Goal: Task Accomplishment & Management: Use online tool/utility

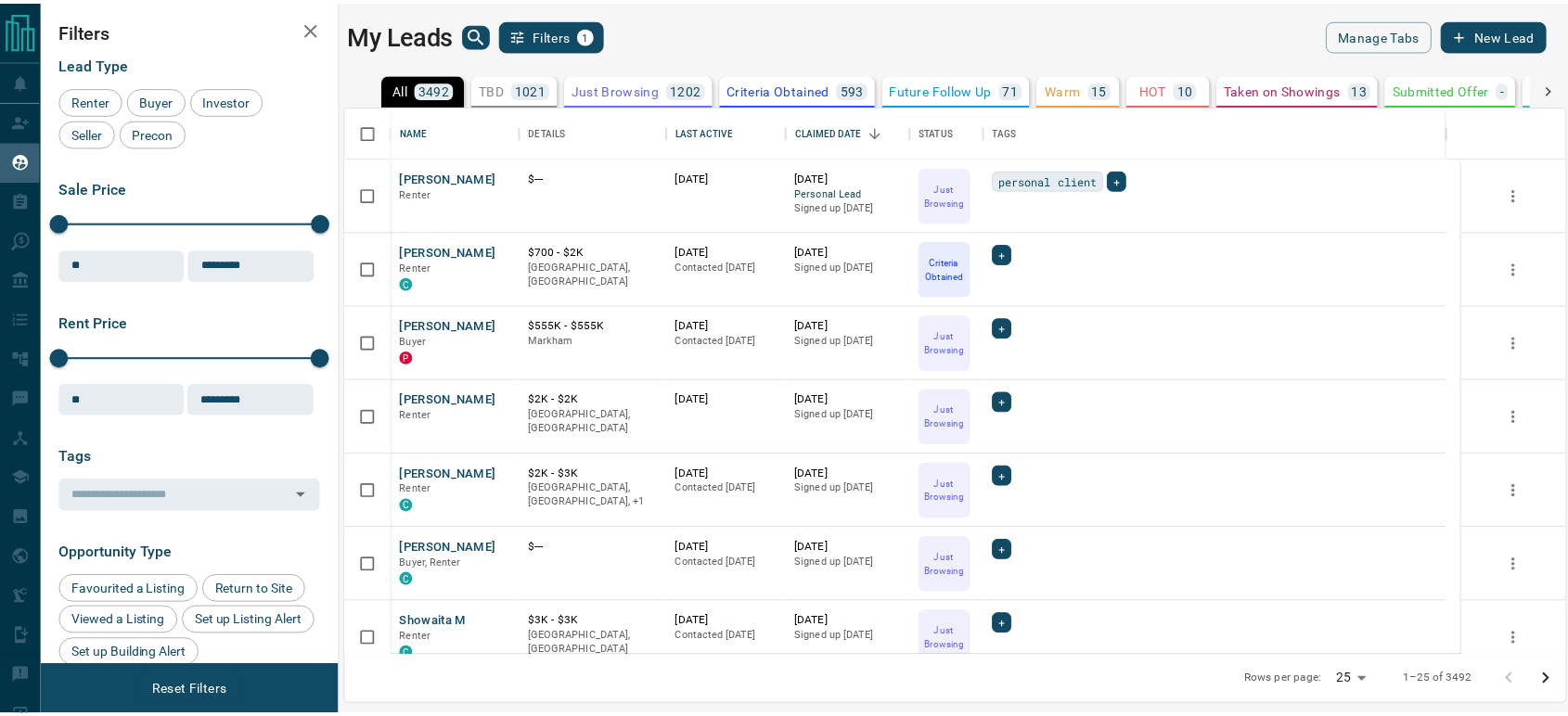
scroll to position [535, 1217]
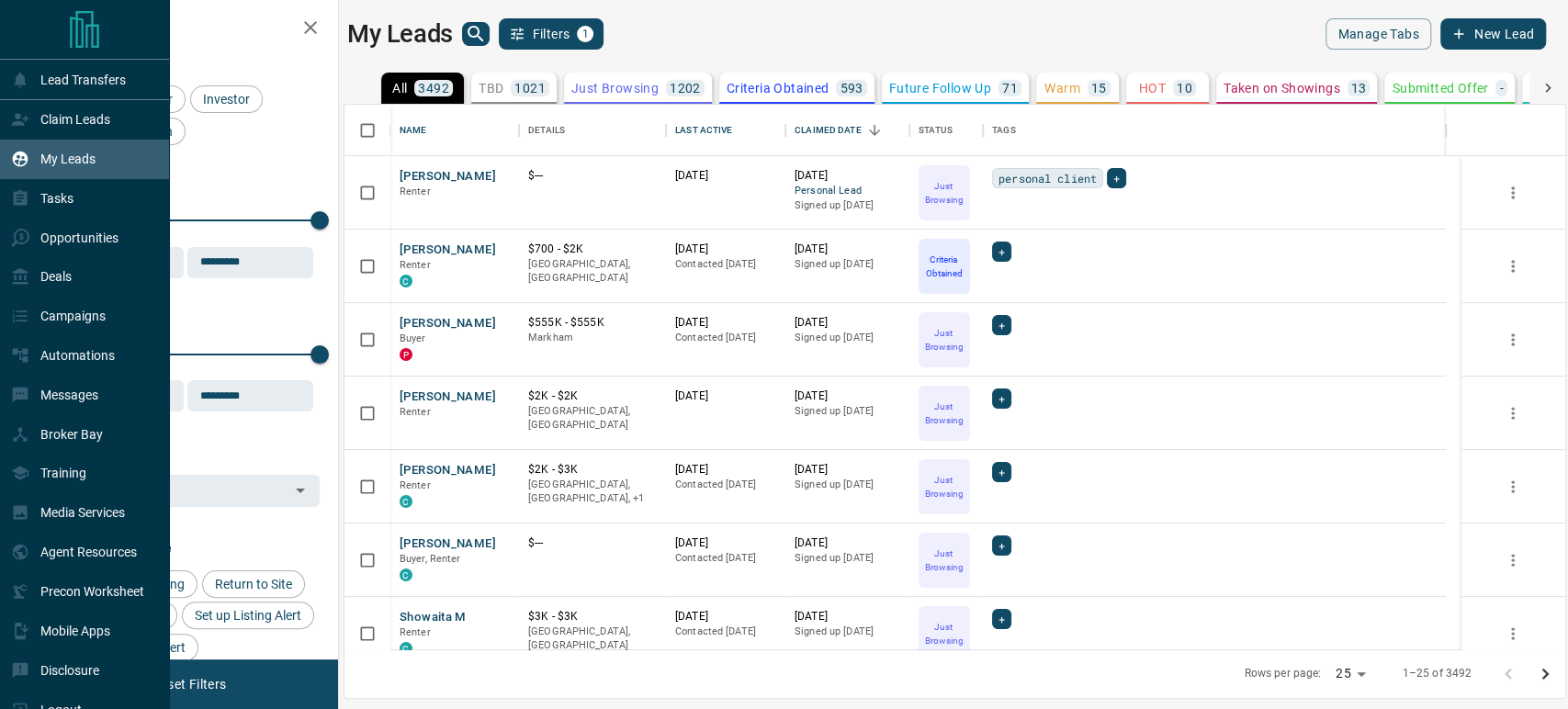
click at [75, 120] on p "Claim Leads" at bounding box center [75, 118] width 70 height 14
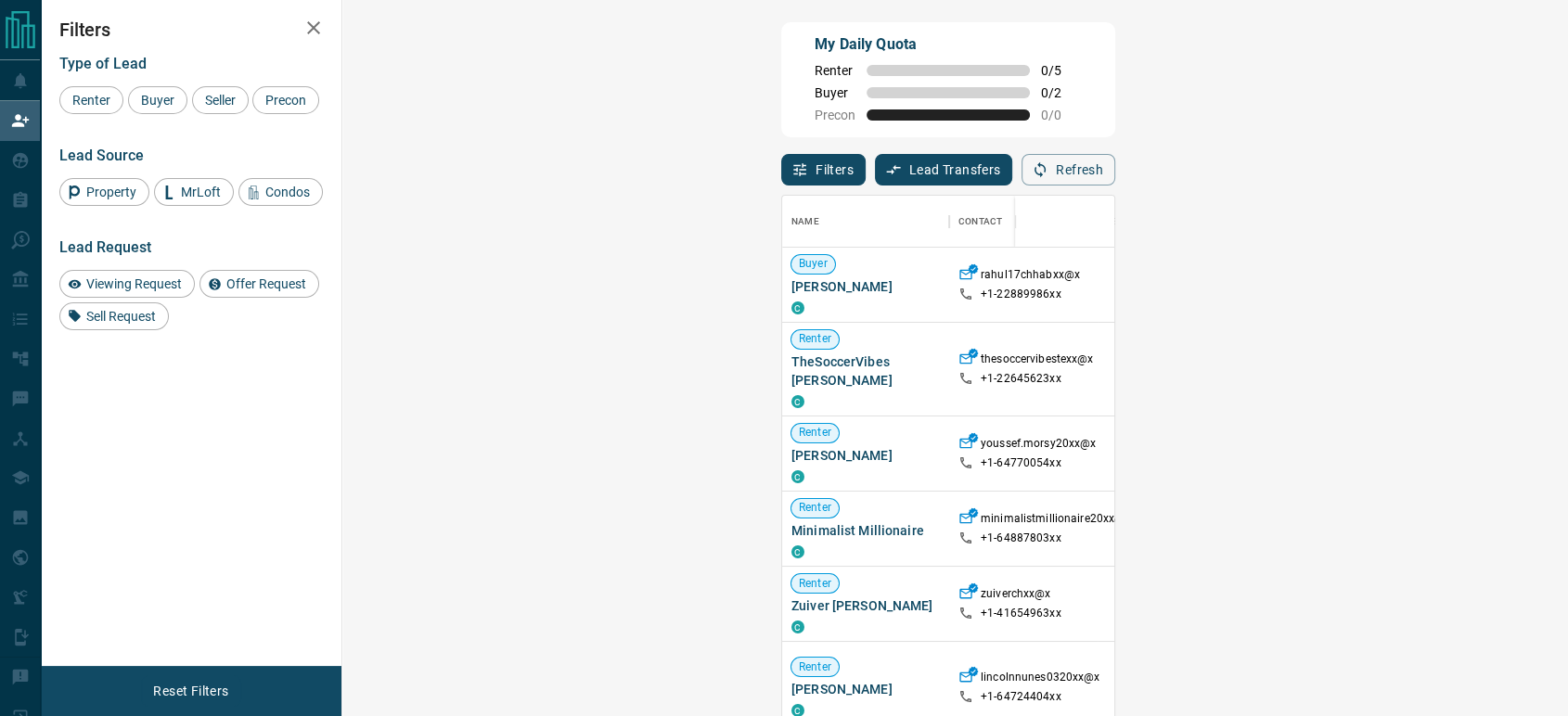
scroll to position [528, 1169]
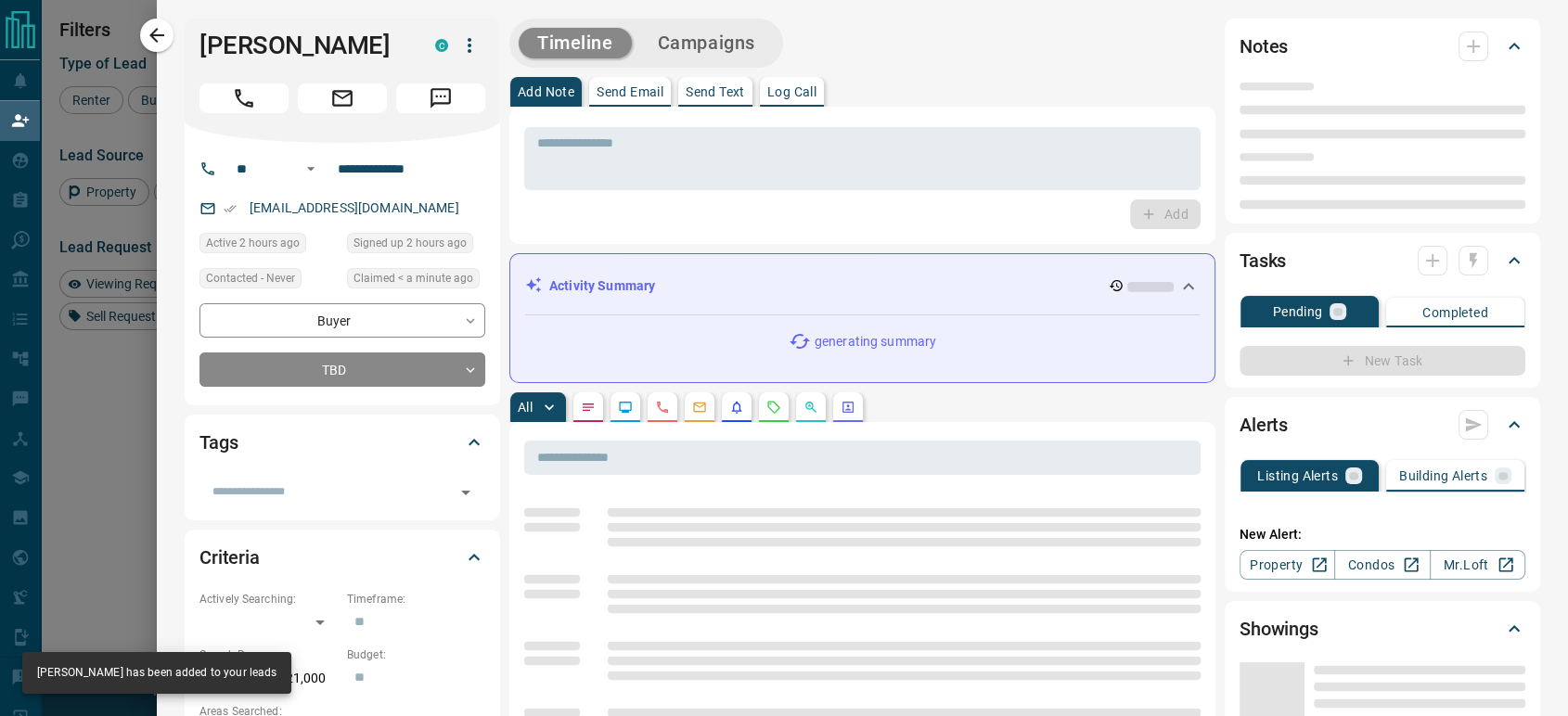
type input "**"
type input "**********"
type input "**"
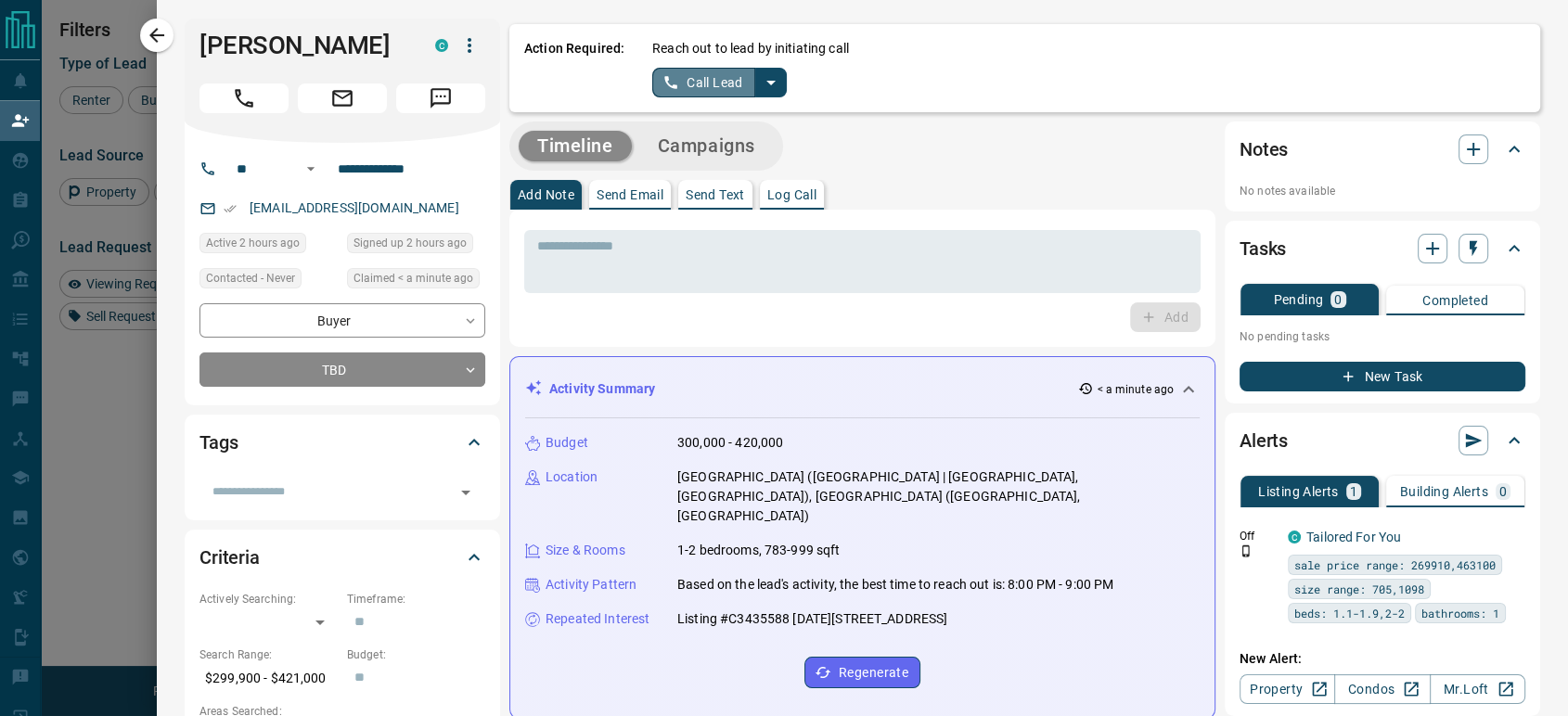
click at [705, 79] on button "Call Lead" at bounding box center [703, 82] width 103 height 30
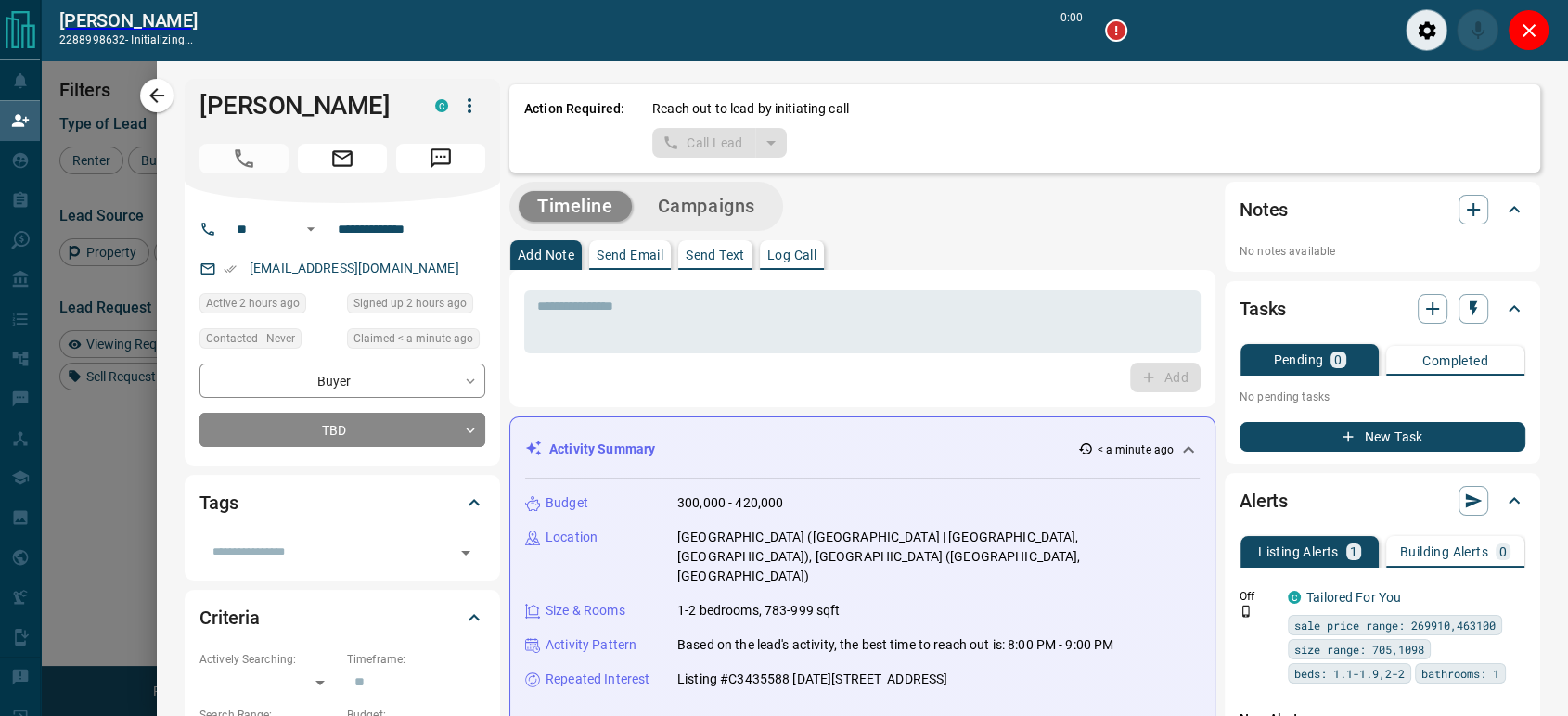
scroll to position [482, 1169]
drag, startPoint x: 1539, startPoint y: 33, endPoint x: 1480, endPoint y: 51, distance: 61.7
click at [1539, 32] on button "Close" at bounding box center [1527, 30] width 41 height 41
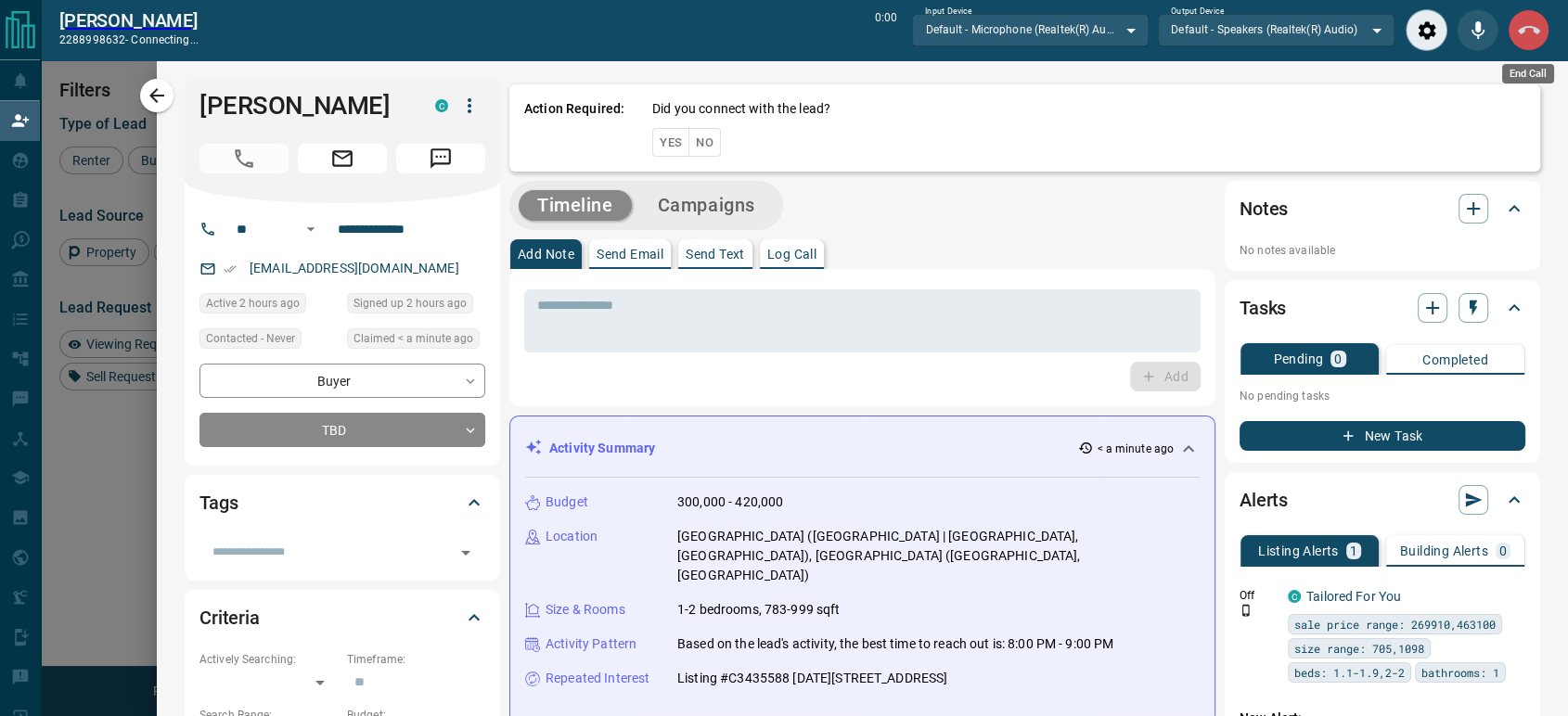
drag, startPoint x: 1527, startPoint y: 27, endPoint x: 949, endPoint y: 91, distance: 581.5
click at [1526, 26] on icon "End Call" at bounding box center [1528, 30] width 22 height 9
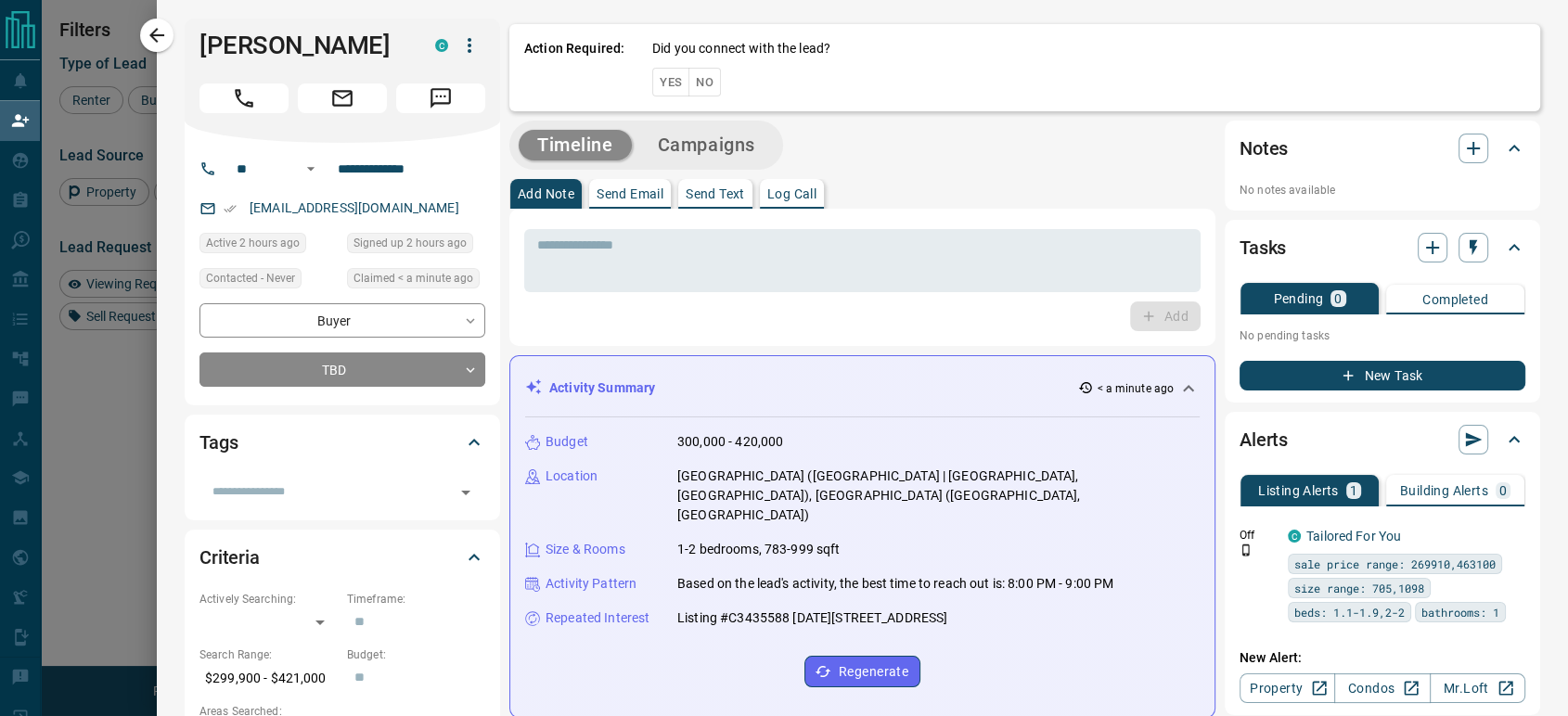
scroll to position [528, 1169]
click at [688, 82] on button "No" at bounding box center [704, 82] width 33 height 29
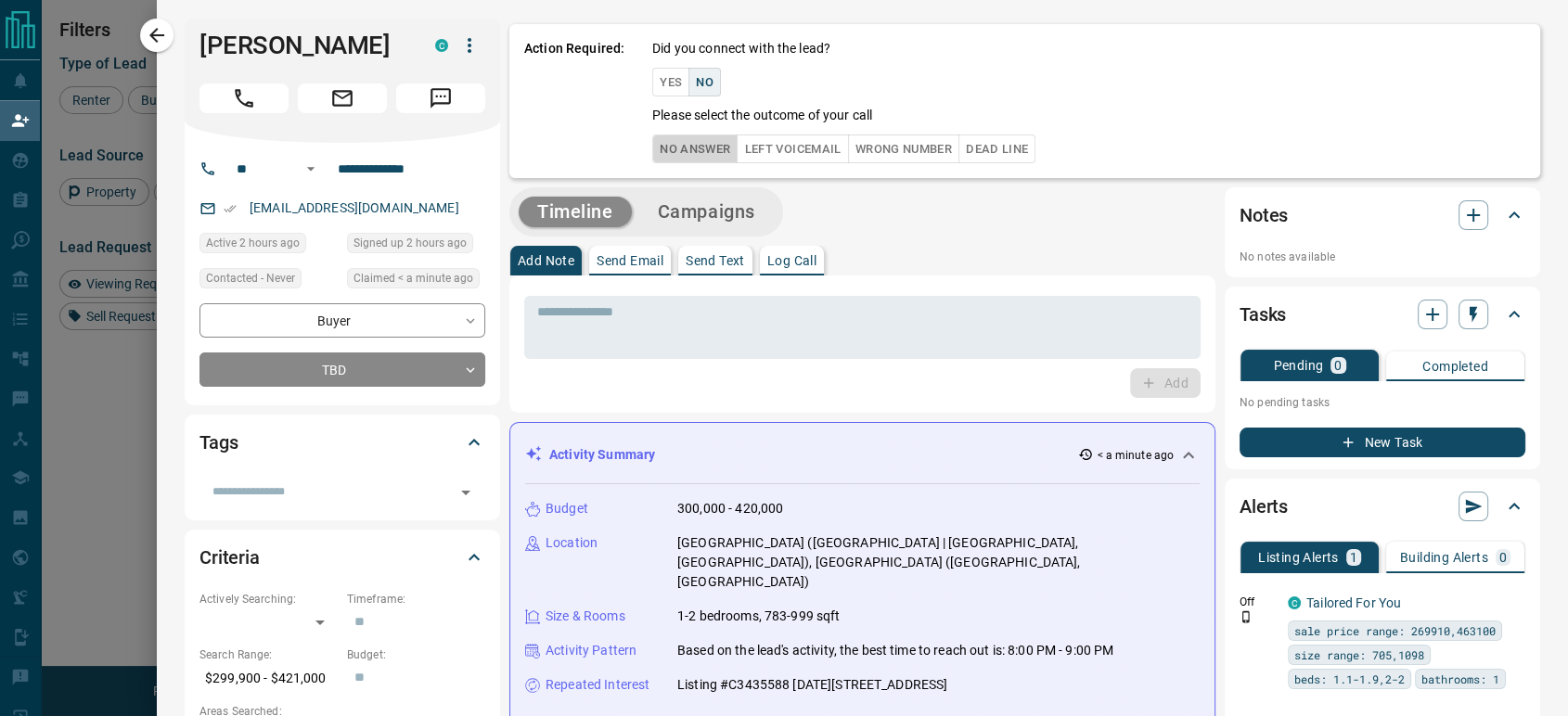
click at [685, 151] on button "No Answer" at bounding box center [695, 149] width 85 height 29
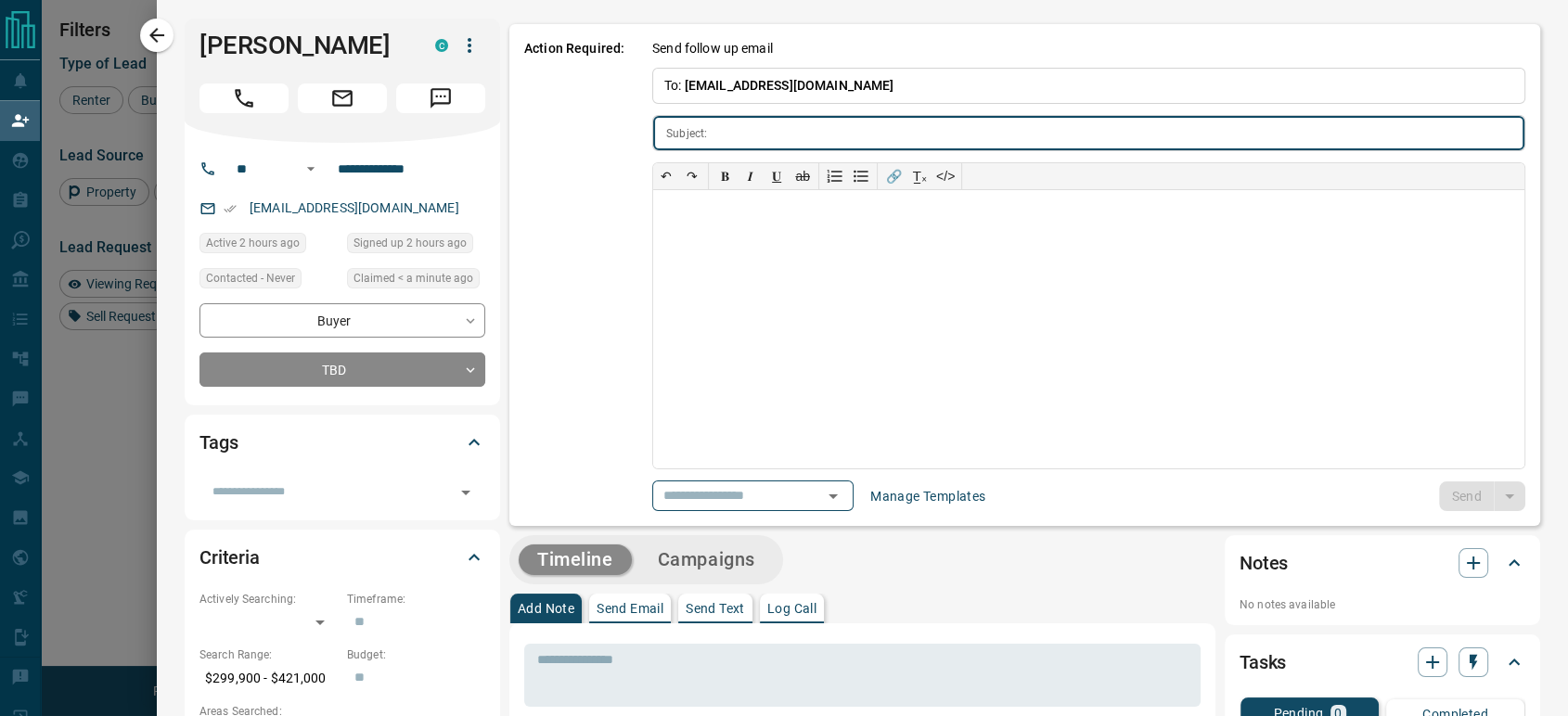
type input "**********"
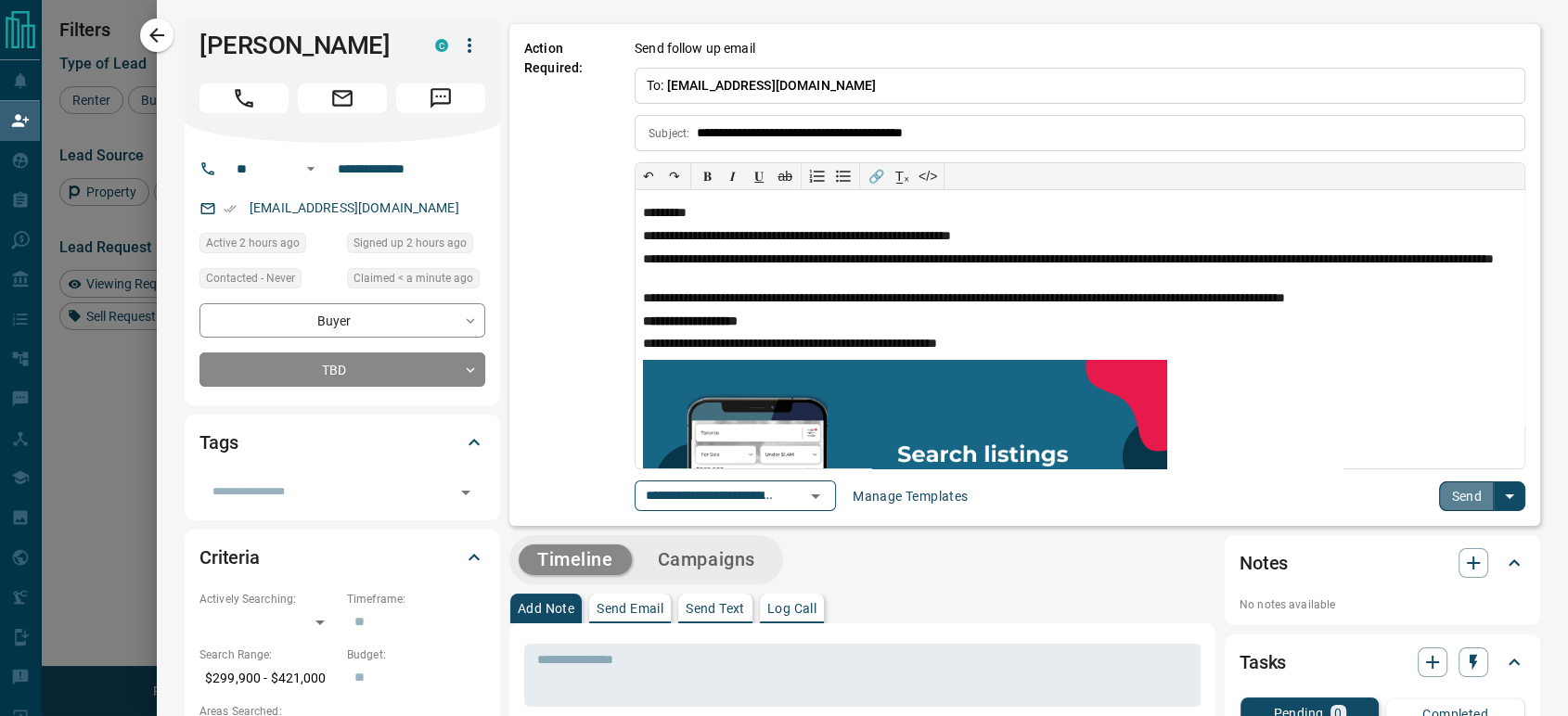
click at [1454, 495] on button "Send" at bounding box center [1466, 496] width 55 height 30
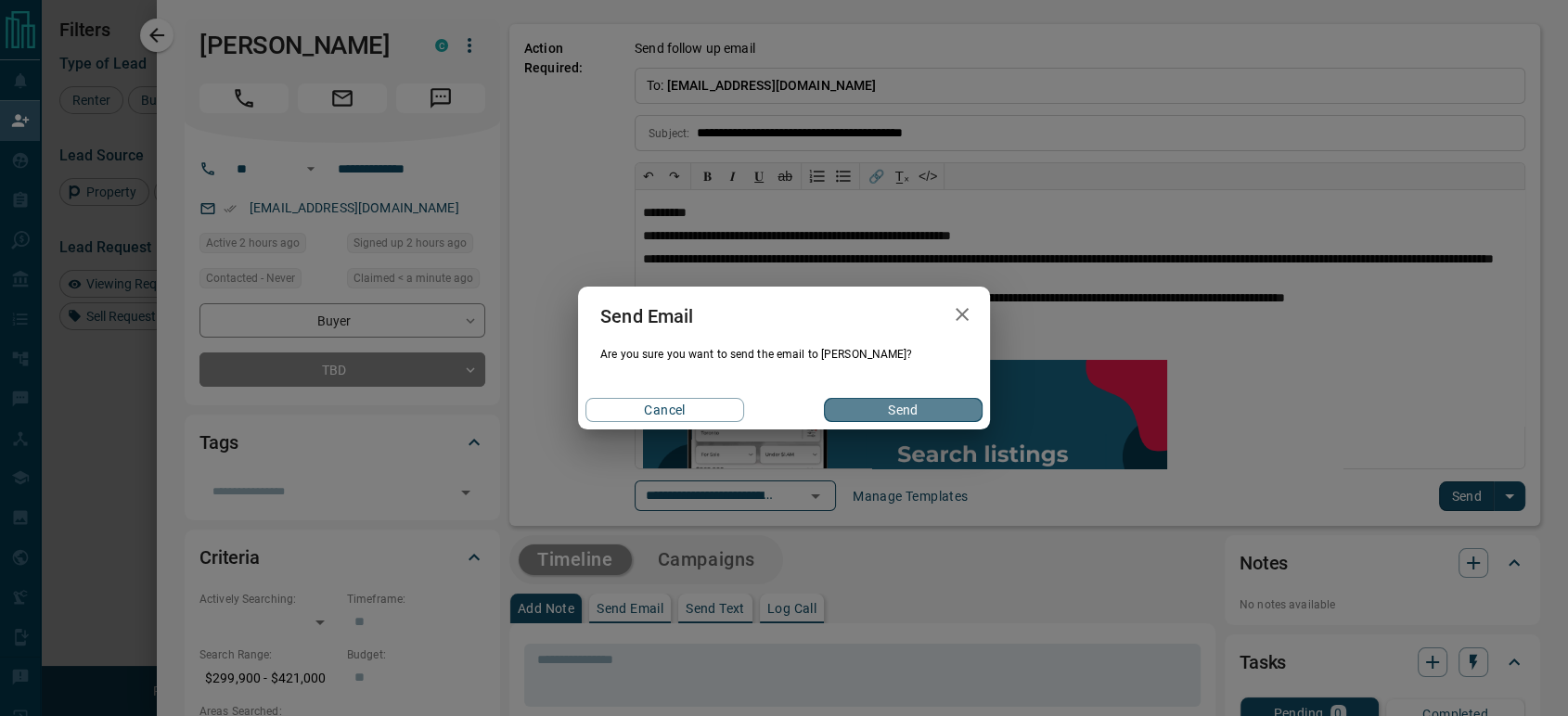
click at [856, 413] on button "Send" at bounding box center [903, 409] width 158 height 24
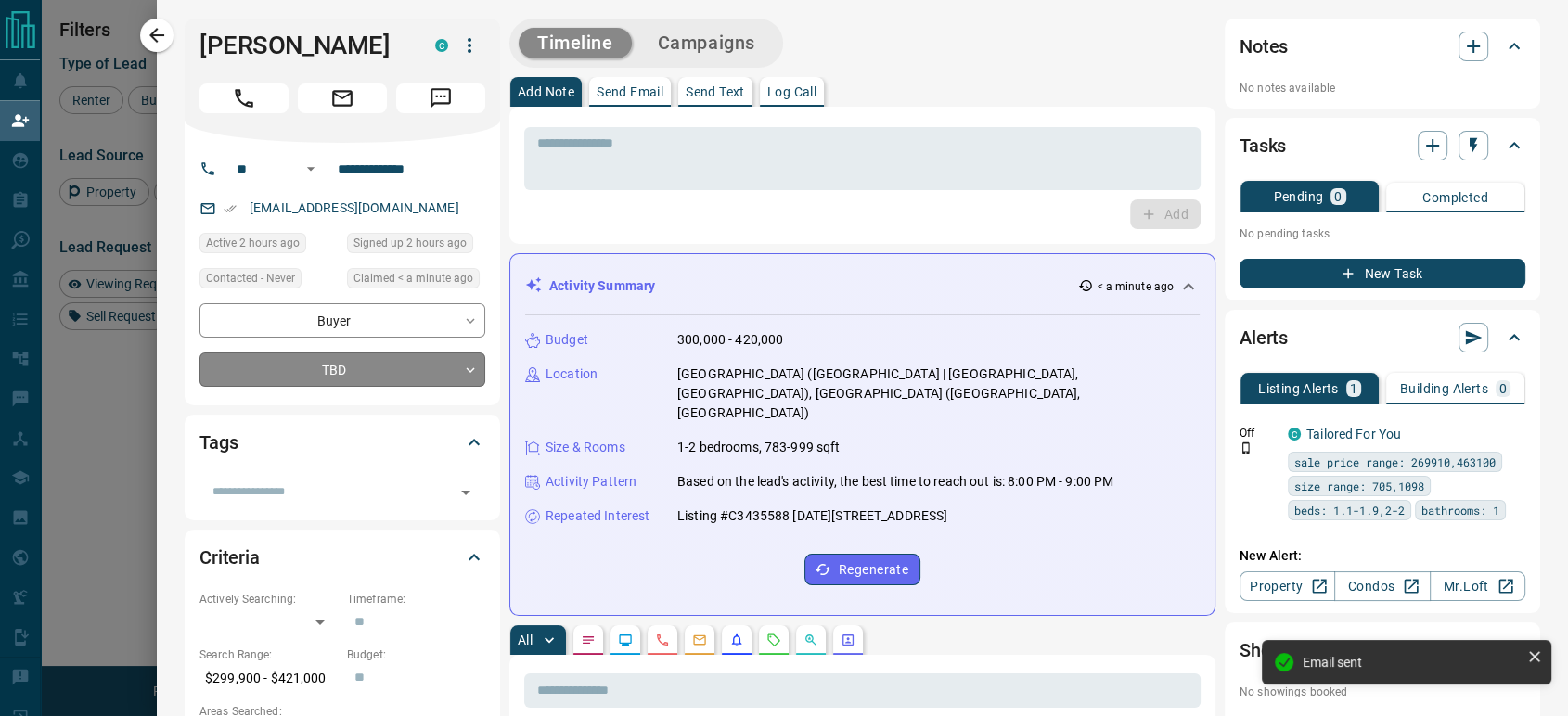
click at [334, 368] on body "Lead Transfers Claim Leads My Leads Tasks Opportunities Deals Campaigns Automat…" at bounding box center [784, 305] width 1568 height 611
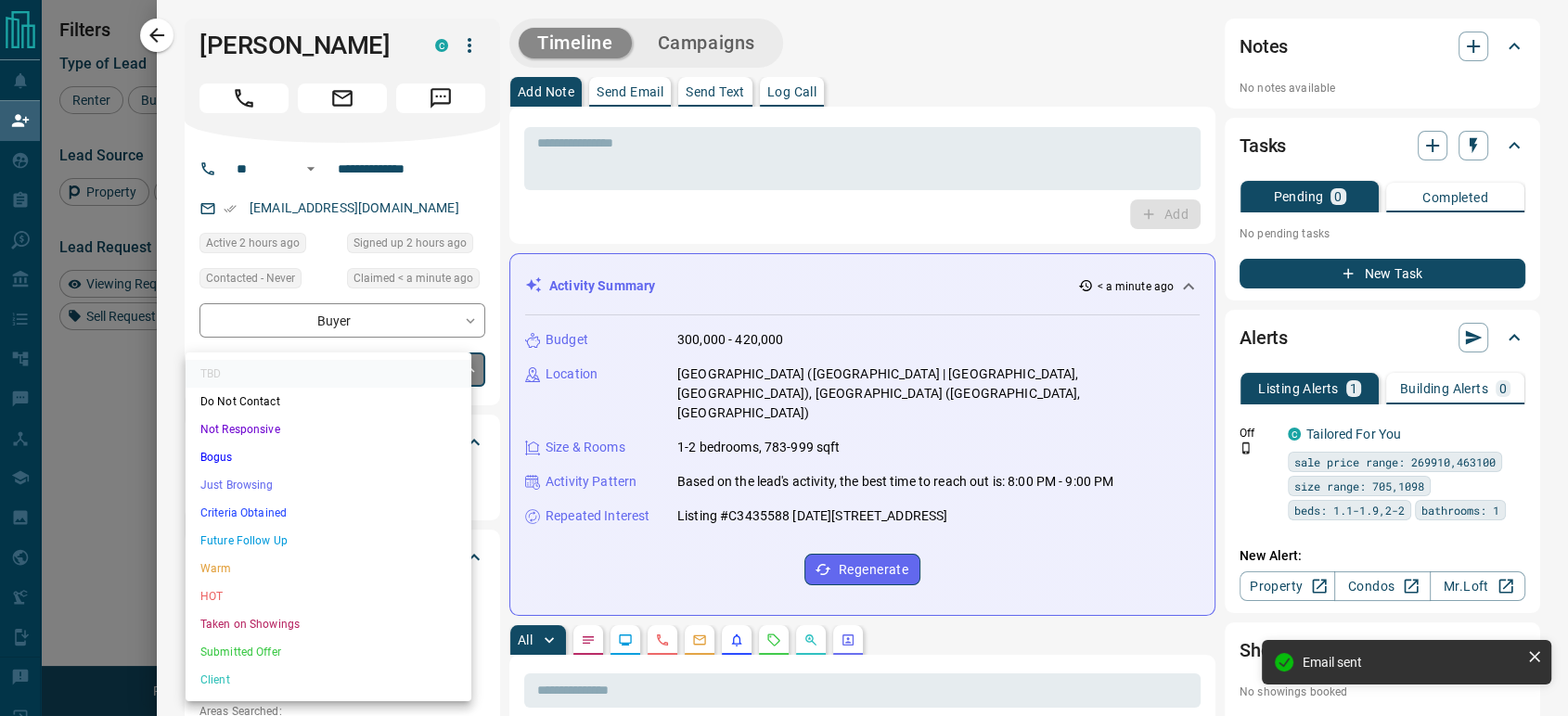
click at [269, 488] on li "Just Browsing" at bounding box center [328, 484] width 286 height 28
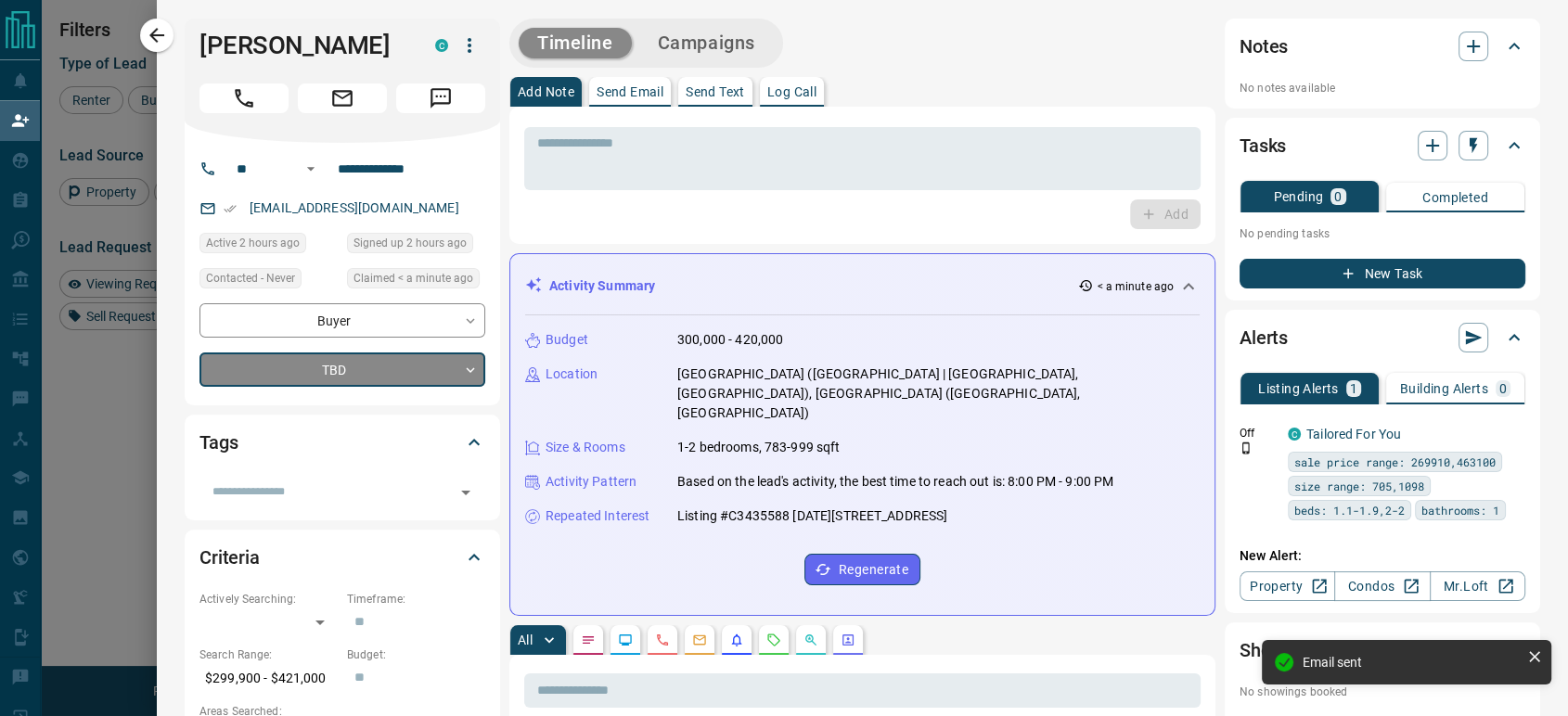
type input "*"
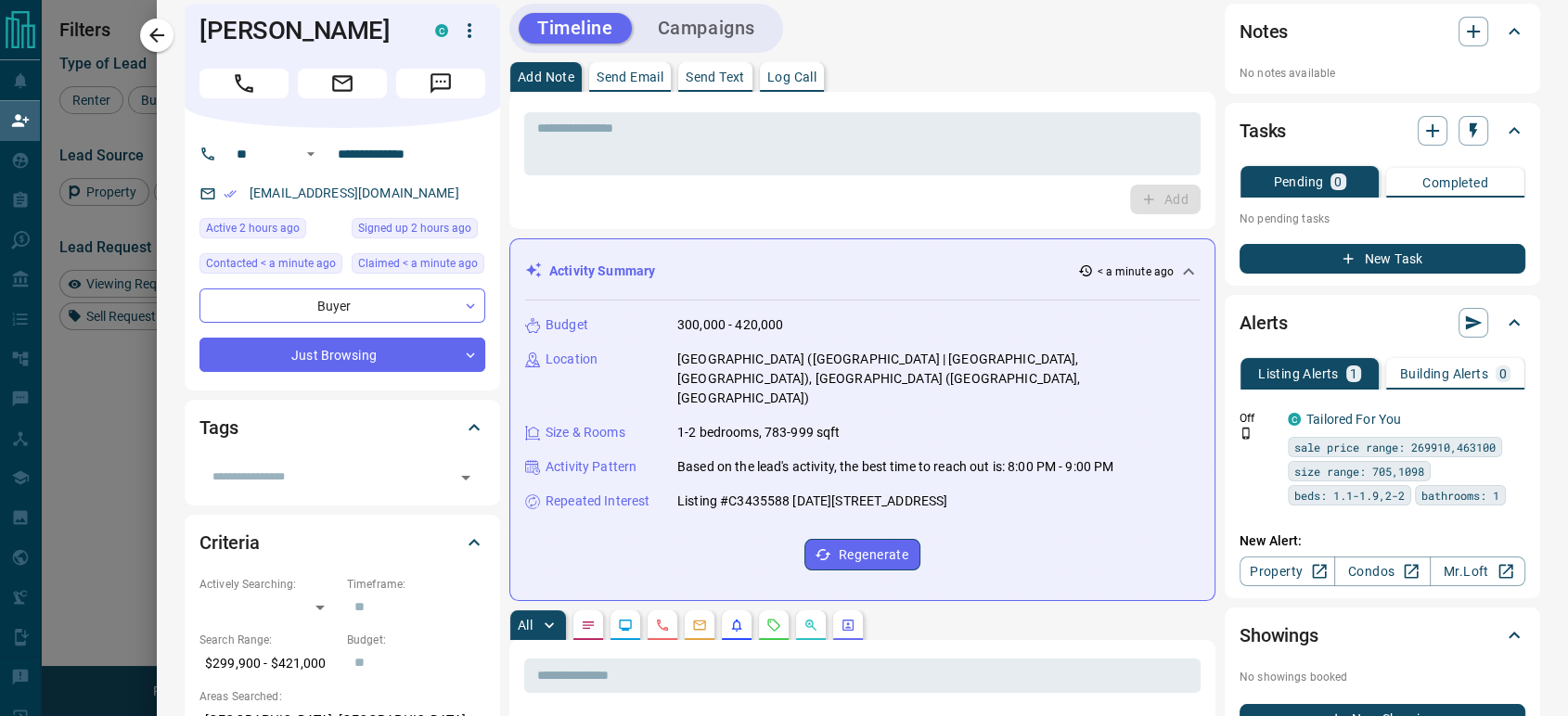
scroll to position [0, 0]
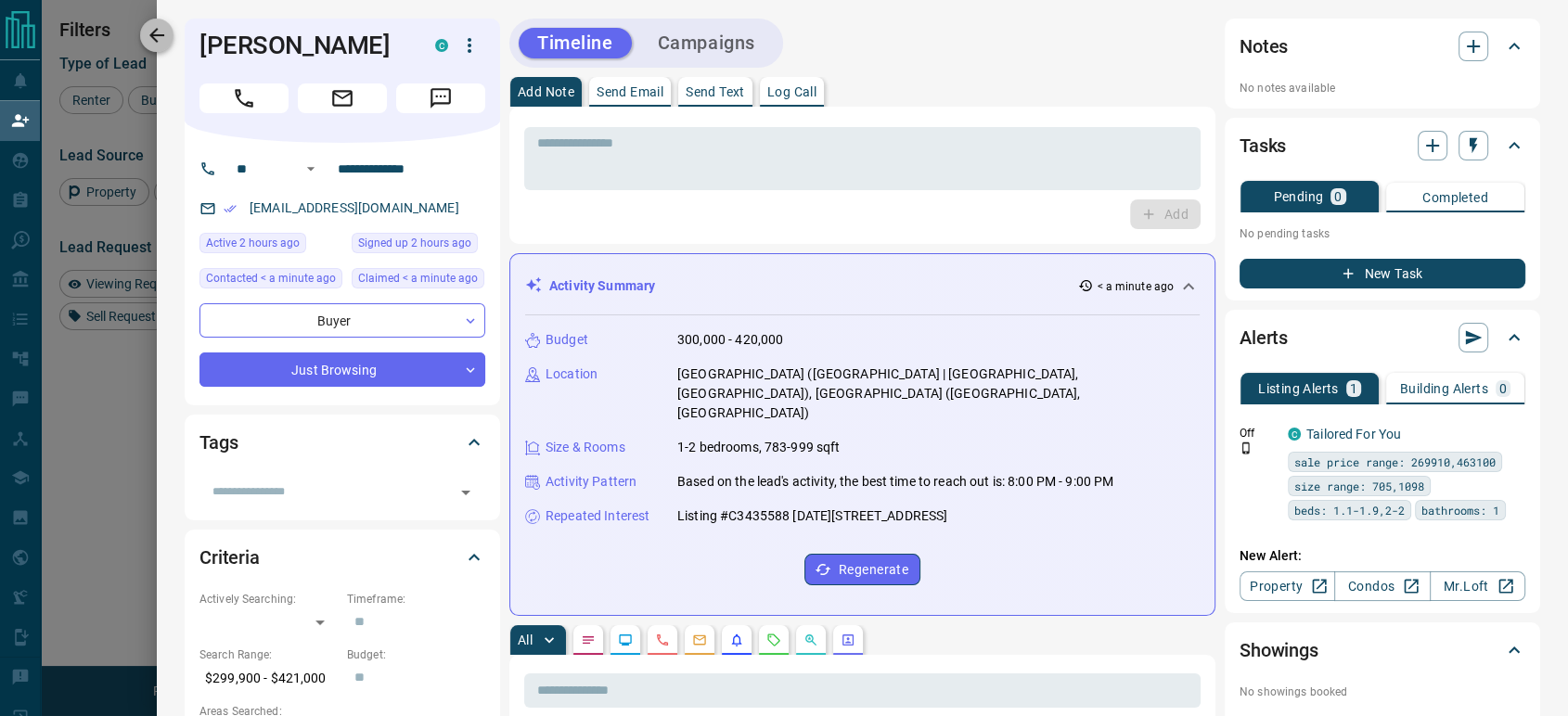
click at [168, 31] on icon "button" at bounding box center [156, 35] width 22 height 22
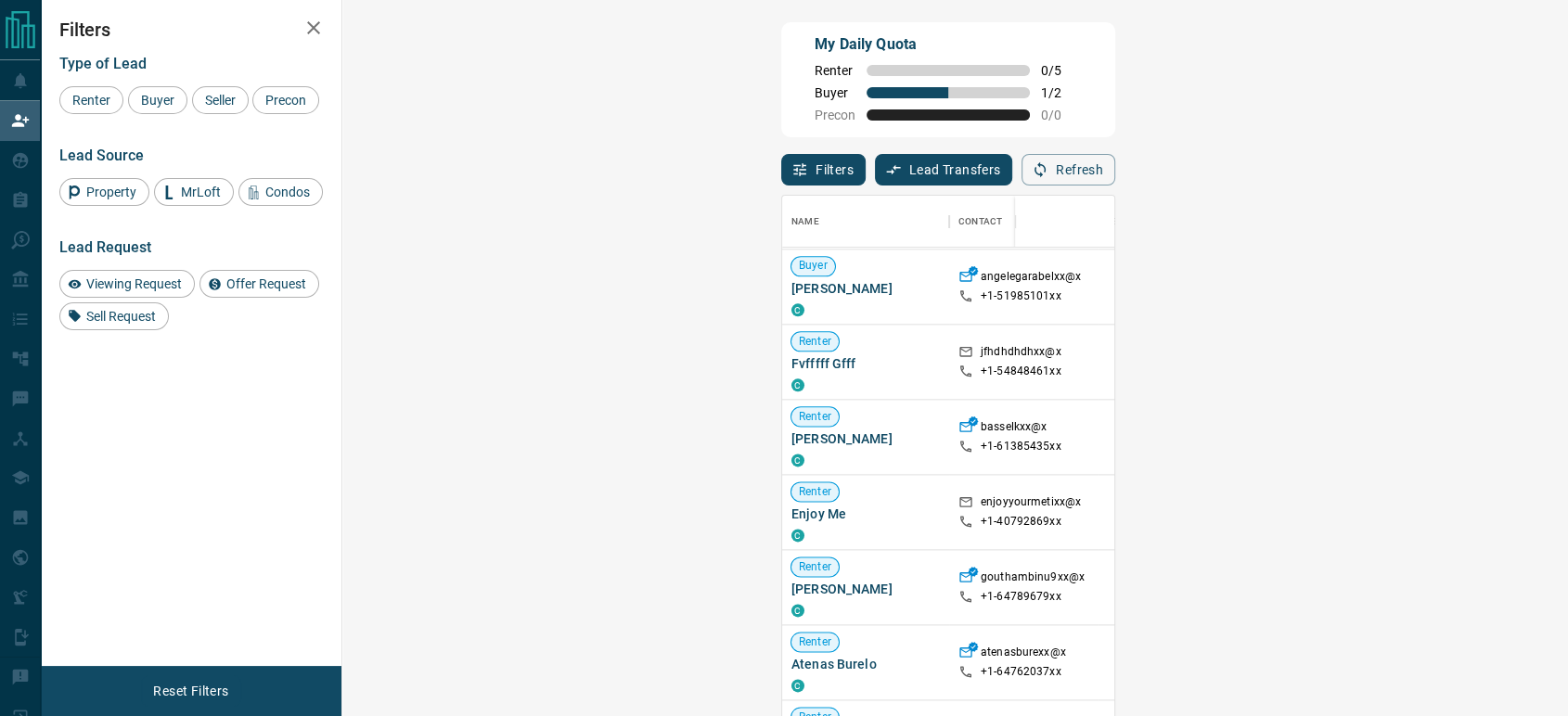
scroll to position [927, 0]
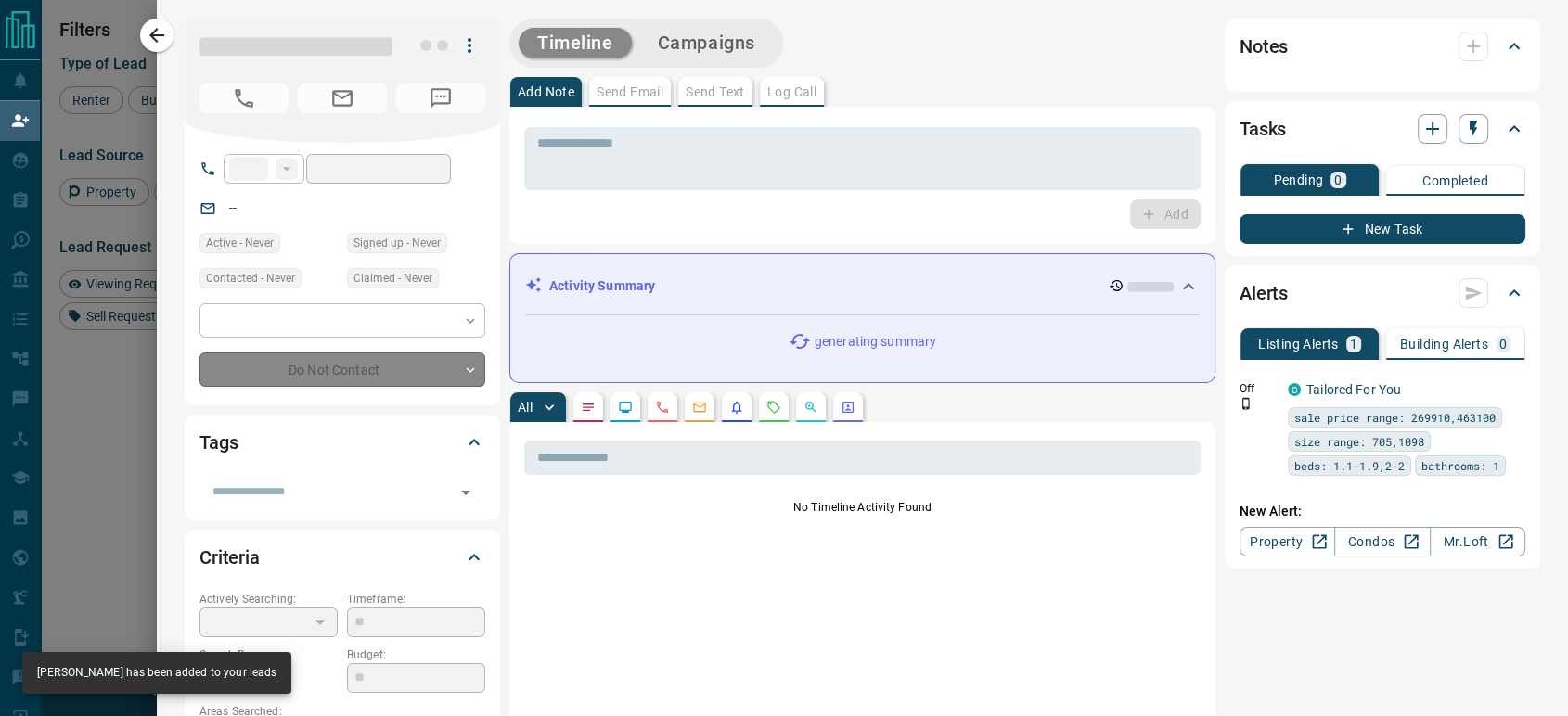
type input "**"
type input "**********"
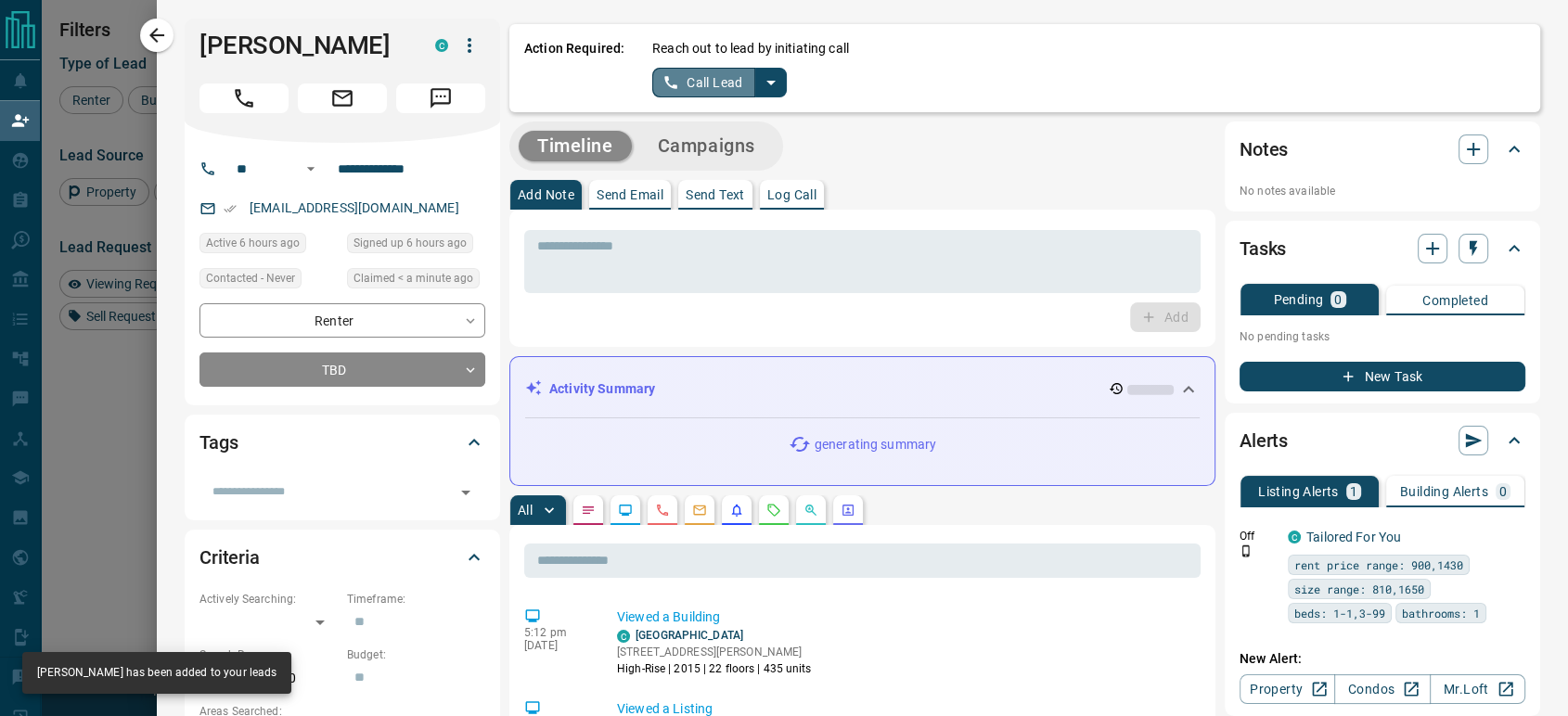
click at [671, 81] on button "Call Lead" at bounding box center [703, 82] width 103 height 30
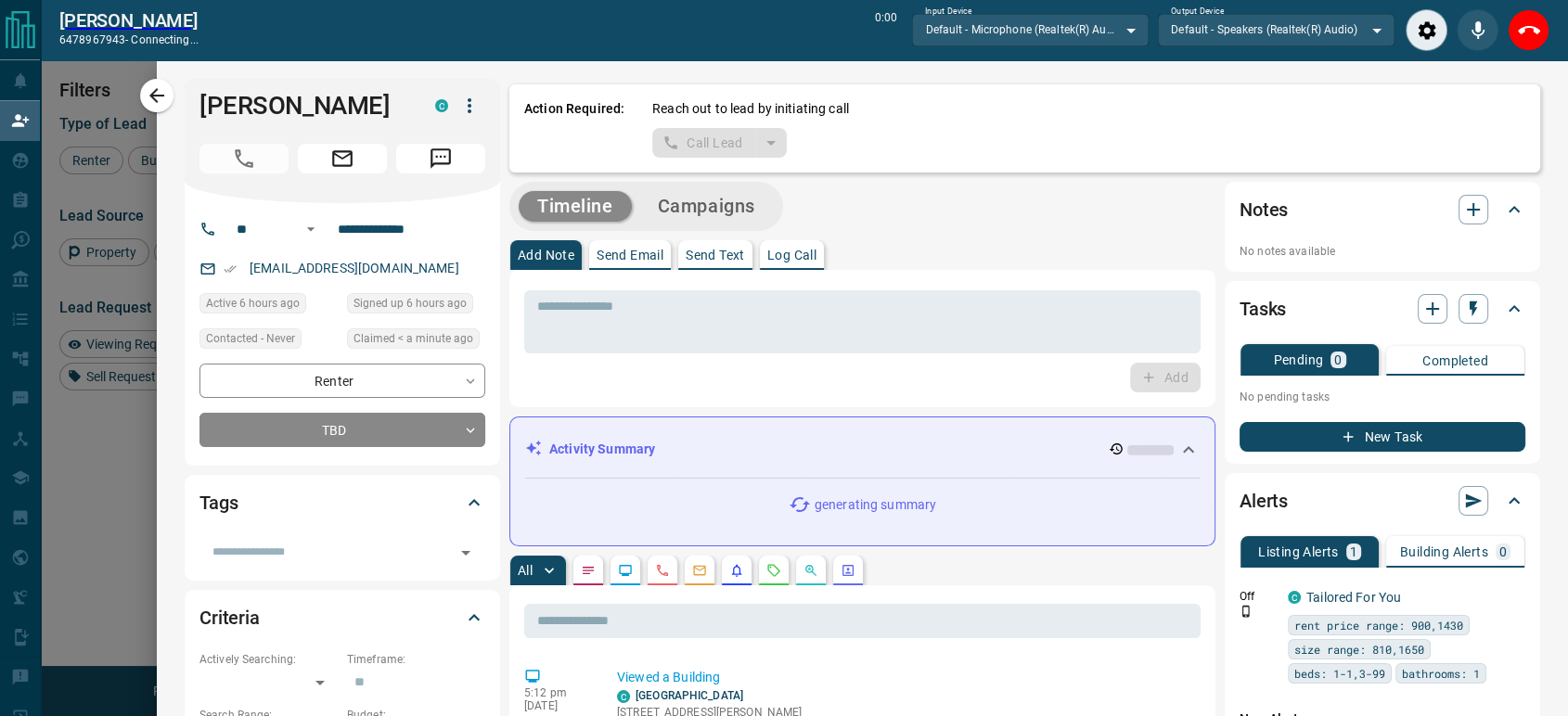
scroll to position [482, 1169]
click at [1536, 36] on icon "End Call" at bounding box center [1528, 30] width 22 height 22
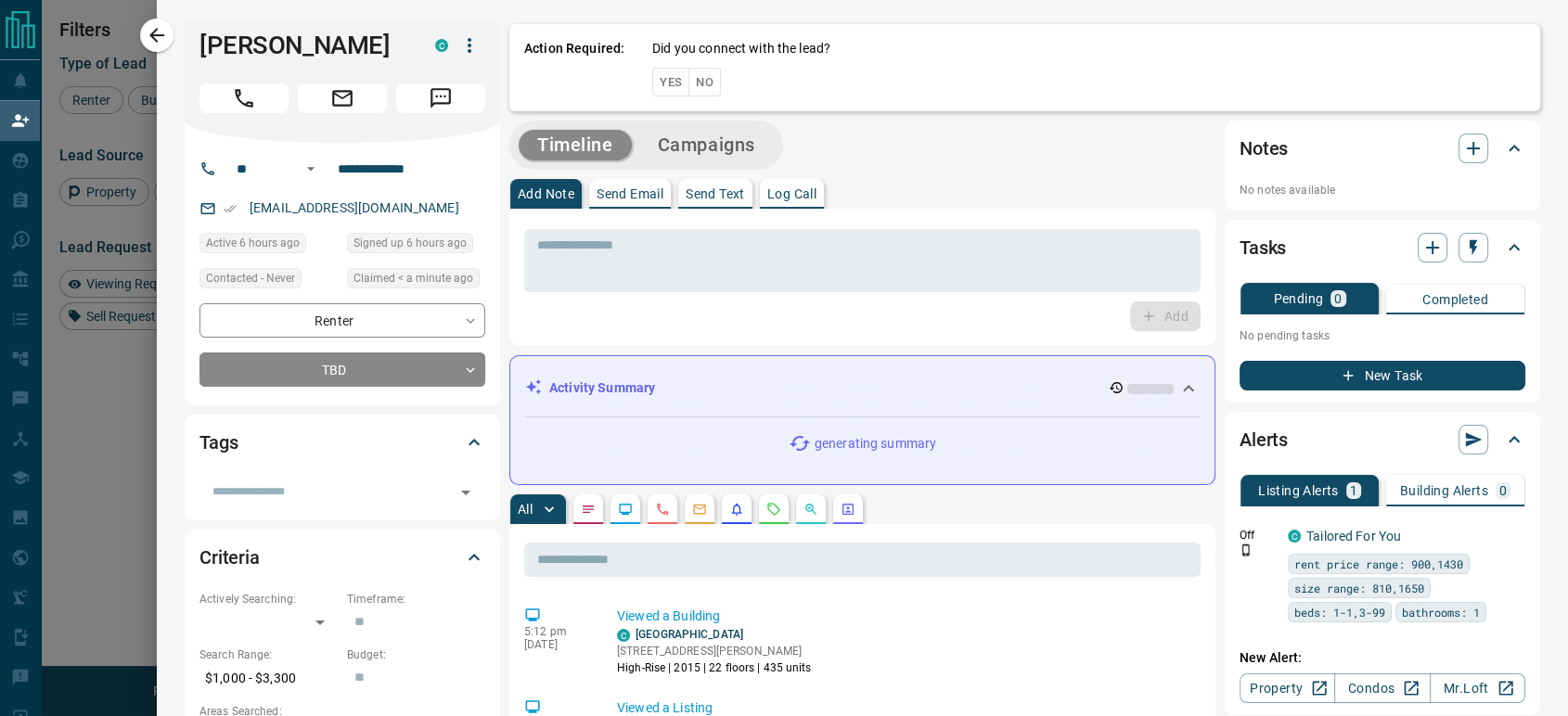
scroll to position [528, 1169]
click at [690, 76] on button "No" at bounding box center [704, 82] width 33 height 29
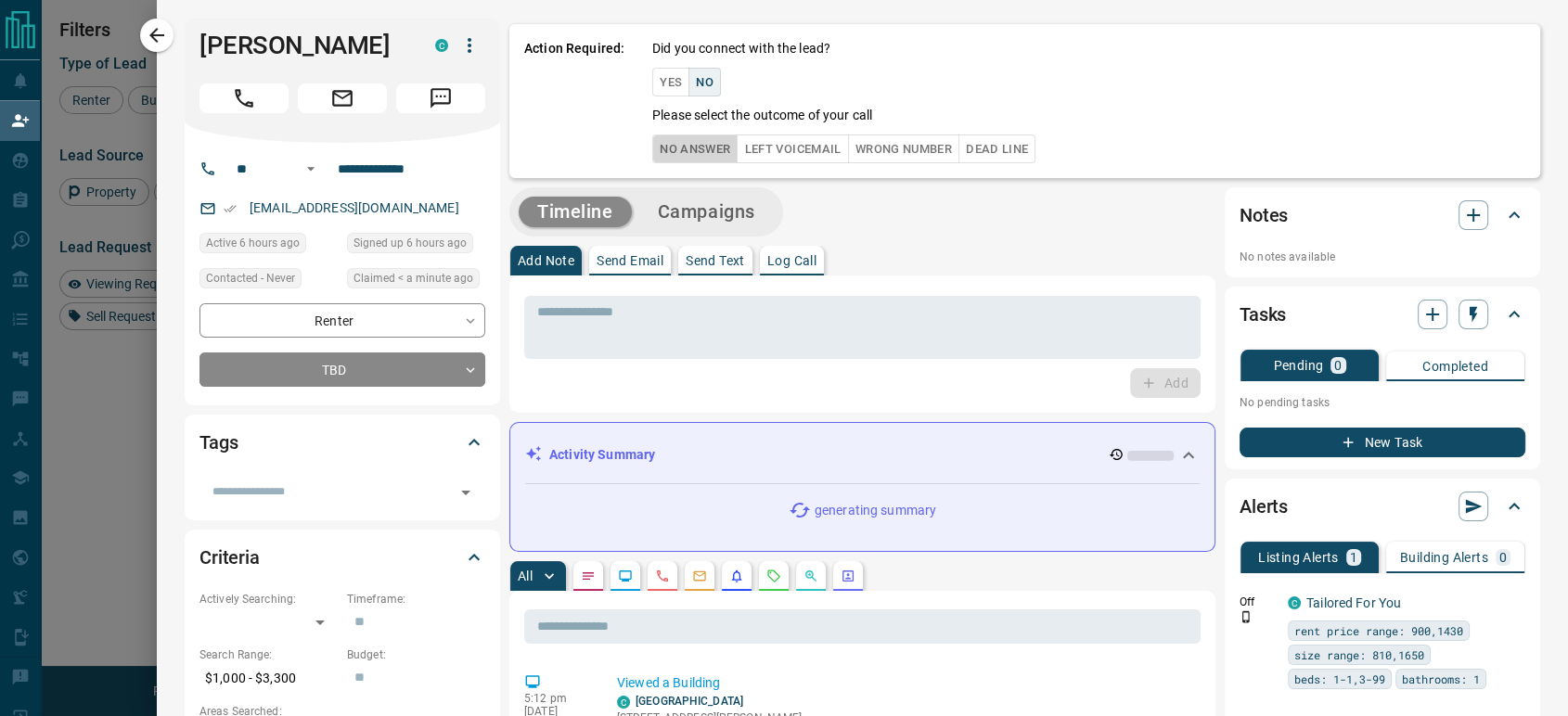
click at [683, 151] on button "No Answer" at bounding box center [695, 149] width 85 height 29
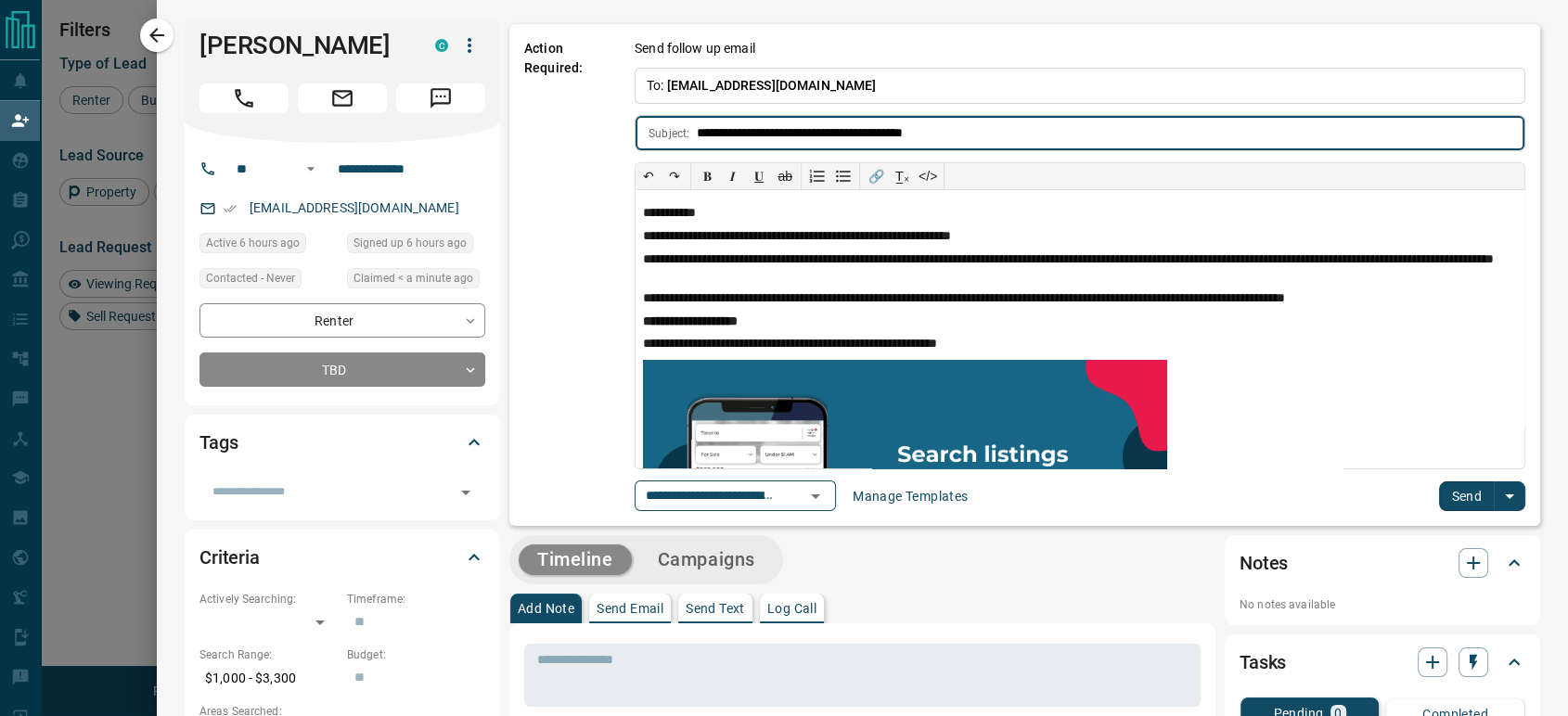
click at [1463, 495] on button "Send" at bounding box center [1466, 496] width 55 height 30
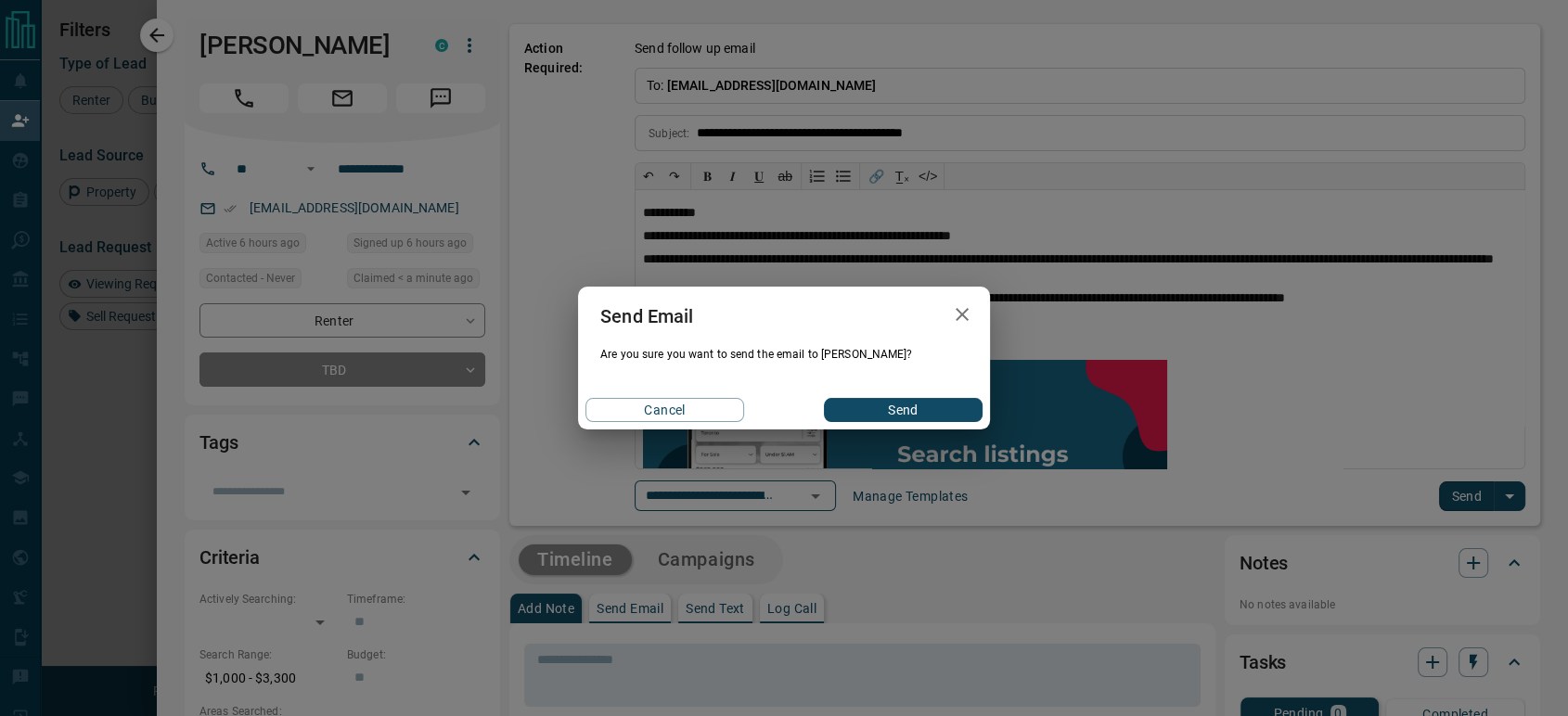
click at [903, 409] on button "Send" at bounding box center [903, 409] width 158 height 24
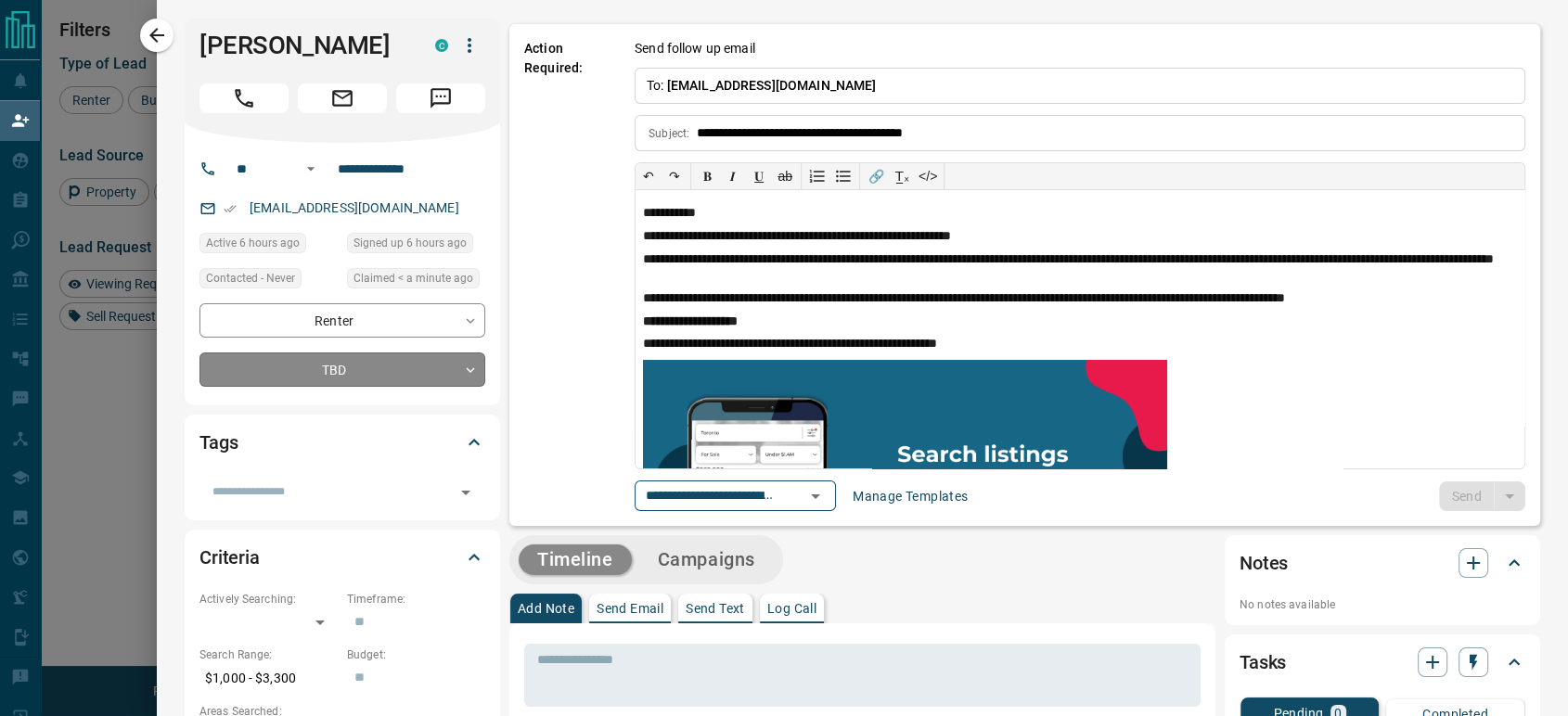
click at [319, 367] on body "Lead Transfers Claim Leads My Leads Tasks Opportunities Deals Campaigns Automat…" at bounding box center [784, 305] width 1568 height 611
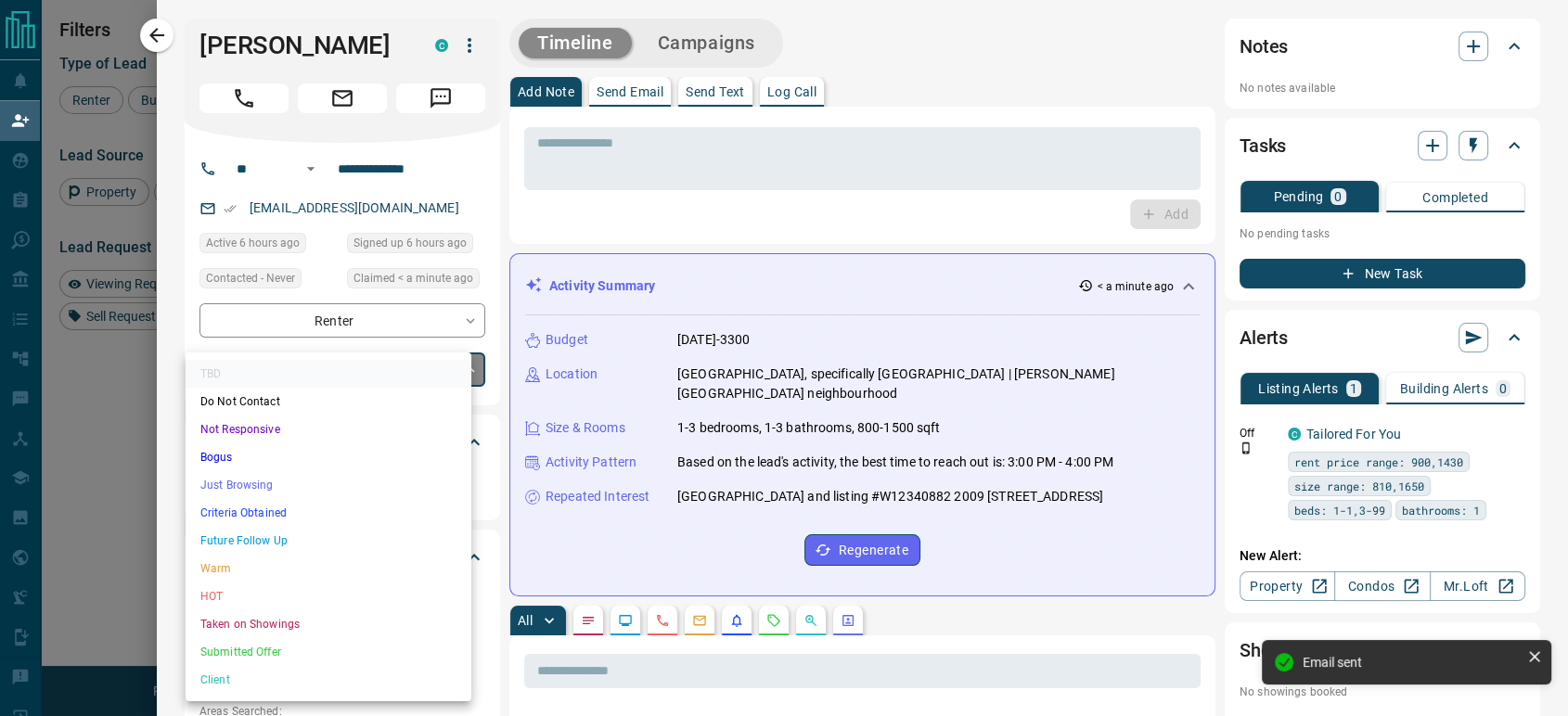
click at [257, 487] on li "Just Browsing" at bounding box center [328, 484] width 286 height 28
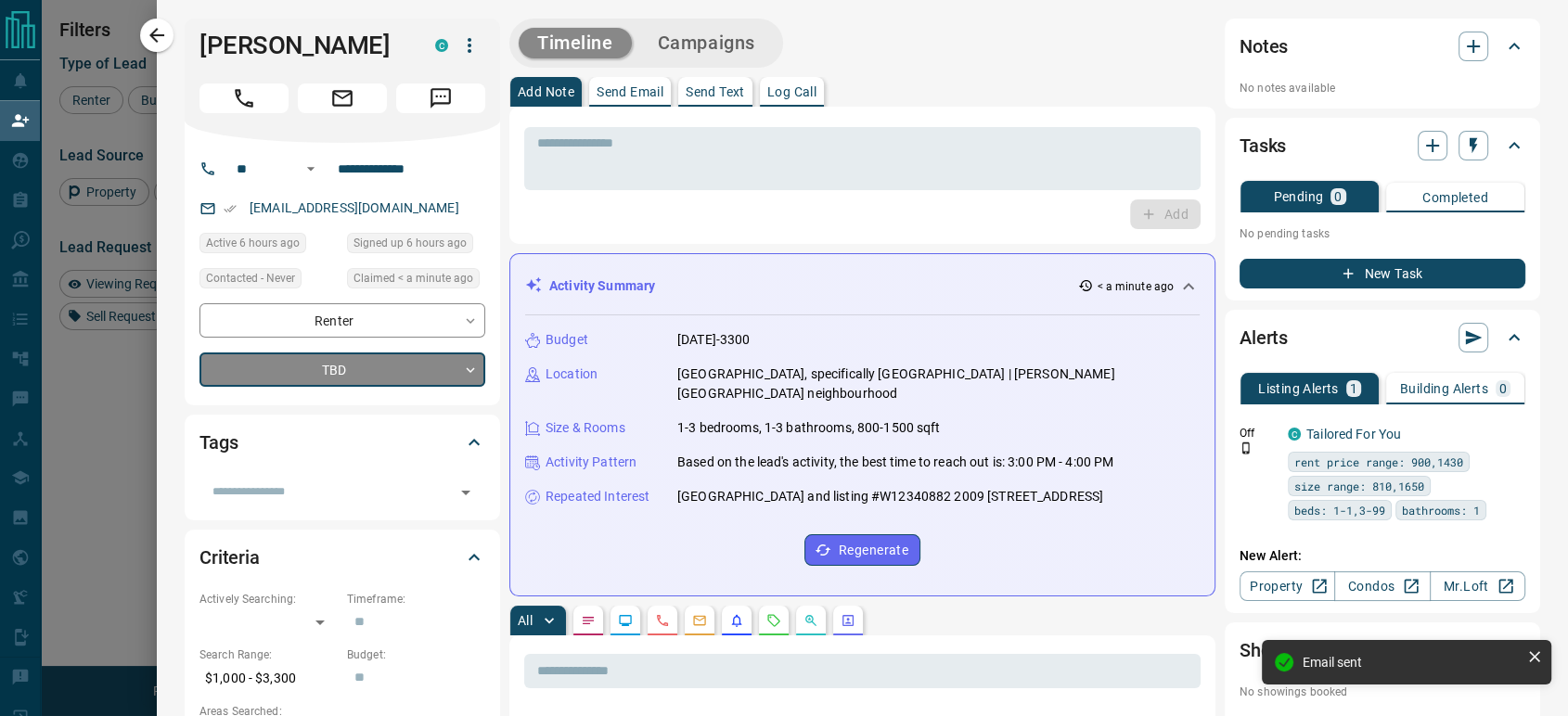
type input "*"
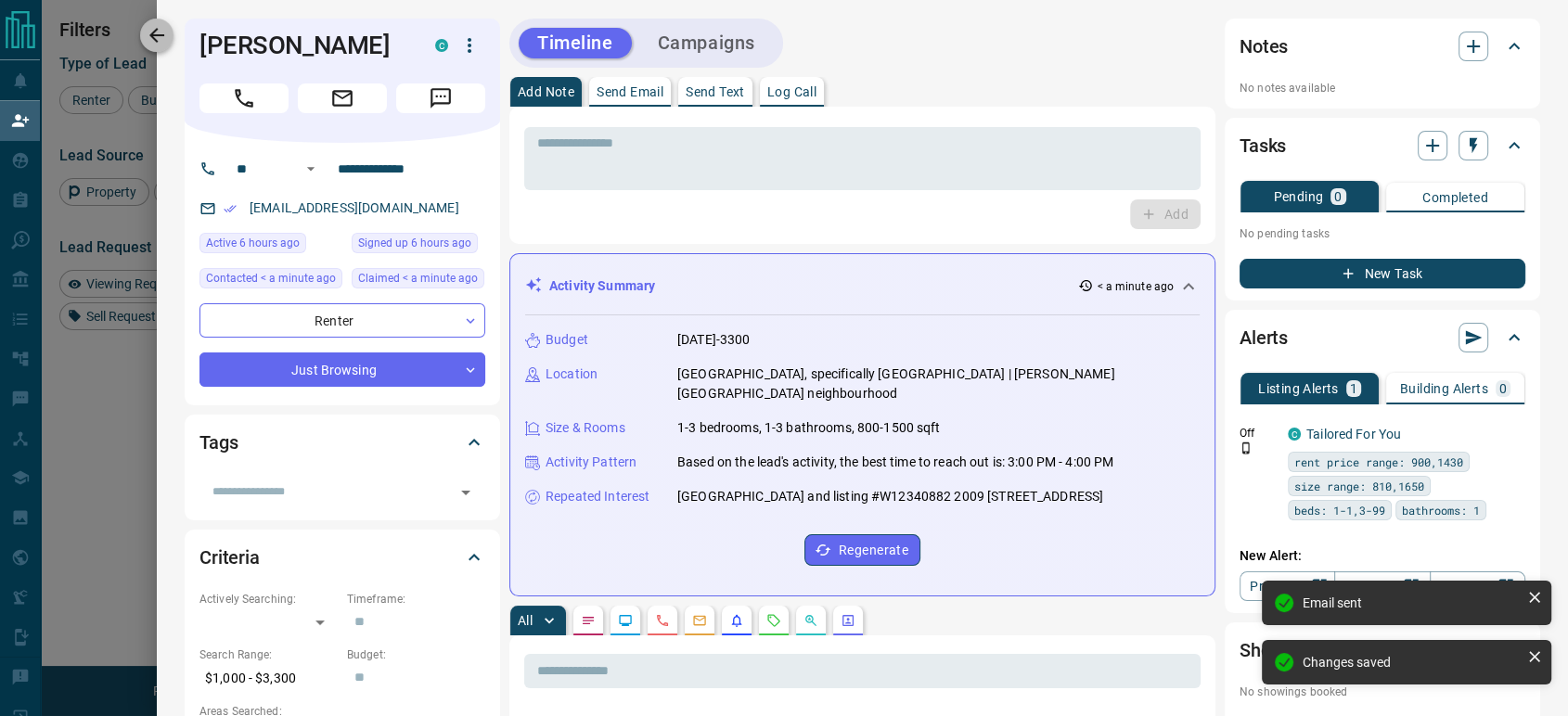
click at [149, 28] on icon "button" at bounding box center [156, 35] width 22 height 22
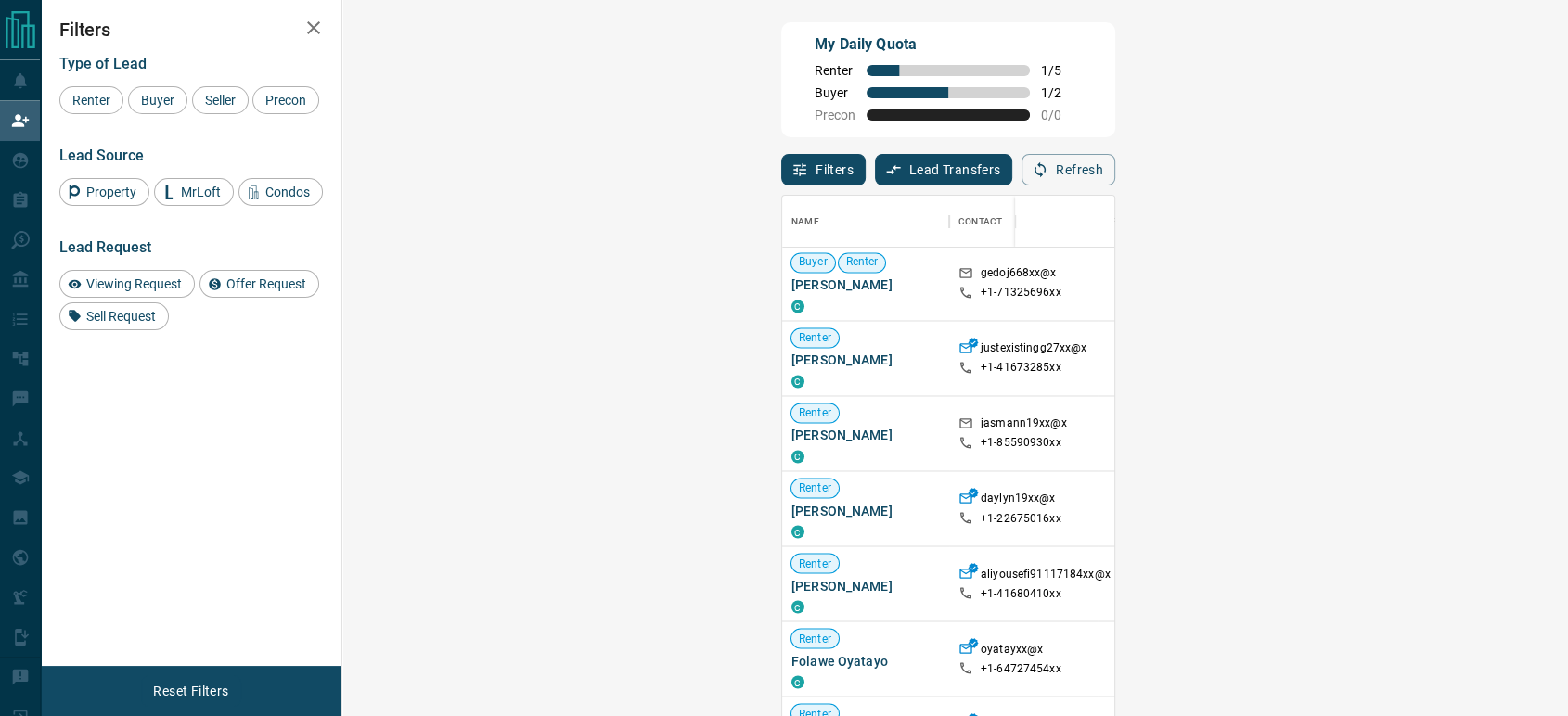
scroll to position [1606, 0]
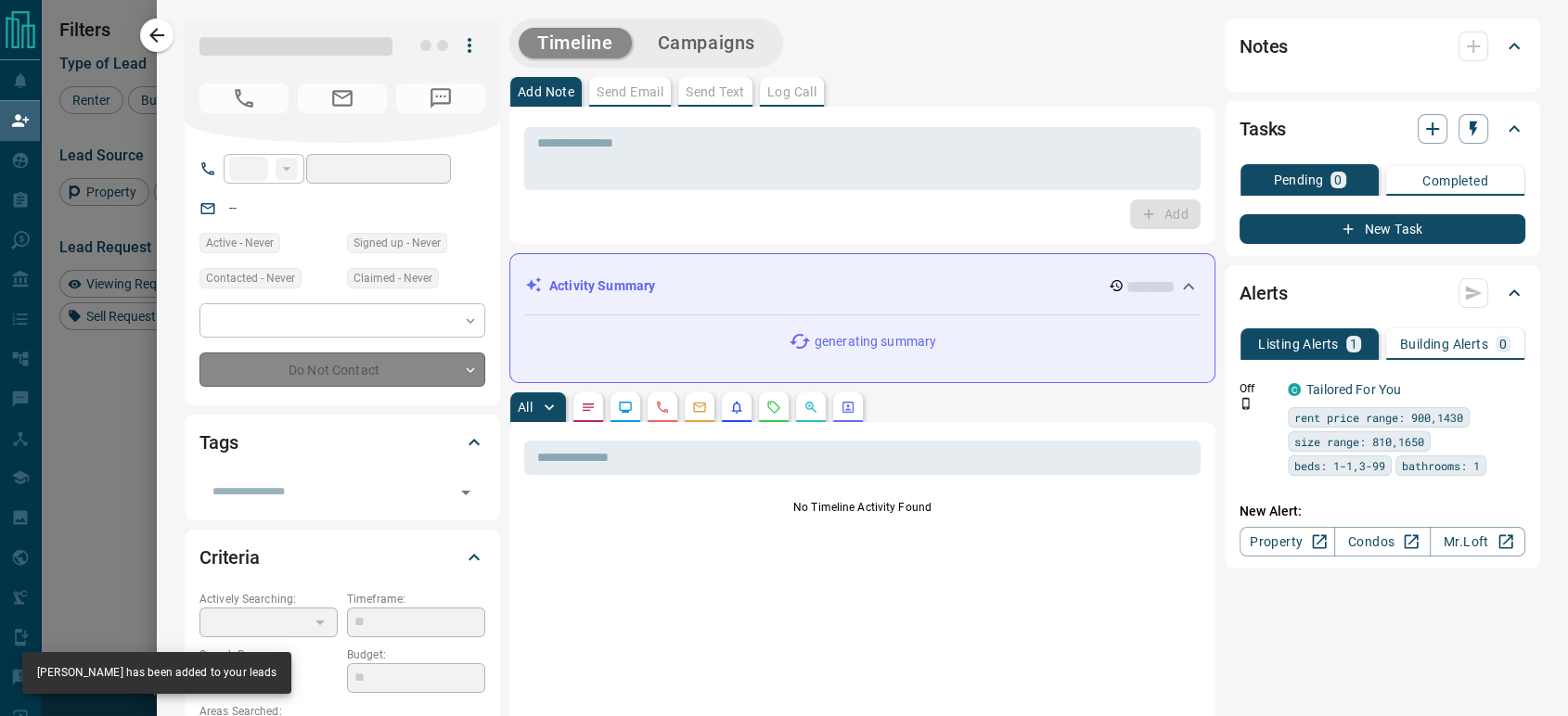
type input "**"
type input "**********"
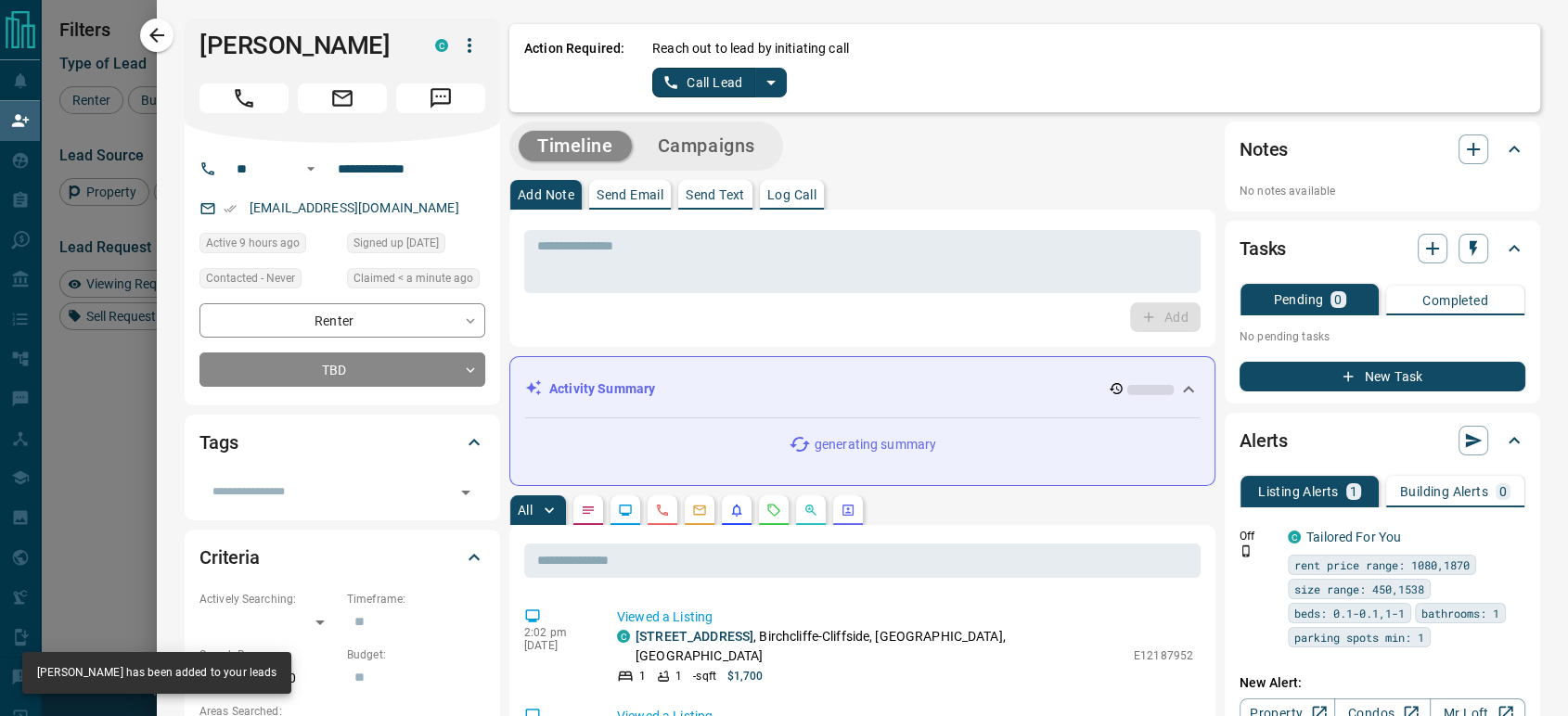
click at [679, 82] on button "Call Lead" at bounding box center [703, 82] width 103 height 30
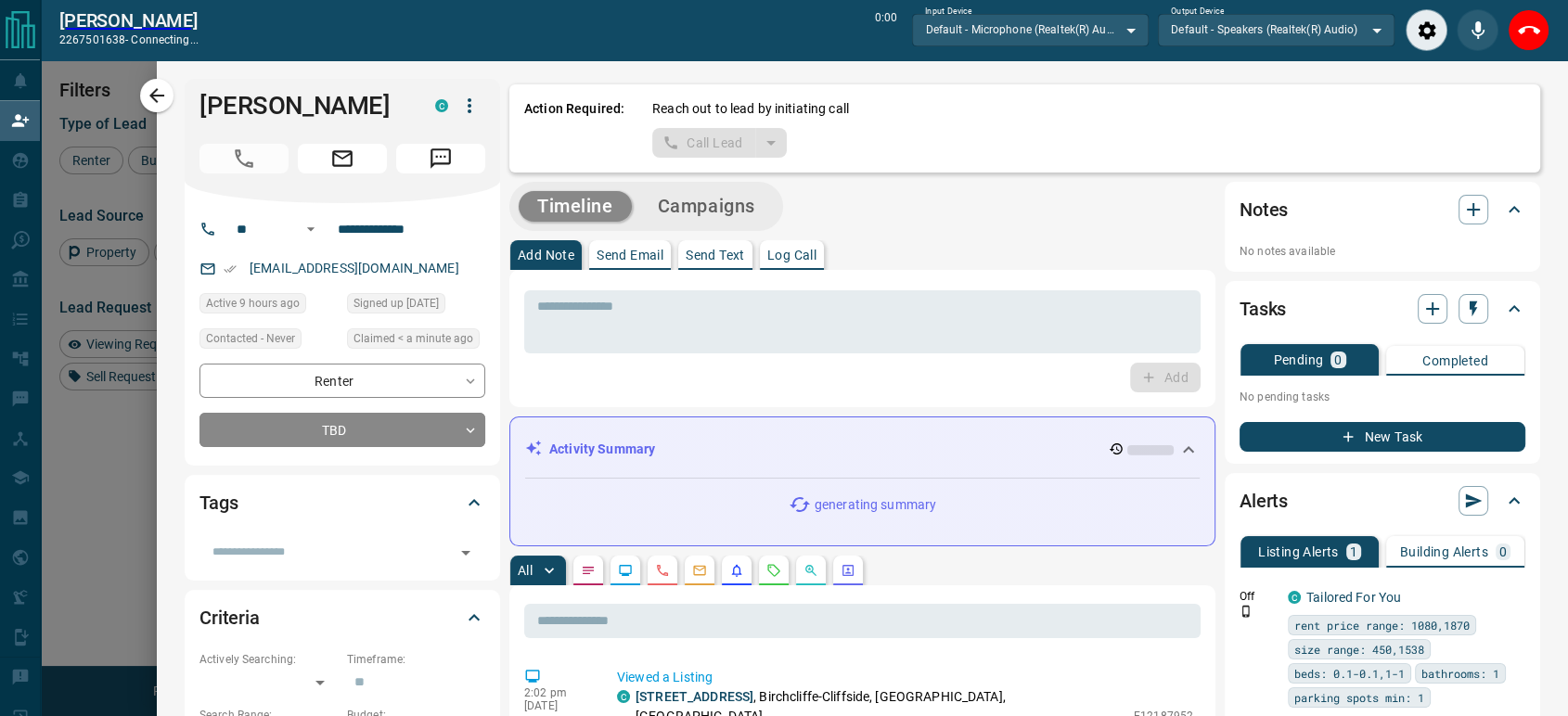
scroll to position [482, 1169]
click at [1529, 23] on icon "End Call" at bounding box center [1528, 30] width 22 height 22
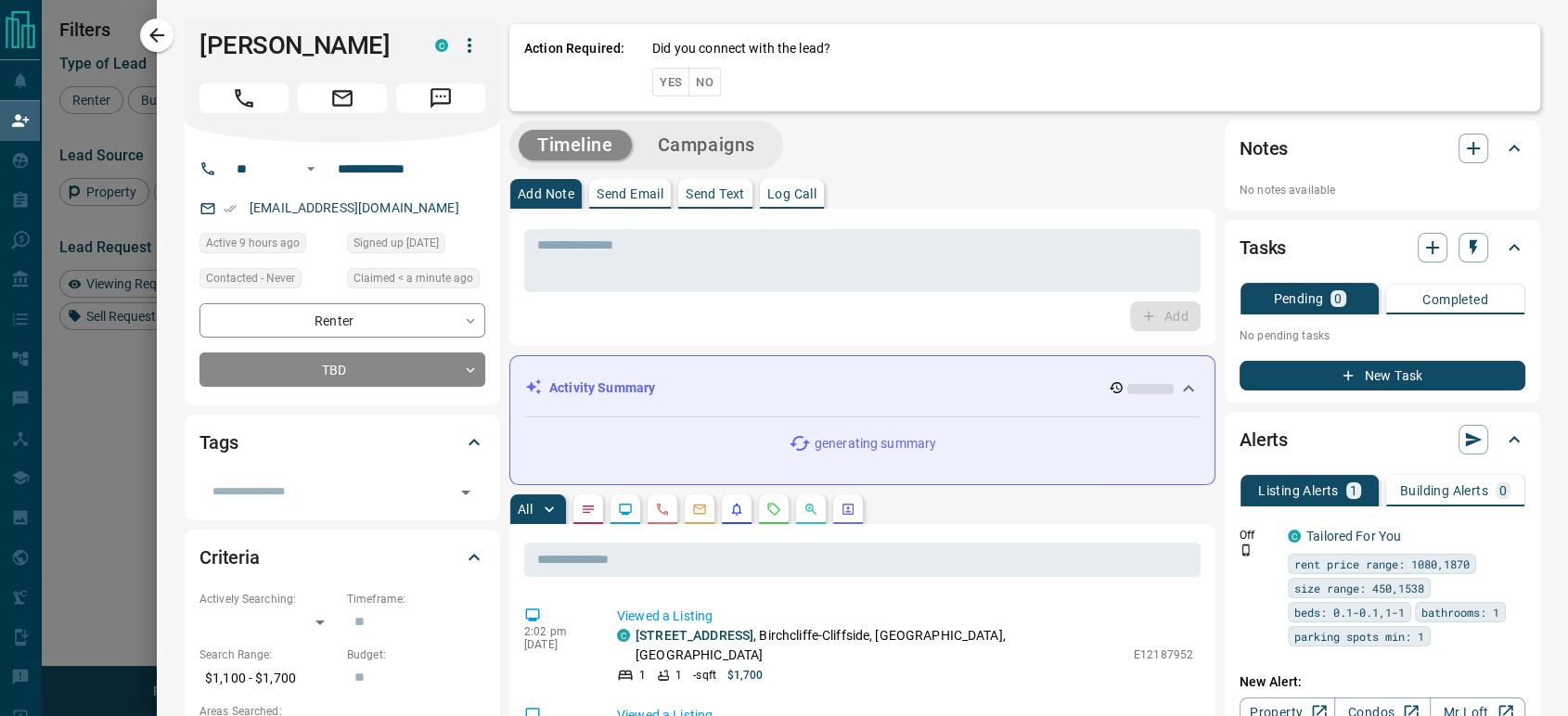
scroll to position [528, 1169]
click at [688, 75] on button "No" at bounding box center [704, 82] width 33 height 29
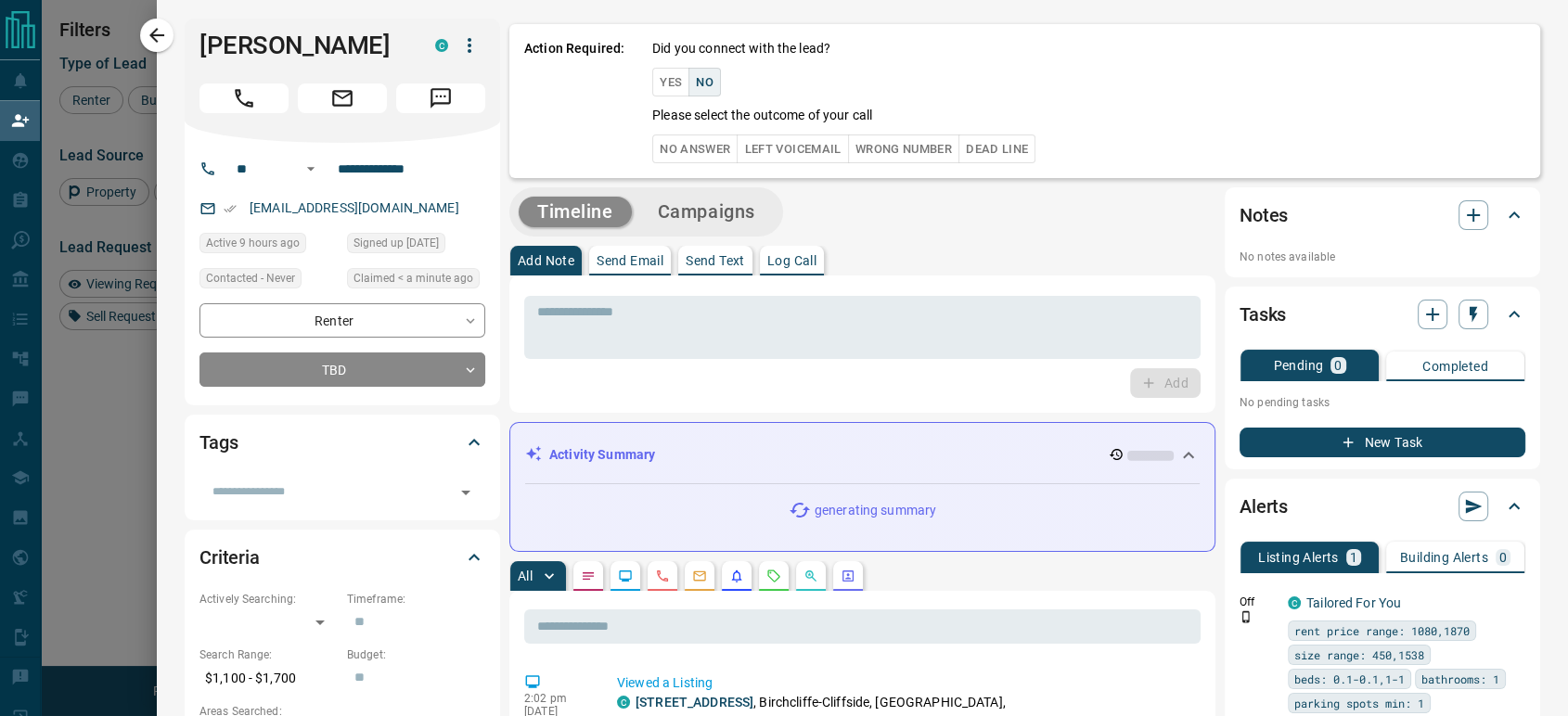
click at [658, 154] on button "No Answer" at bounding box center [695, 149] width 85 height 29
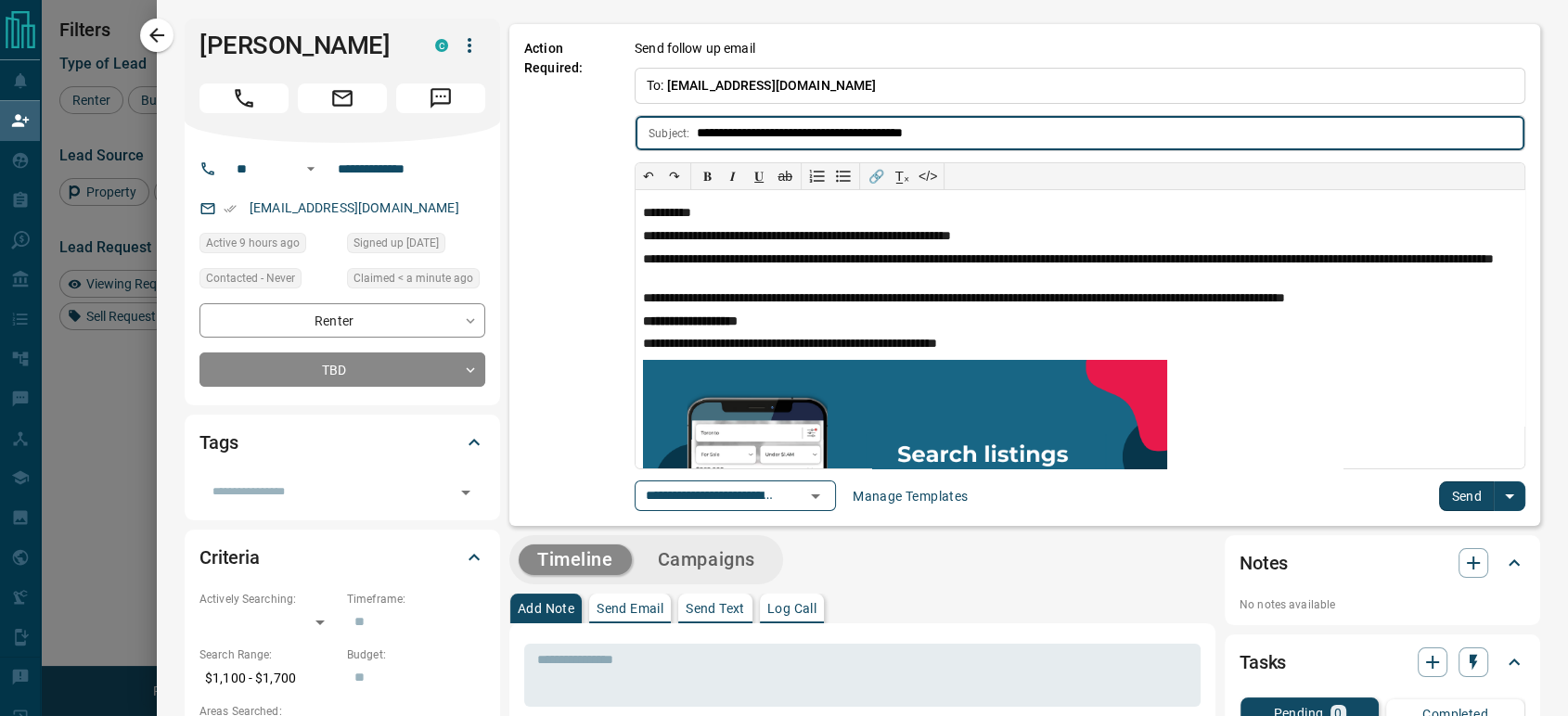
click at [1450, 509] on button "Send" at bounding box center [1466, 496] width 55 height 30
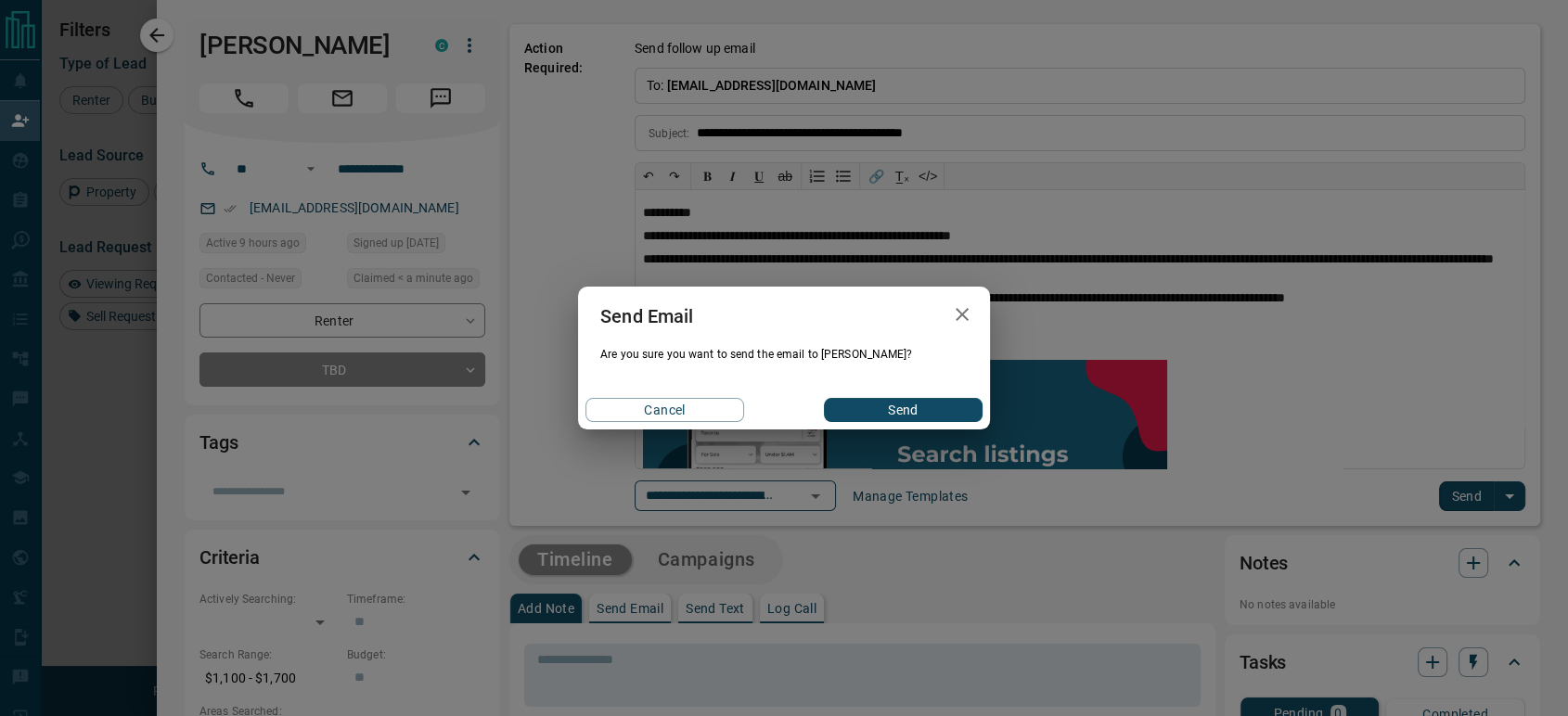
drag, startPoint x: 871, startPoint y: 407, endPoint x: 860, endPoint y: 404, distance: 11.4
click at [871, 406] on button "Send" at bounding box center [903, 409] width 158 height 24
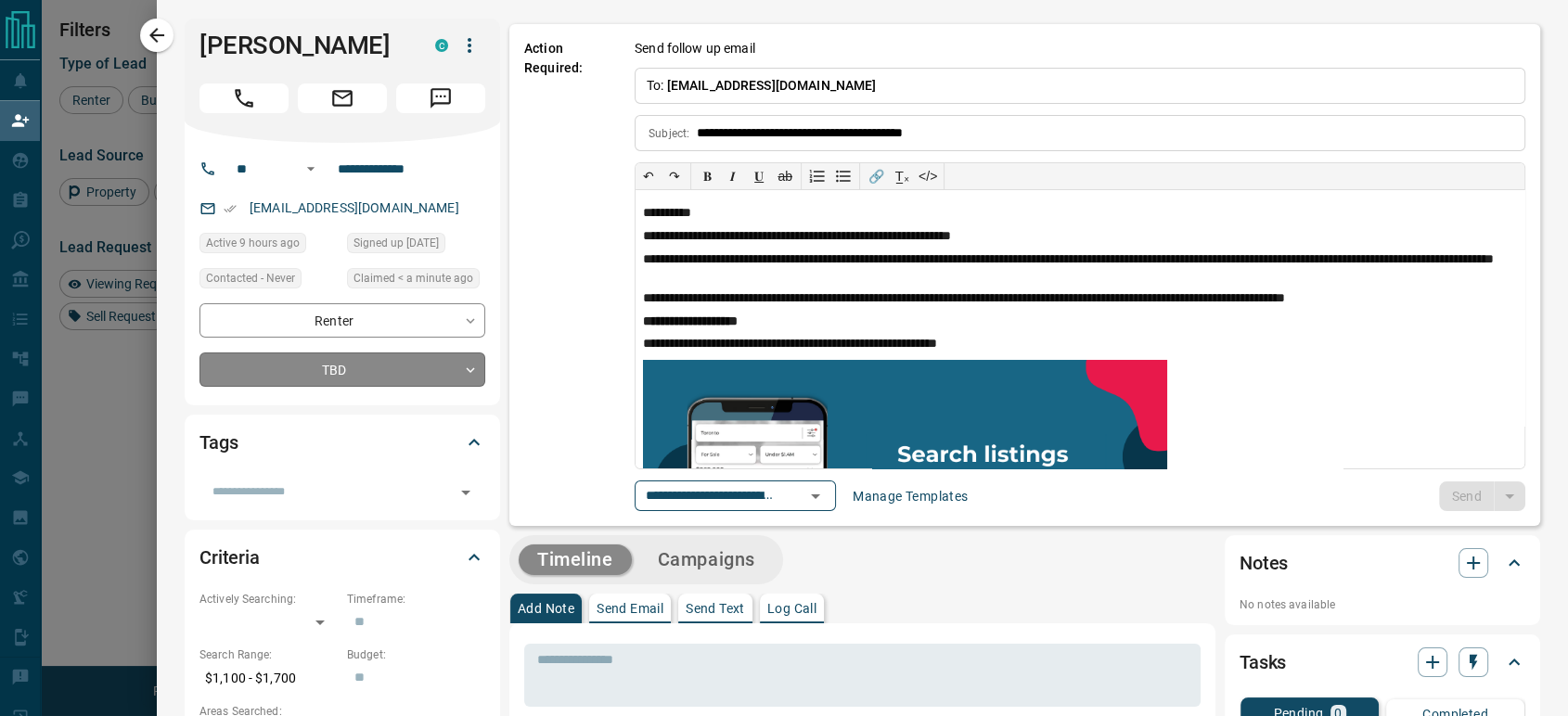
click at [308, 355] on body "Lead Transfers Claim Leads My Leads Tasks Opportunities Deals Campaigns Automat…" at bounding box center [784, 305] width 1568 height 611
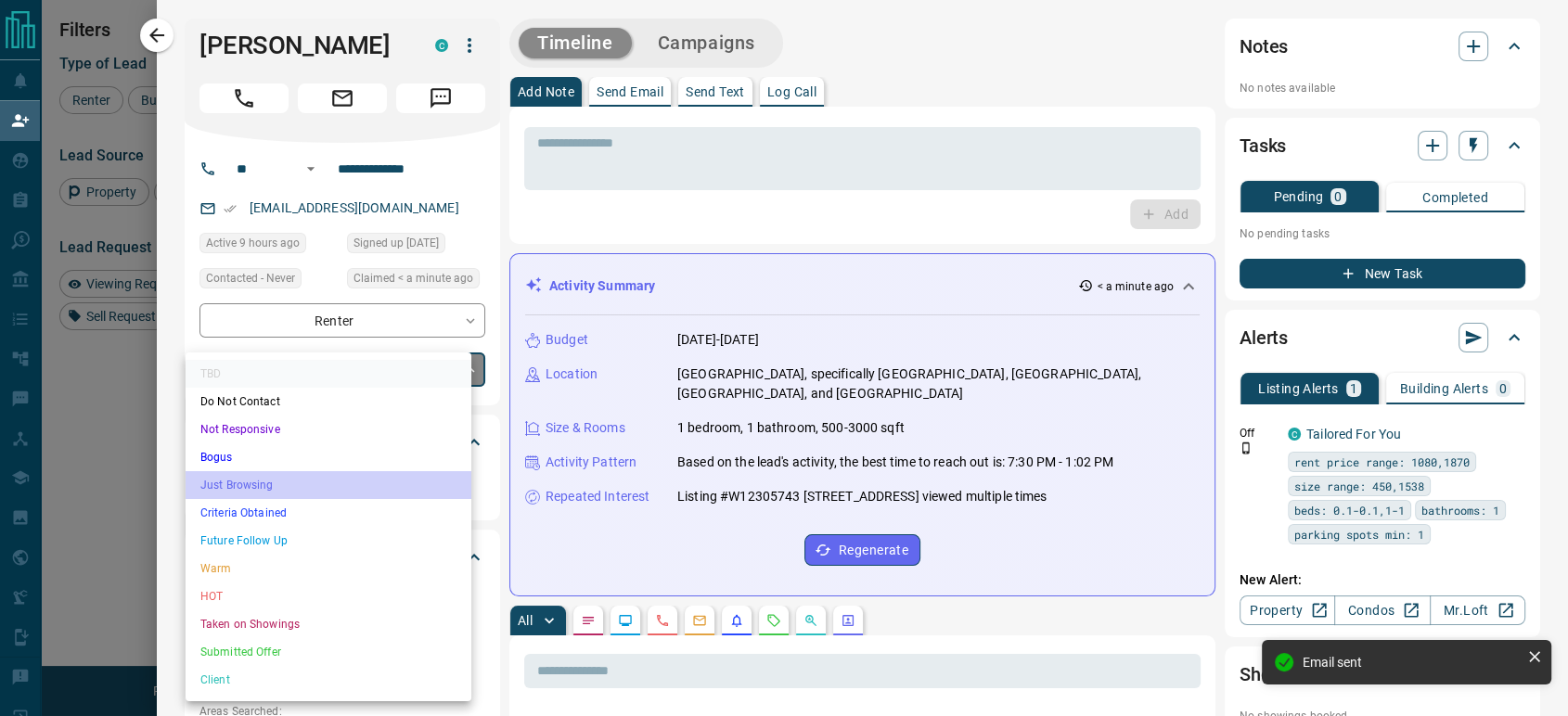
click at [257, 473] on li "Just Browsing" at bounding box center [328, 484] width 286 height 28
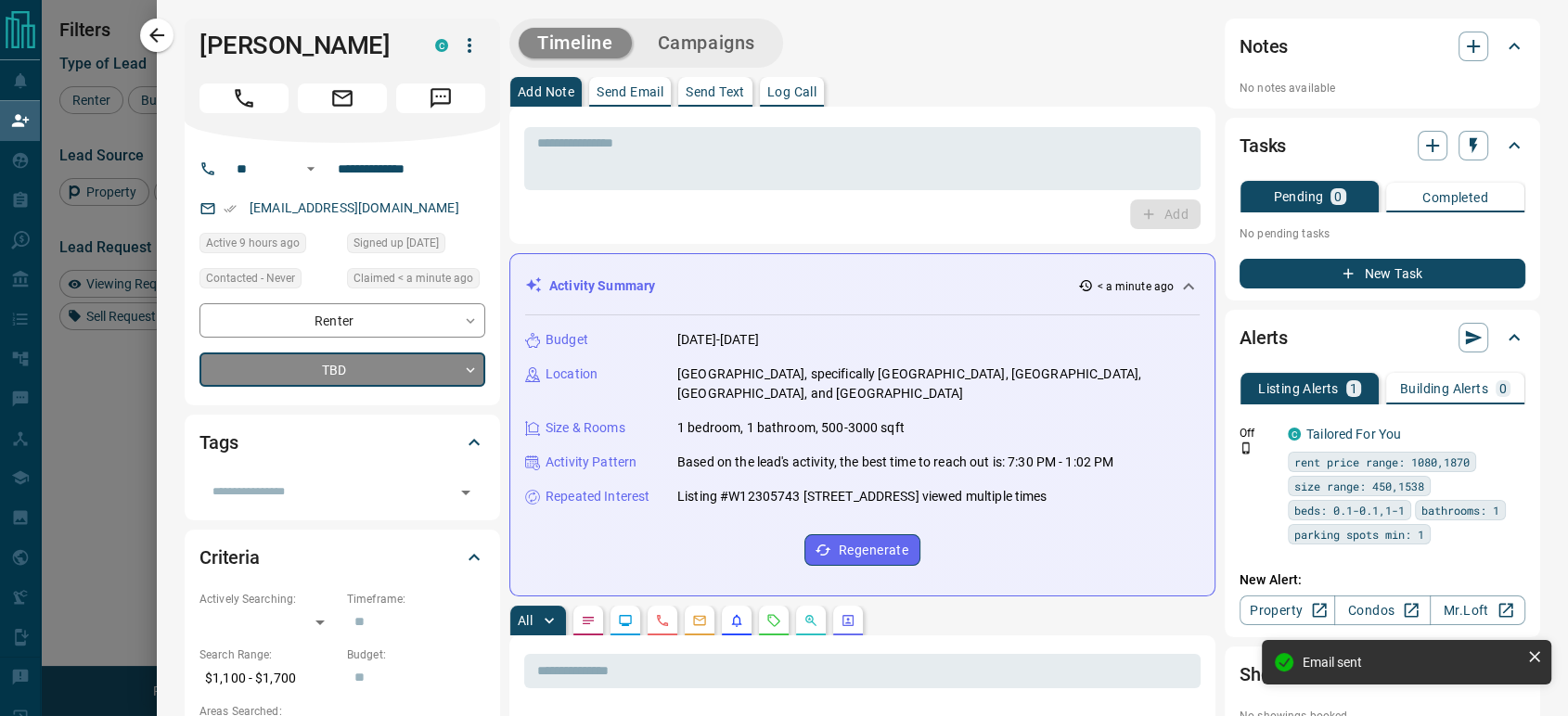
type input "*"
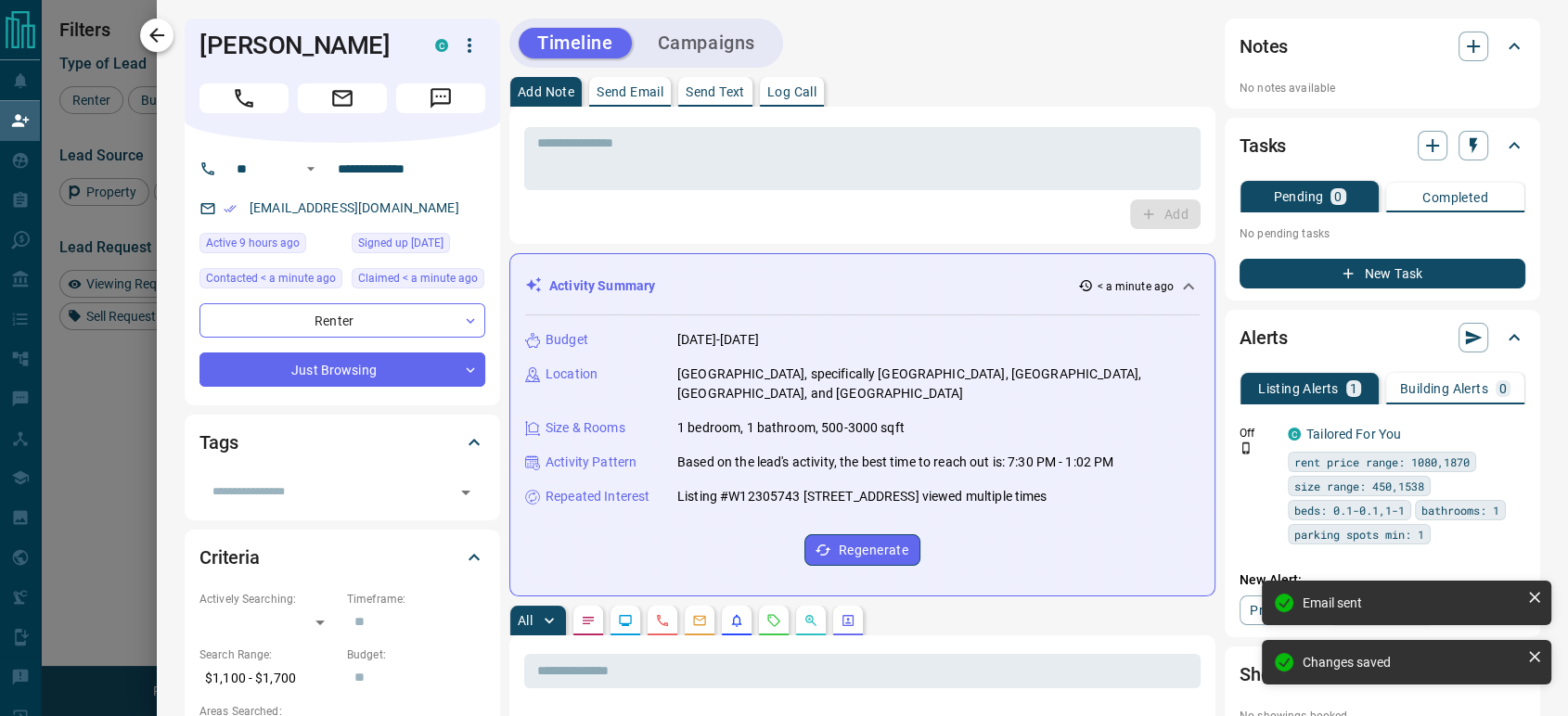
click at [153, 36] on icon "button" at bounding box center [156, 35] width 14 height 14
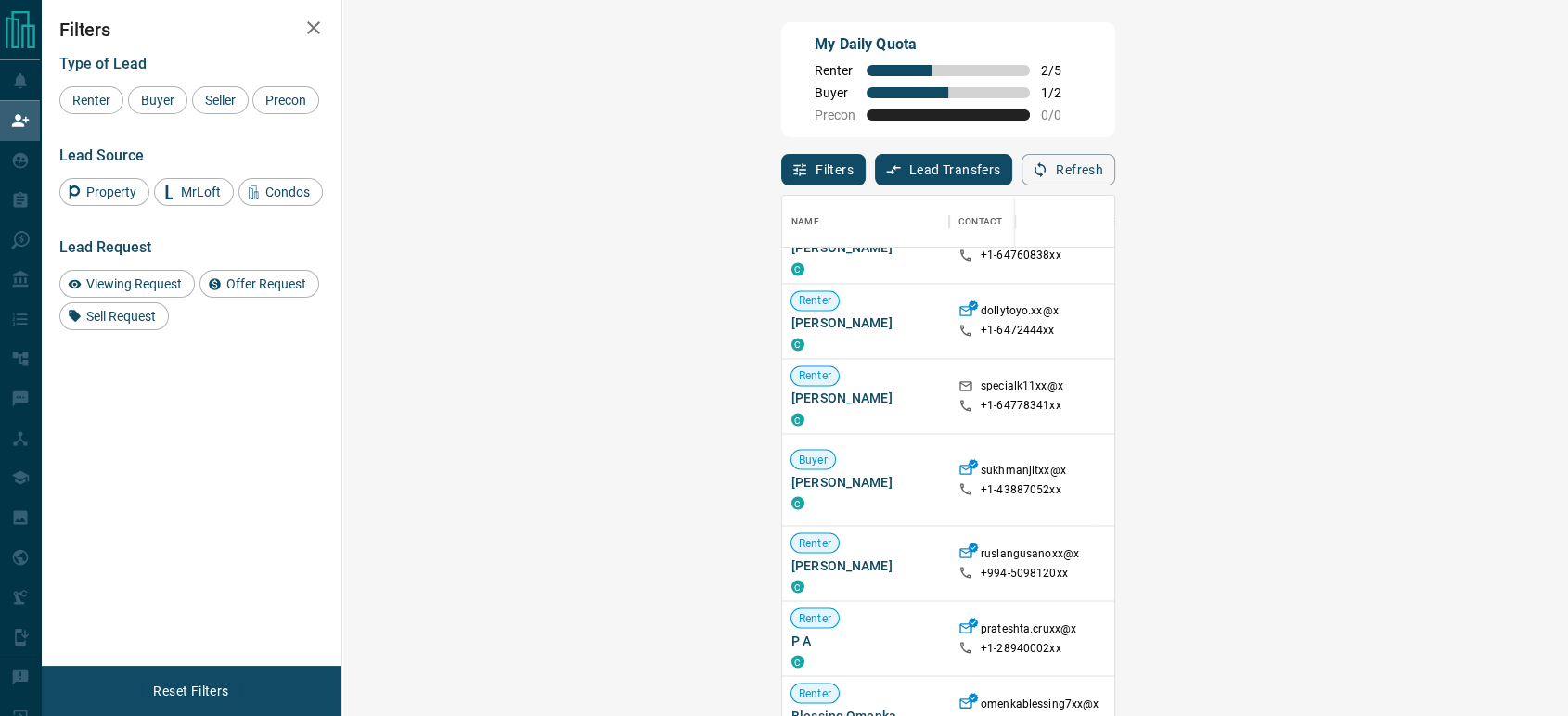
scroll to position [2268, 0]
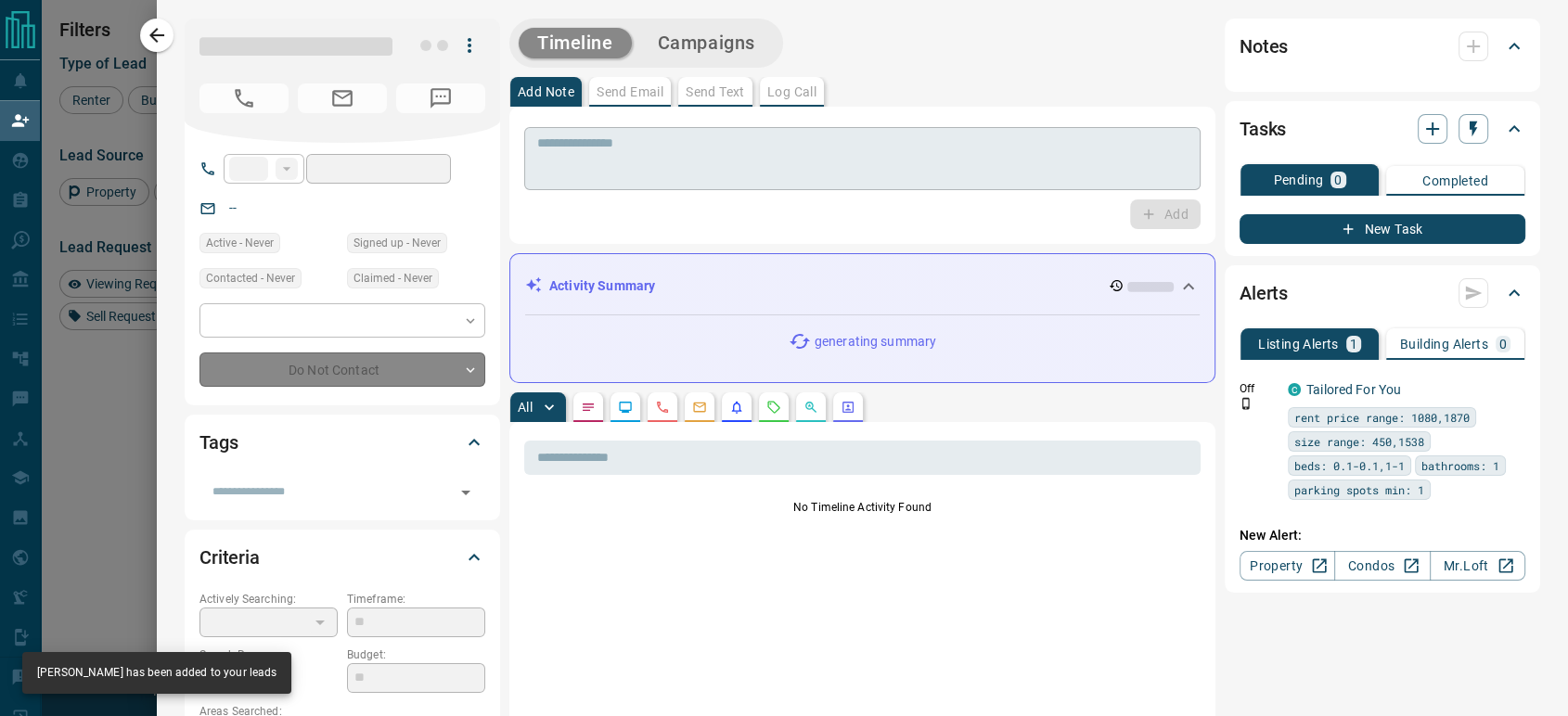
type input "**"
type input "**********"
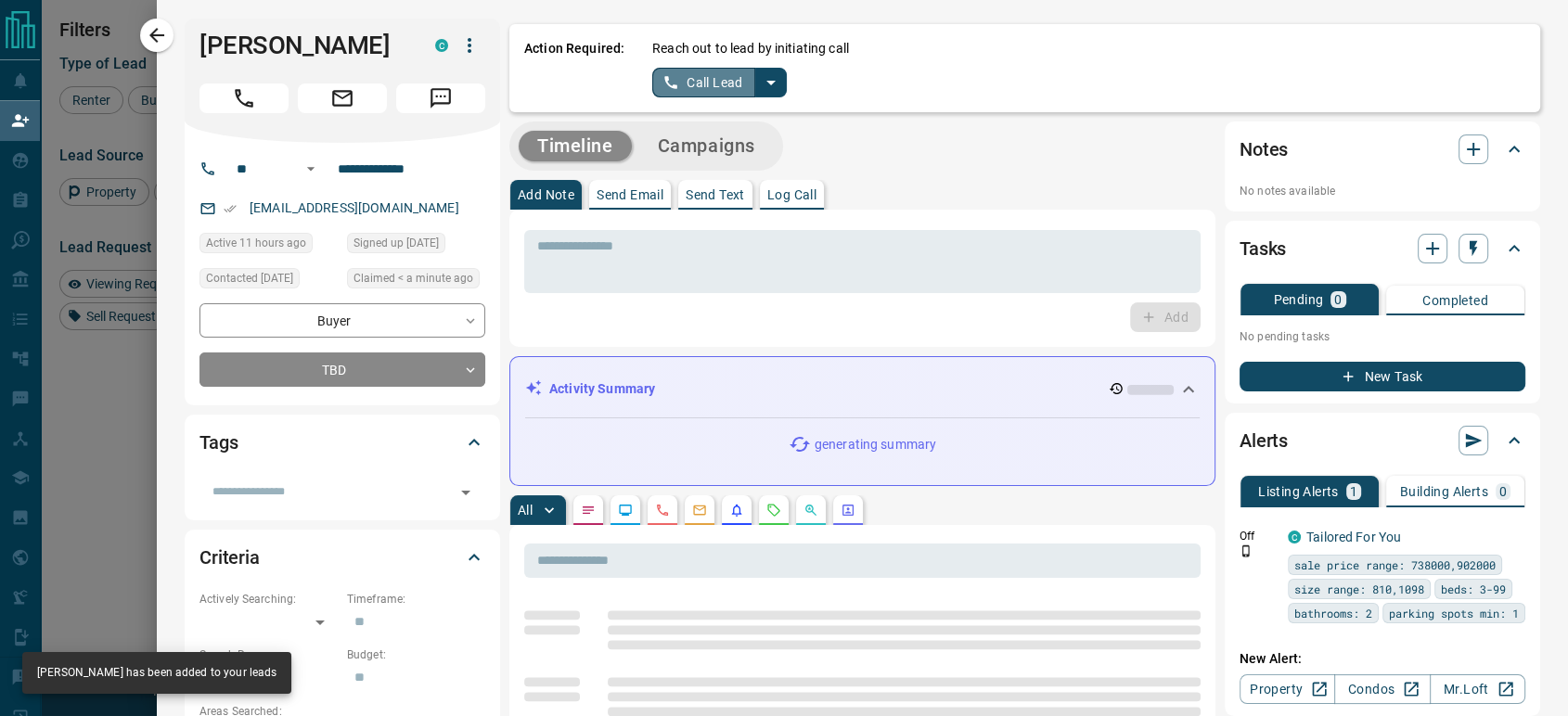
click at [688, 80] on button "Call Lead" at bounding box center [703, 82] width 103 height 30
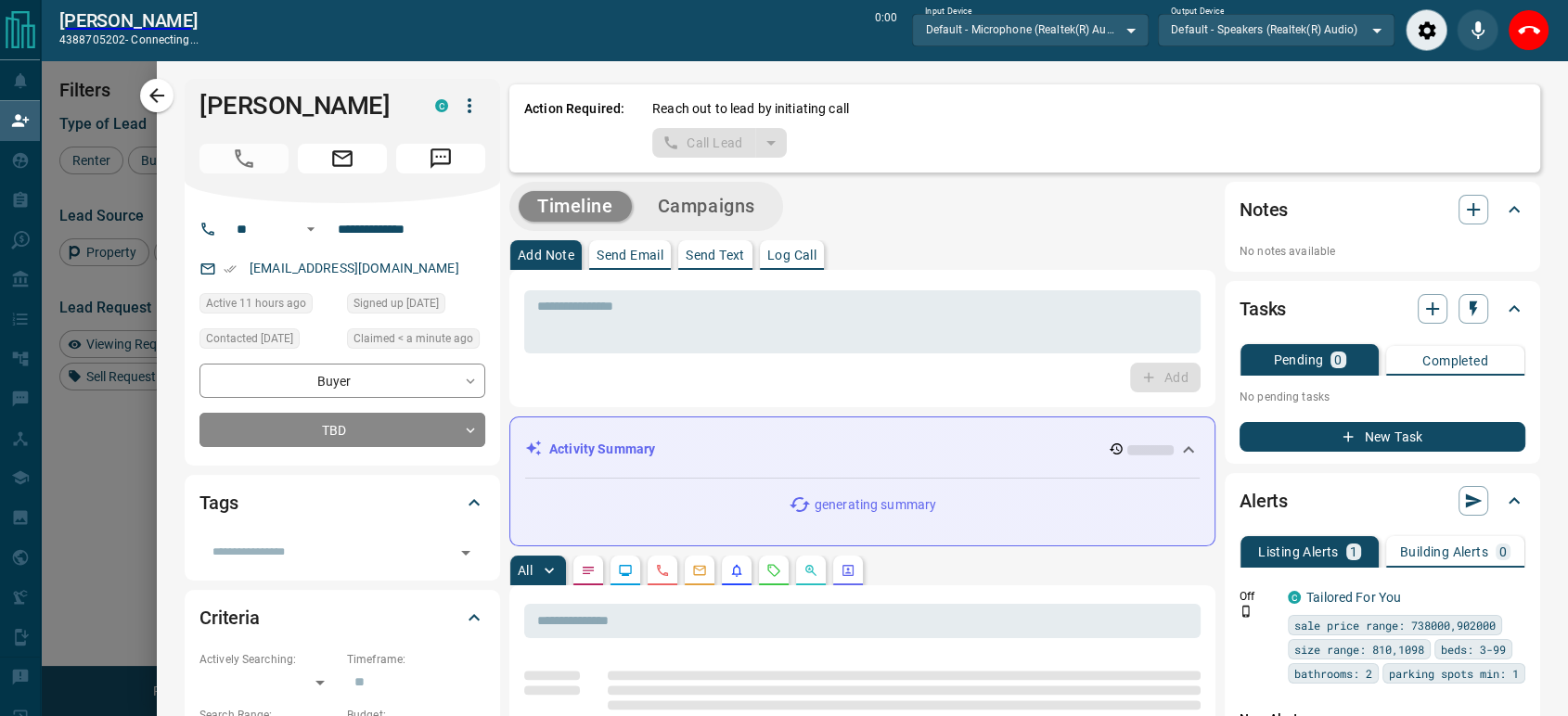
scroll to position [482, 1169]
click at [1532, 36] on icon "End Call" at bounding box center [1528, 30] width 22 height 22
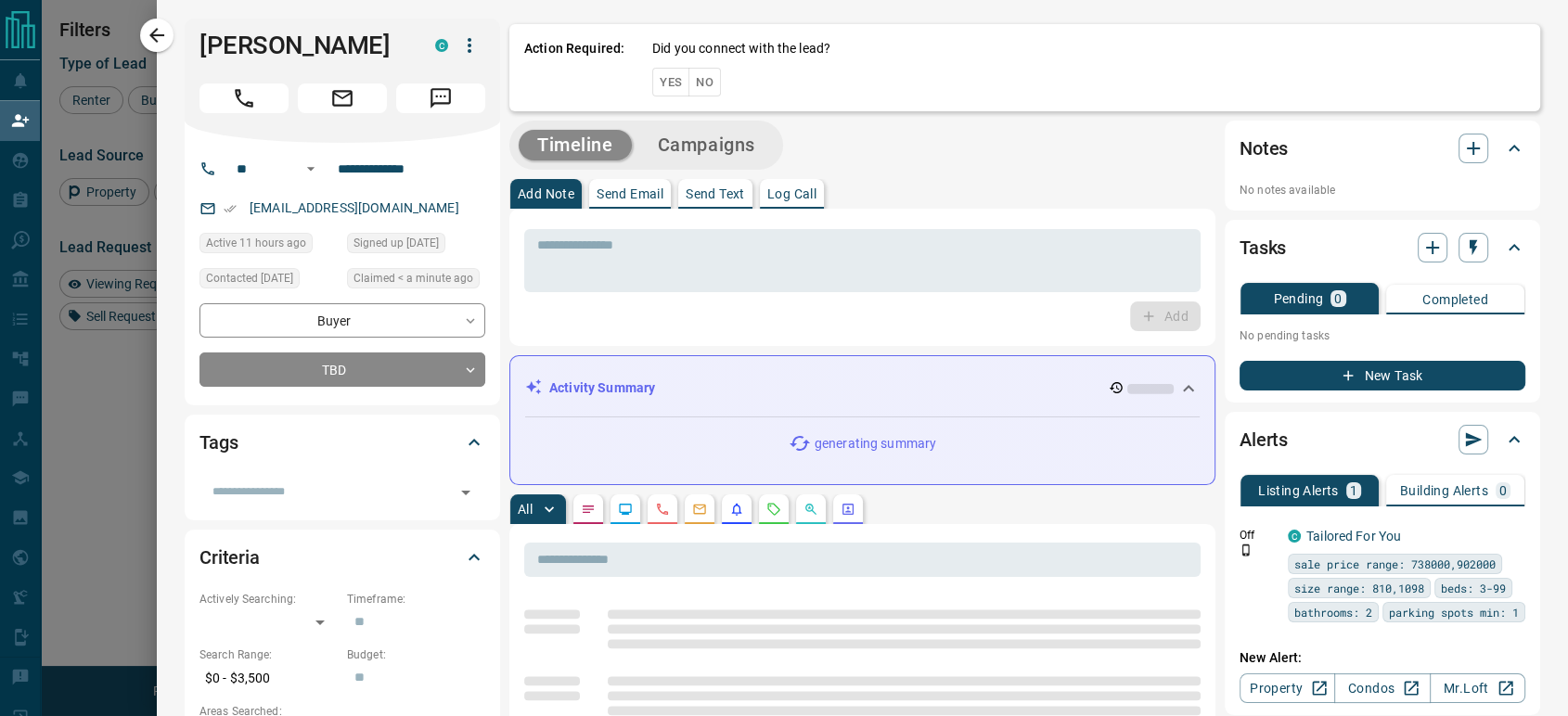
scroll to position [528, 1169]
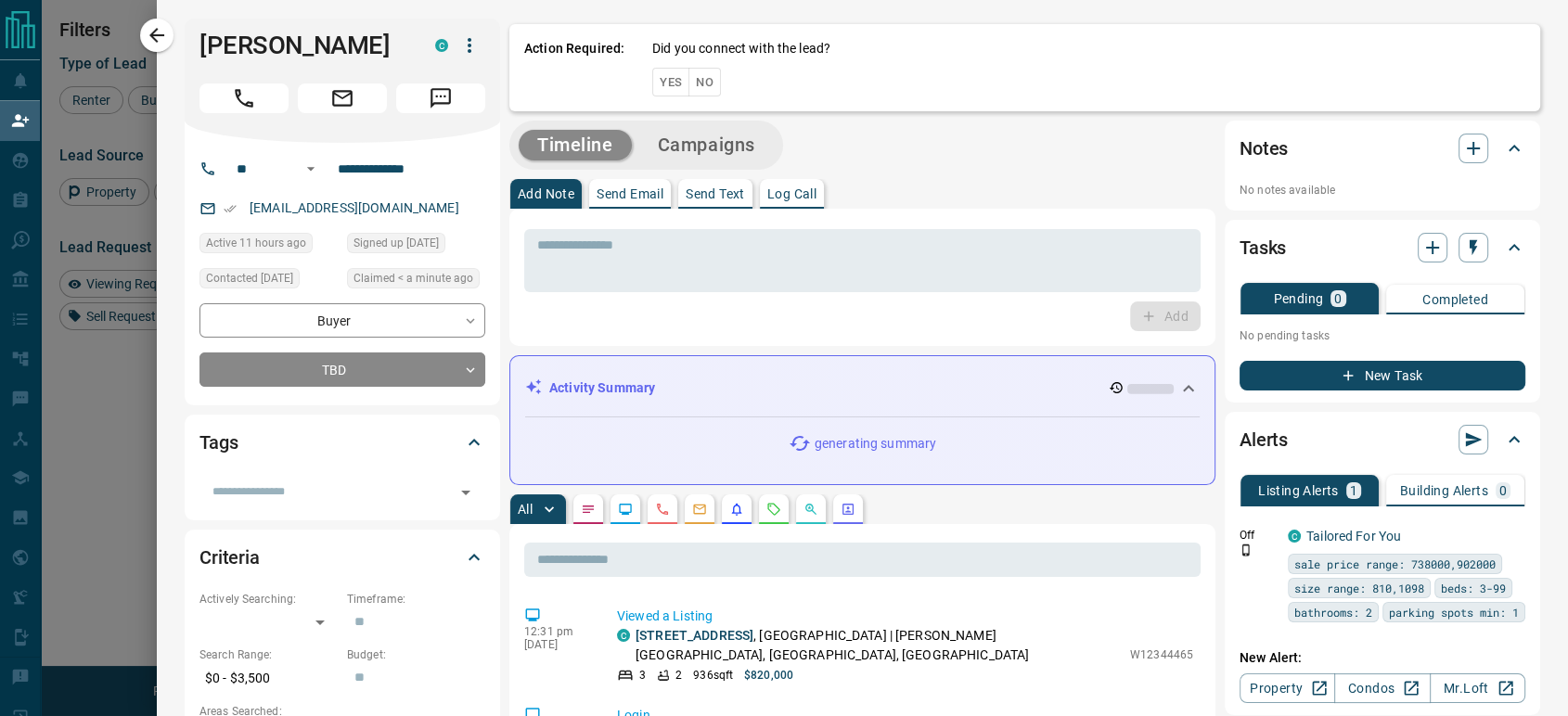
click at [688, 77] on button "No" at bounding box center [704, 82] width 33 height 29
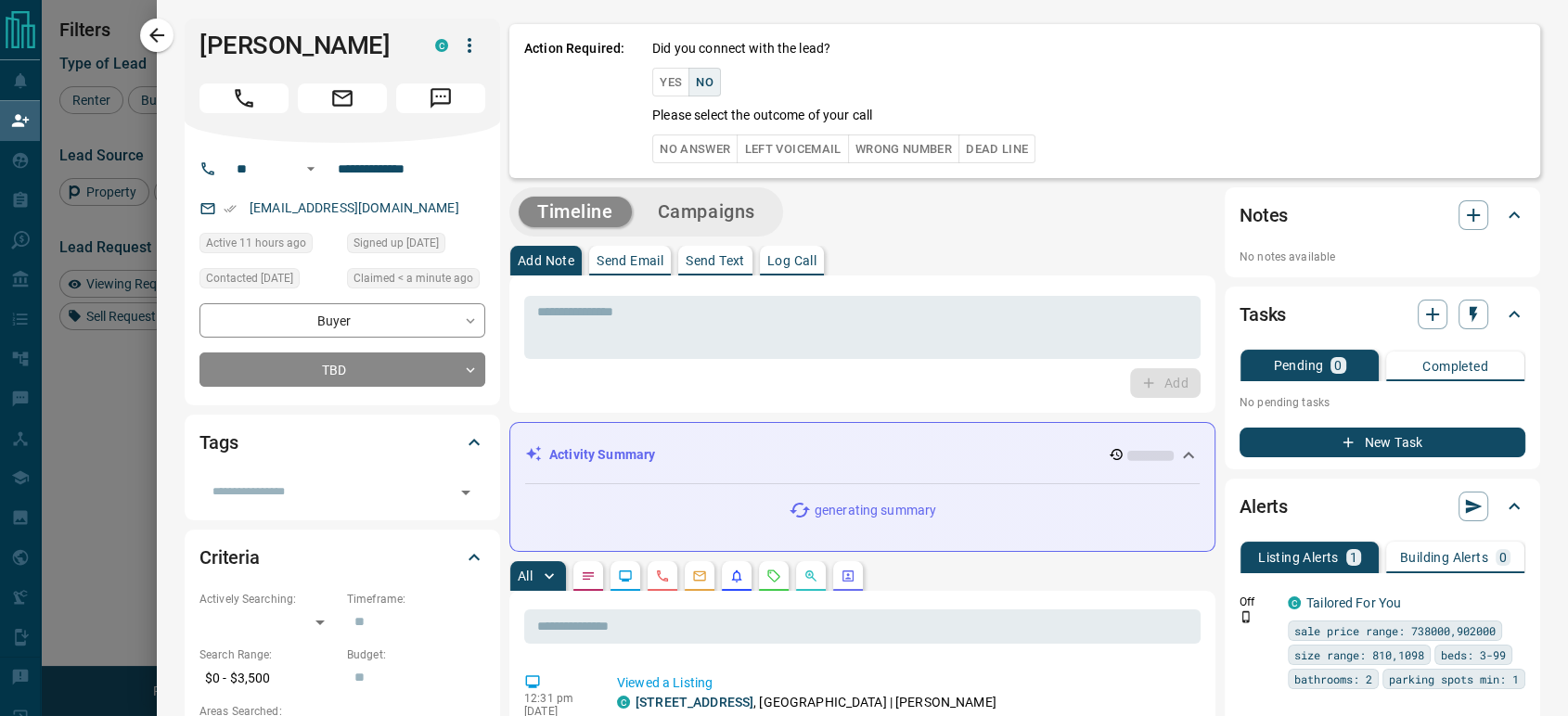
click at [655, 156] on button "No Answer" at bounding box center [695, 149] width 85 height 29
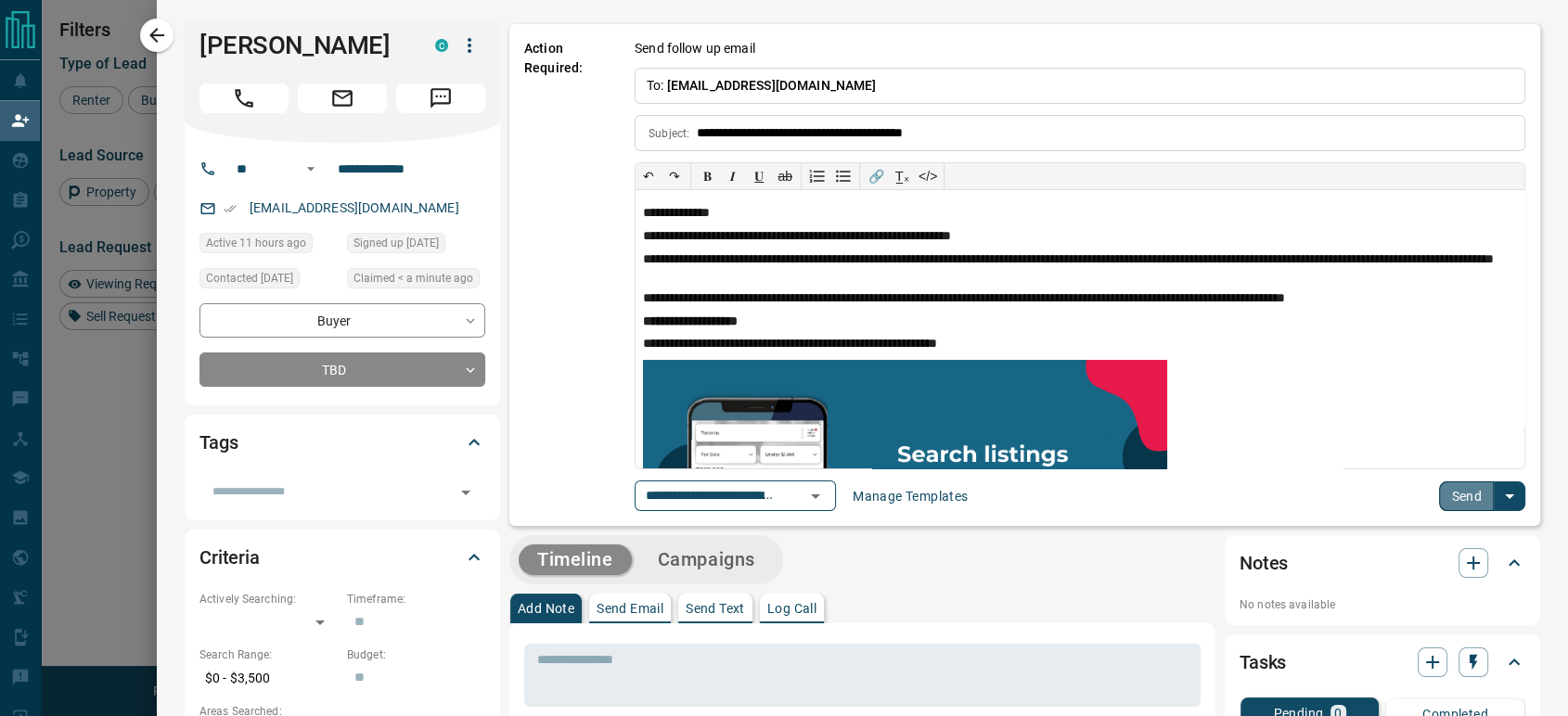
click at [1444, 499] on button "Send" at bounding box center [1466, 496] width 55 height 30
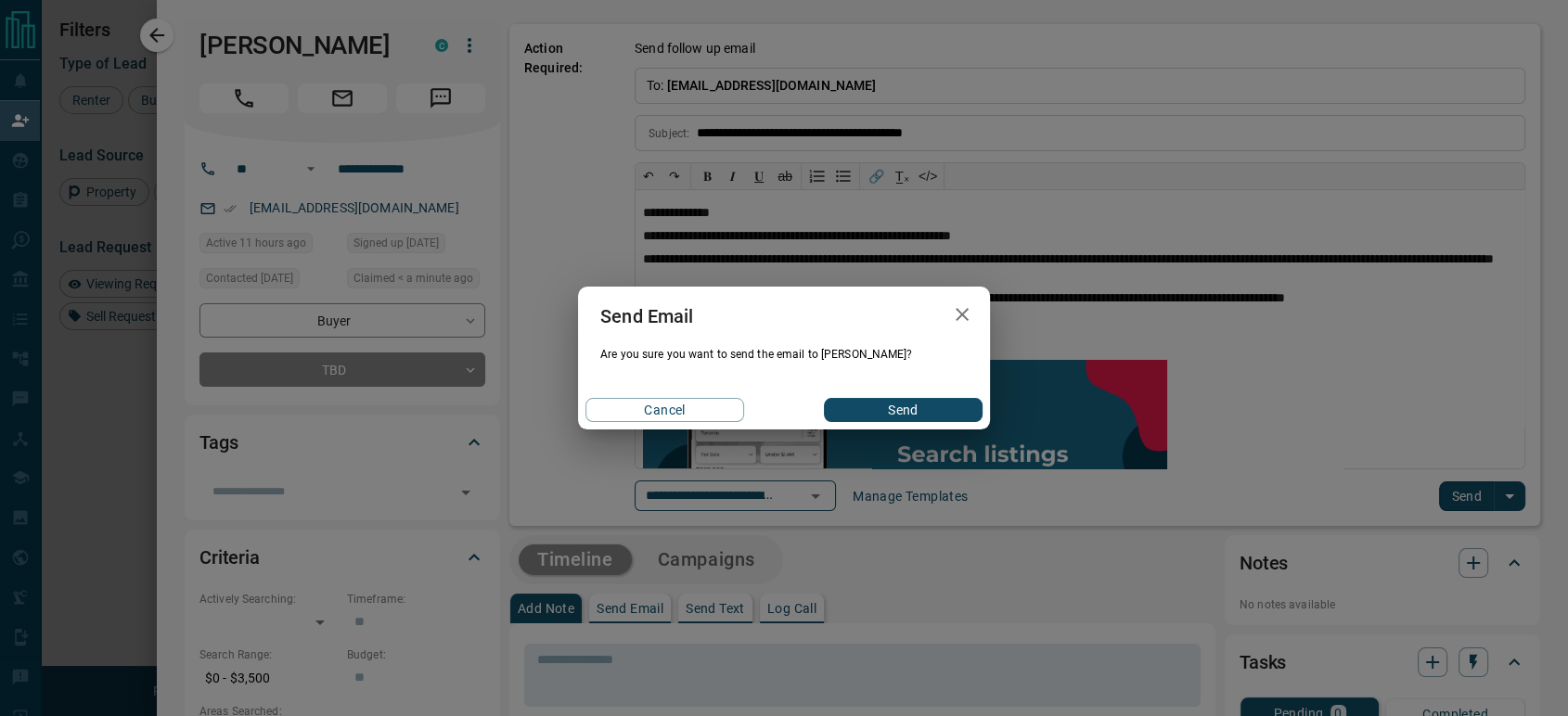
click at [865, 406] on button "Send" at bounding box center [903, 409] width 158 height 24
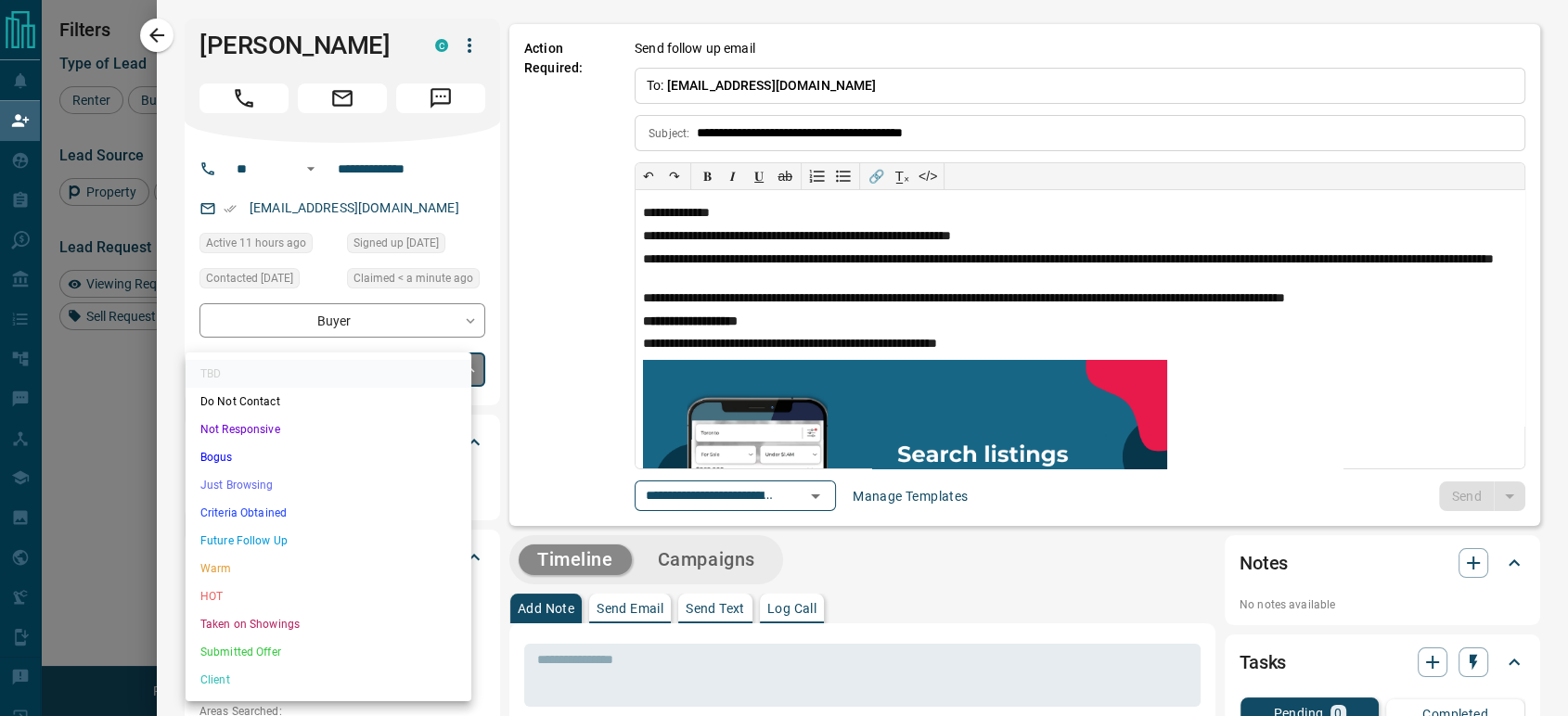
click at [401, 396] on body "Lead Transfers Claim Leads My Leads Tasks Opportunities Deals Campaigns Automat…" at bounding box center [784, 305] width 1568 height 611
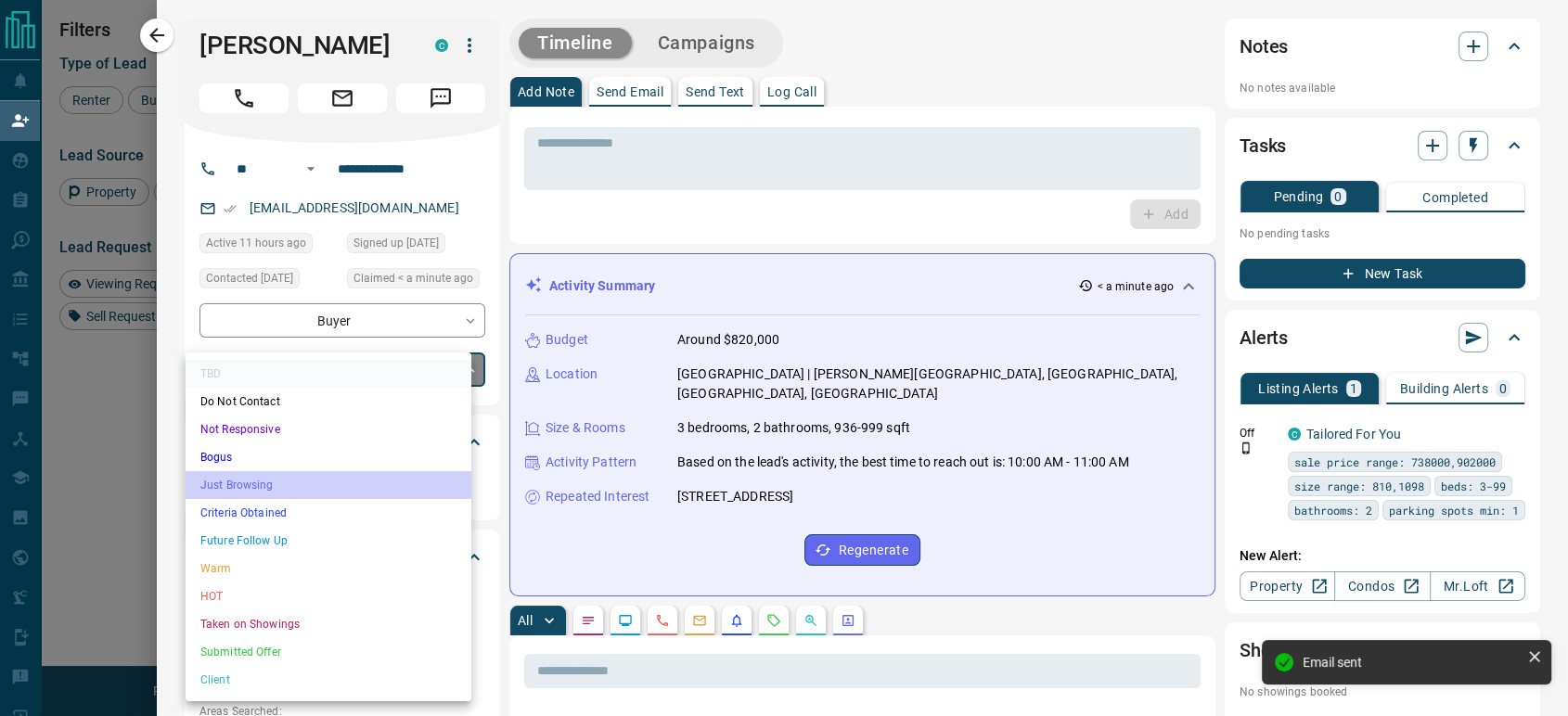
click at [323, 495] on li "Just Browsing" at bounding box center [328, 484] width 286 height 28
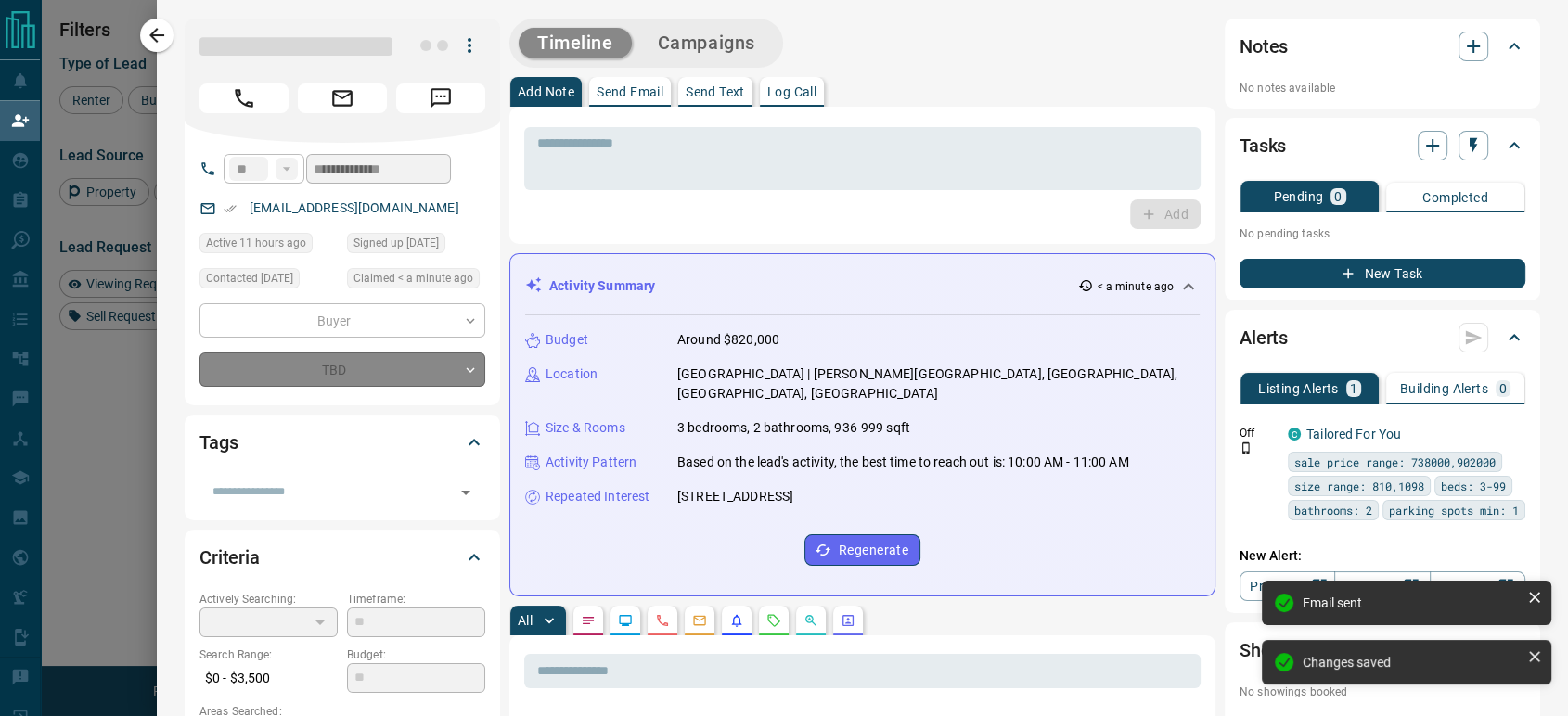
type input "*"
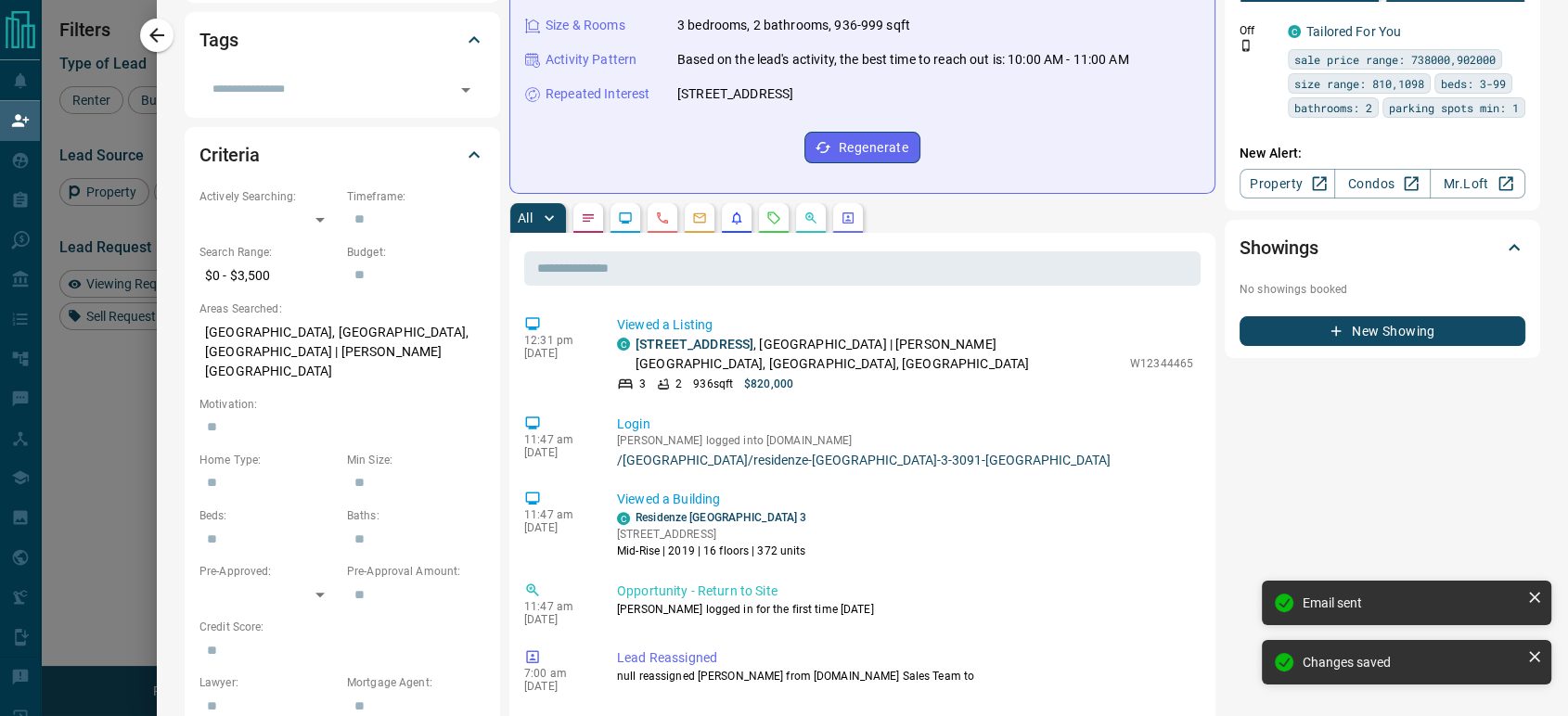
scroll to position [515, 0]
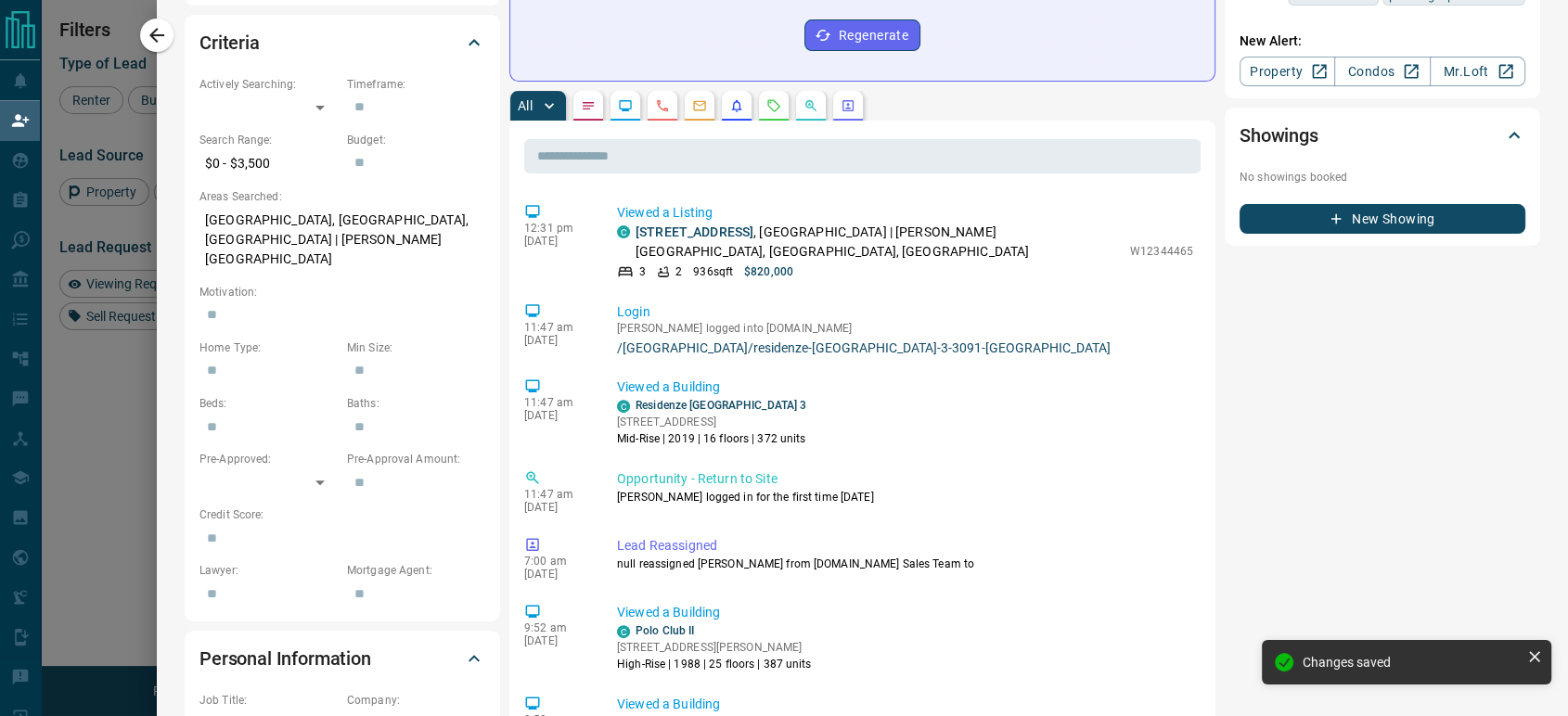
drag, startPoint x: 150, startPoint y: 41, endPoint x: 640, endPoint y: 193, distance: 513.0
click at [150, 41] on icon "button" at bounding box center [156, 35] width 22 height 22
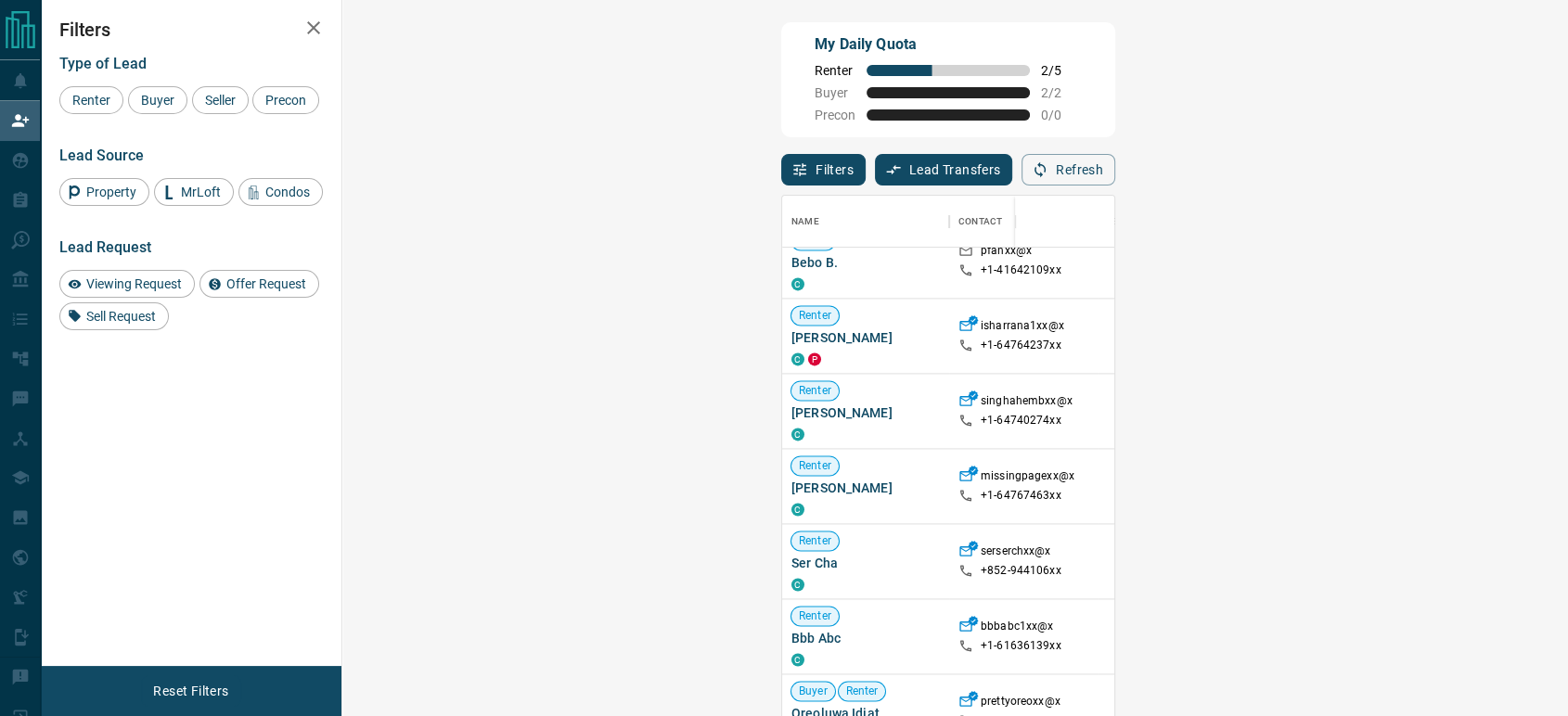
scroll to position [3153, 0]
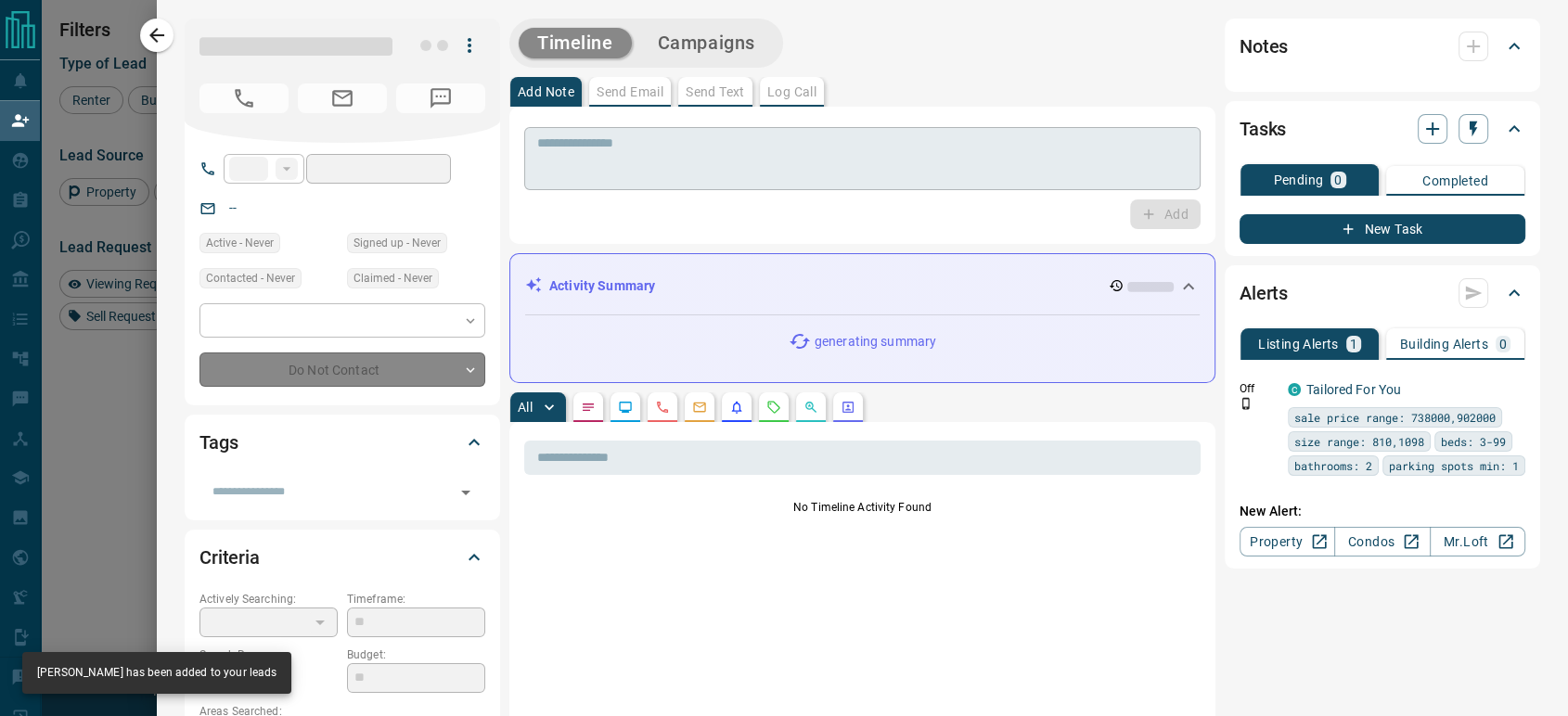
type input "**"
type input "**********"
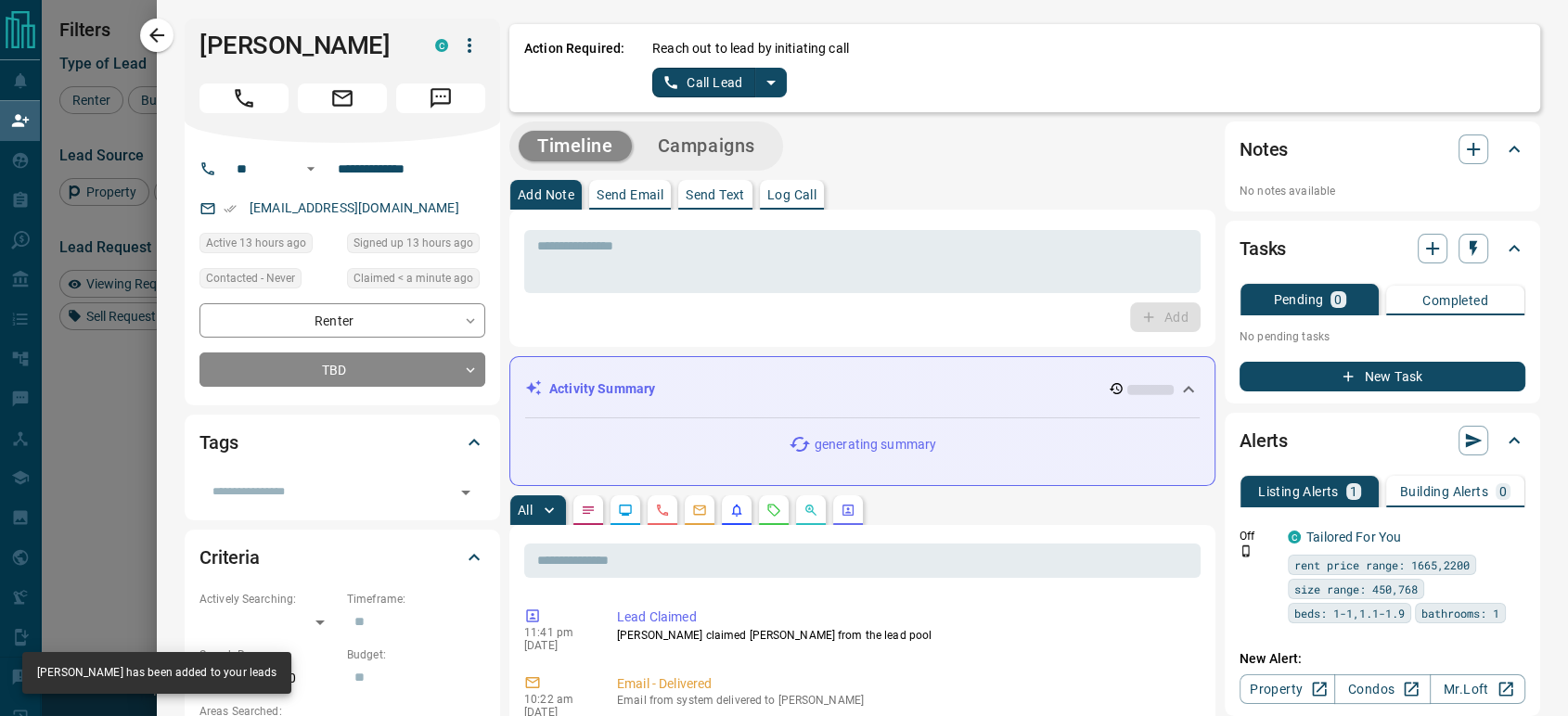
click at [672, 75] on button "Call Lead" at bounding box center [703, 82] width 103 height 30
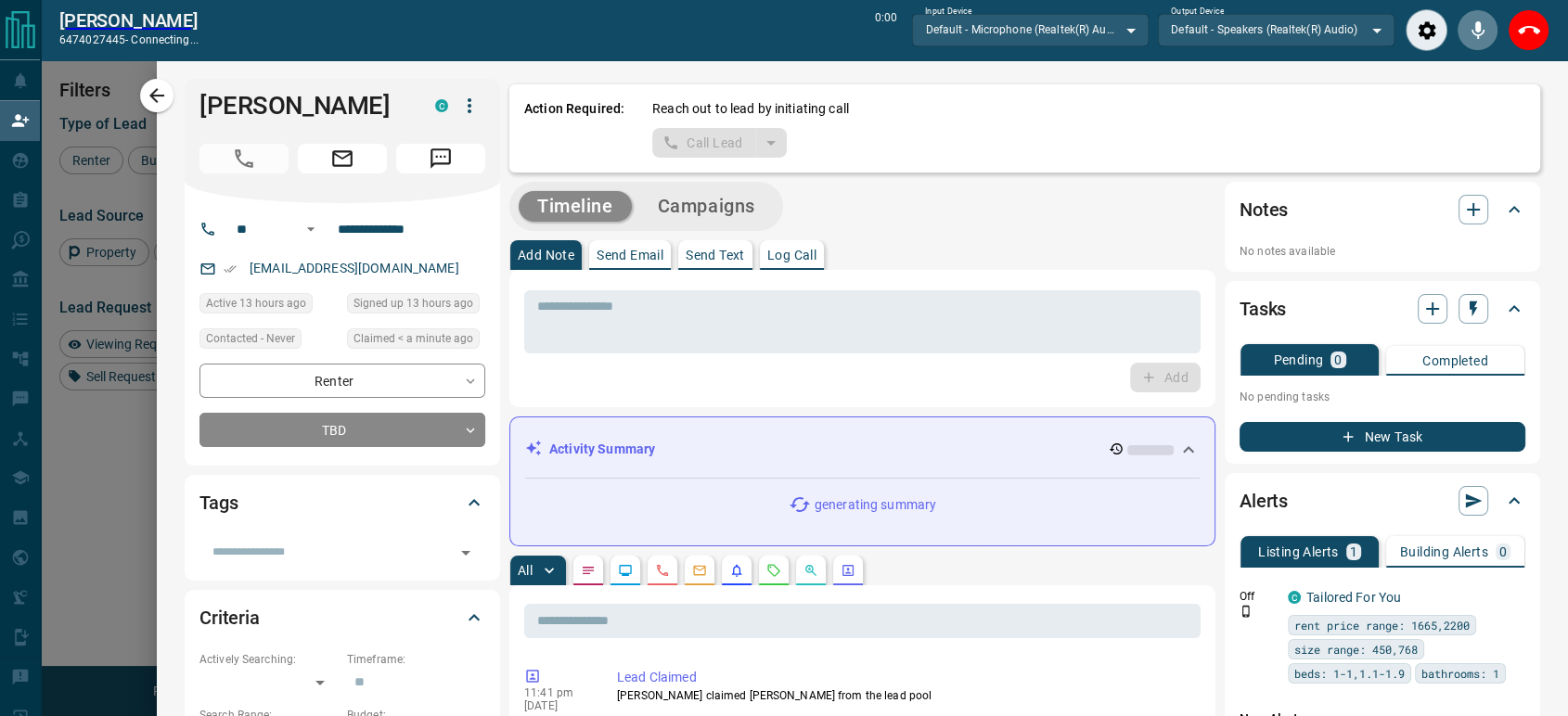
scroll to position [482, 1169]
click at [1524, 37] on icon "End Call" at bounding box center [1528, 30] width 22 height 22
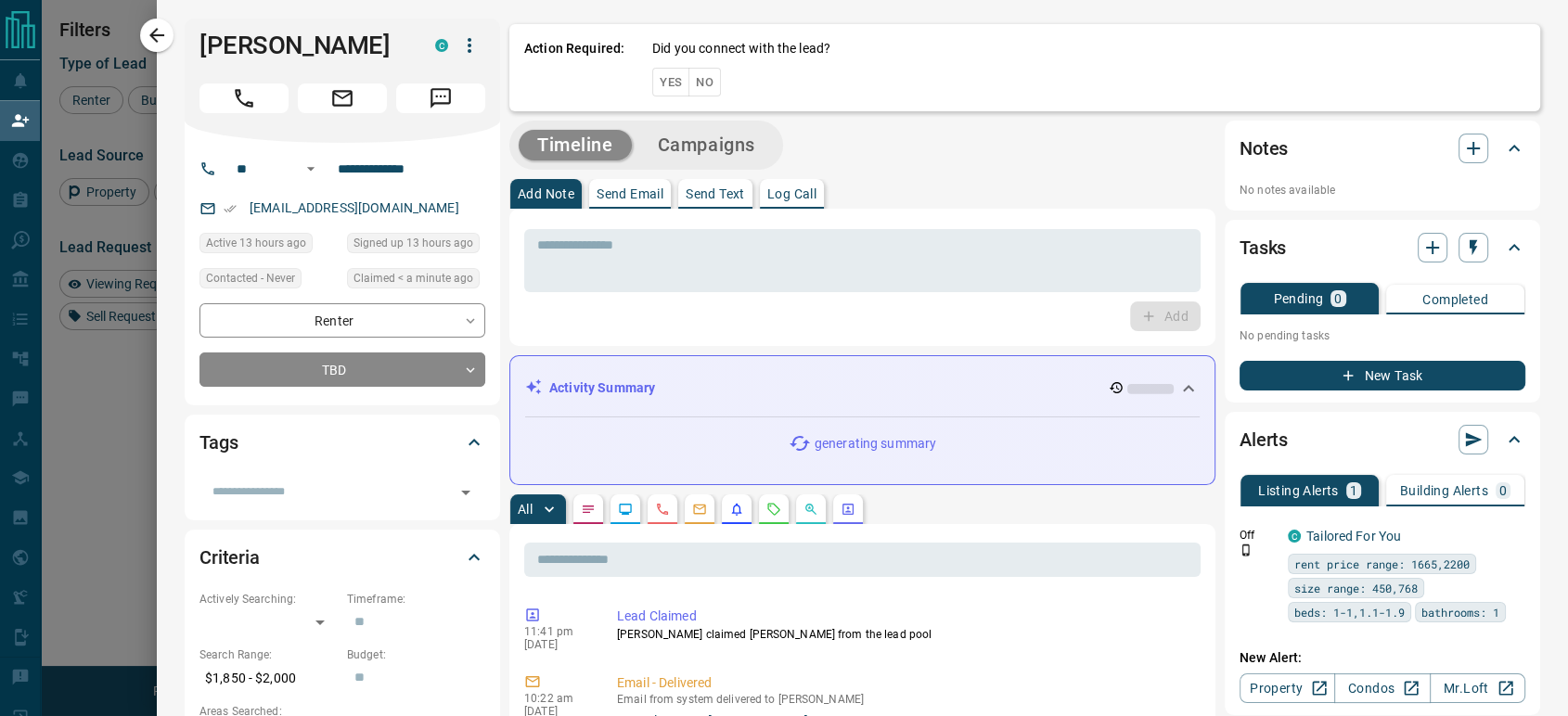
scroll to position [528, 1169]
click at [688, 84] on button "No" at bounding box center [704, 82] width 33 height 29
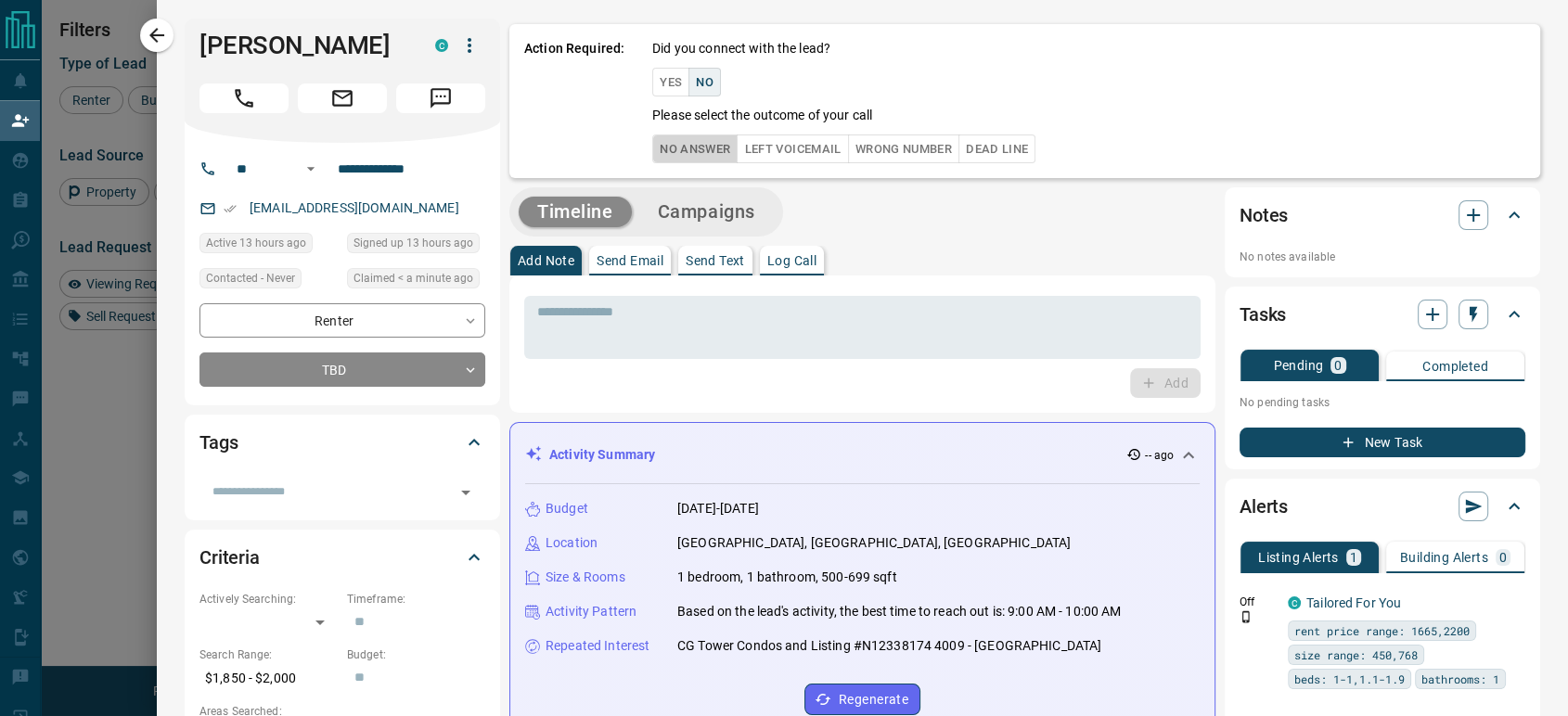
click at [679, 151] on button "No Answer" at bounding box center [695, 149] width 85 height 29
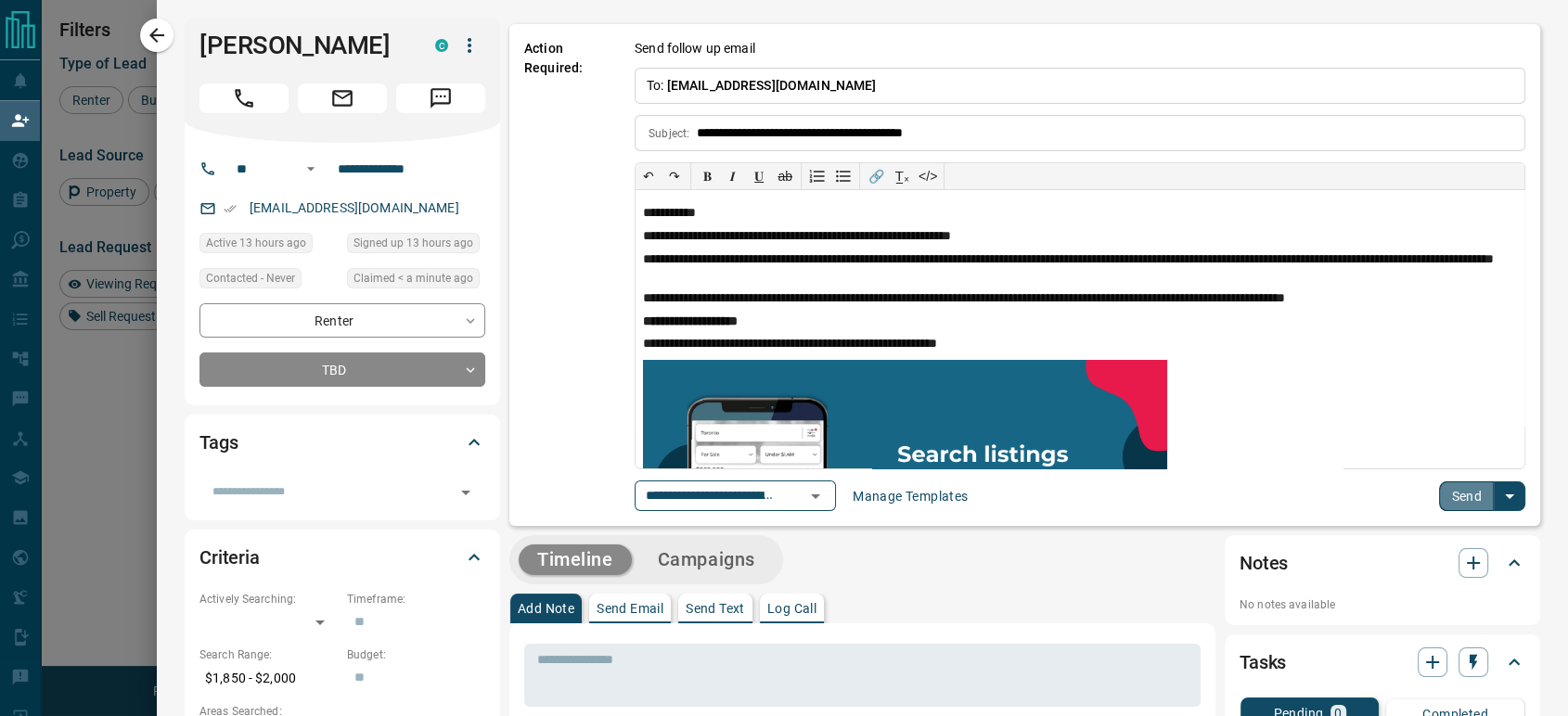
click at [1451, 499] on button "Send" at bounding box center [1466, 496] width 55 height 30
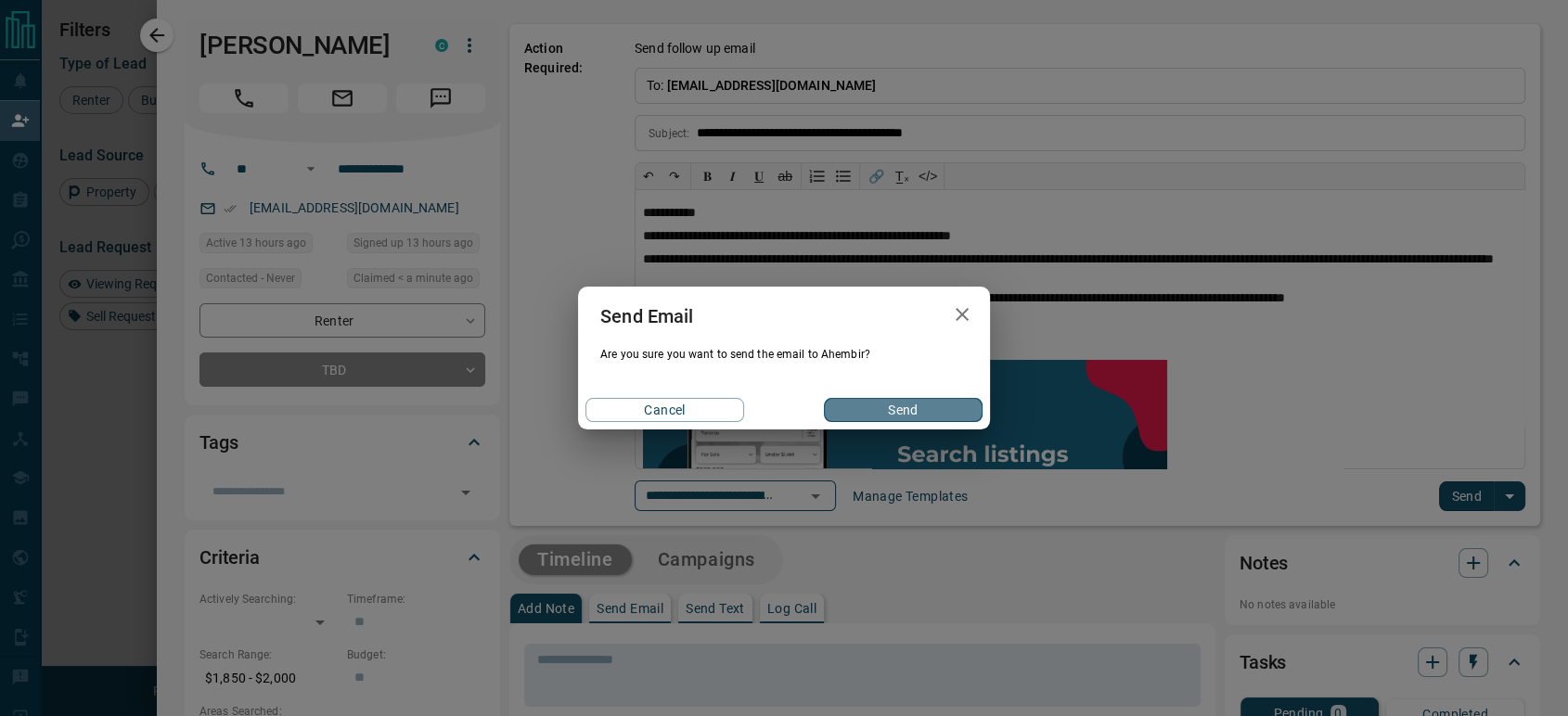
drag, startPoint x: 879, startPoint y: 408, endPoint x: 698, endPoint y: 392, distance: 181.7
click at [876, 408] on button "Send" at bounding box center [903, 409] width 158 height 24
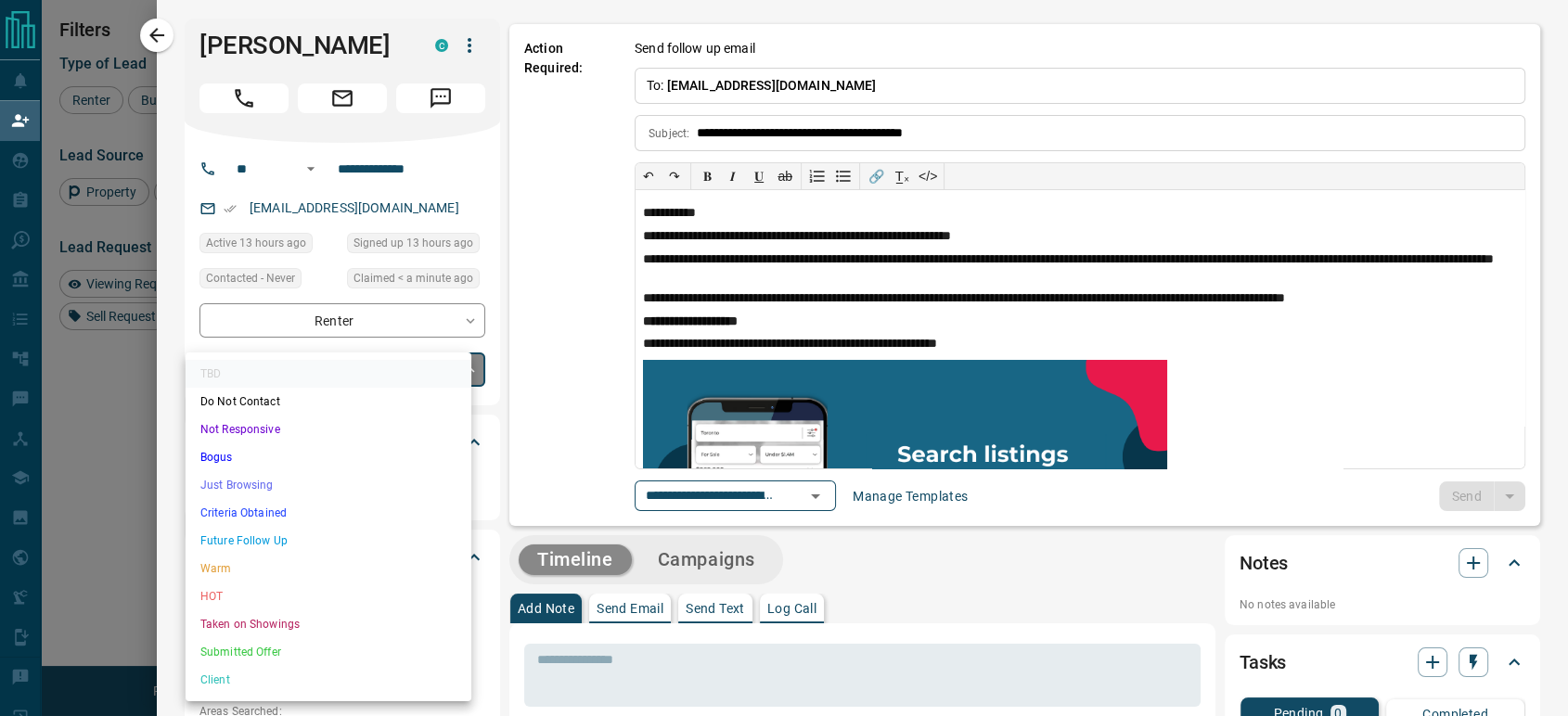
click at [322, 380] on body "Lead Transfers Claim Leads My Leads Tasks Opportunities Deals Campaigns Automat…" at bounding box center [784, 305] width 1568 height 611
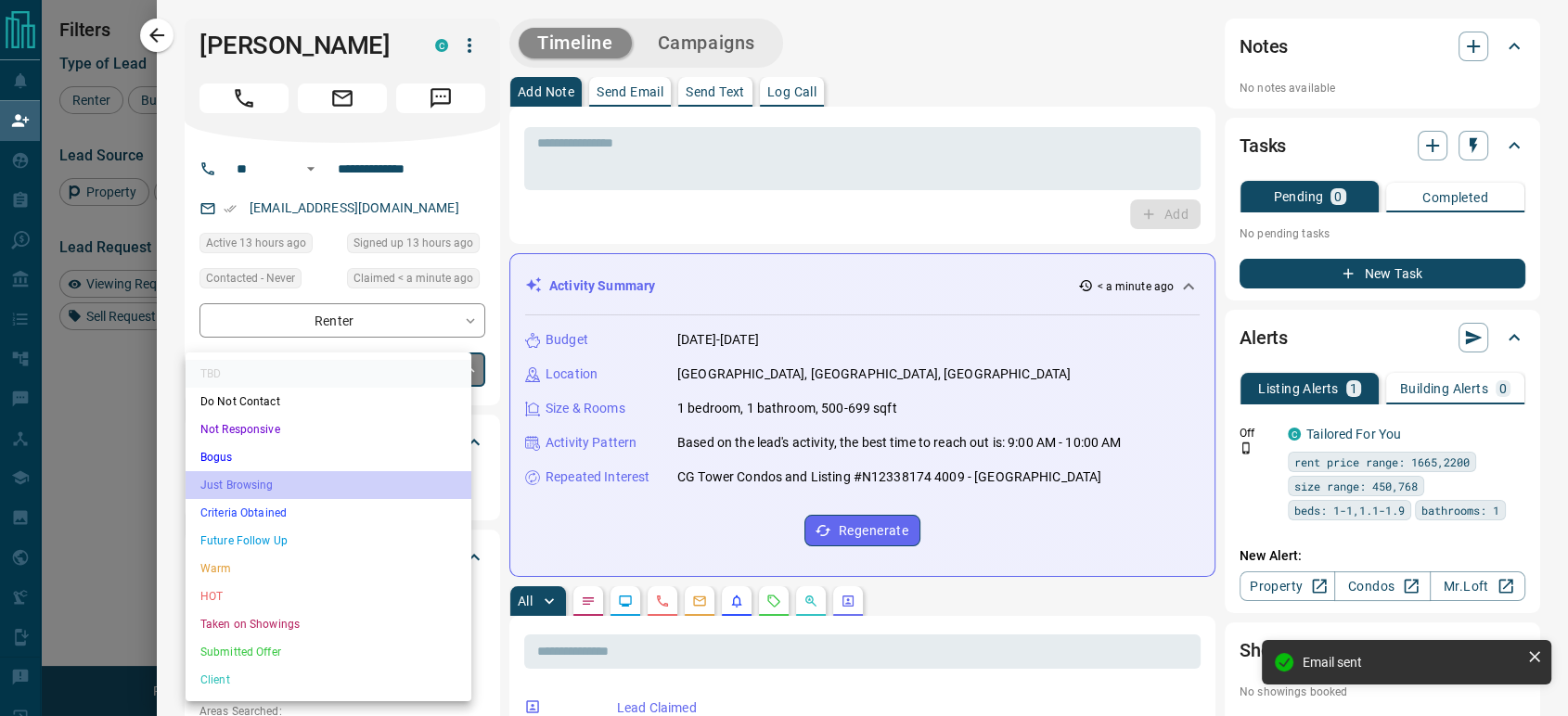
click at [273, 479] on li "Just Browsing" at bounding box center [328, 484] width 286 height 28
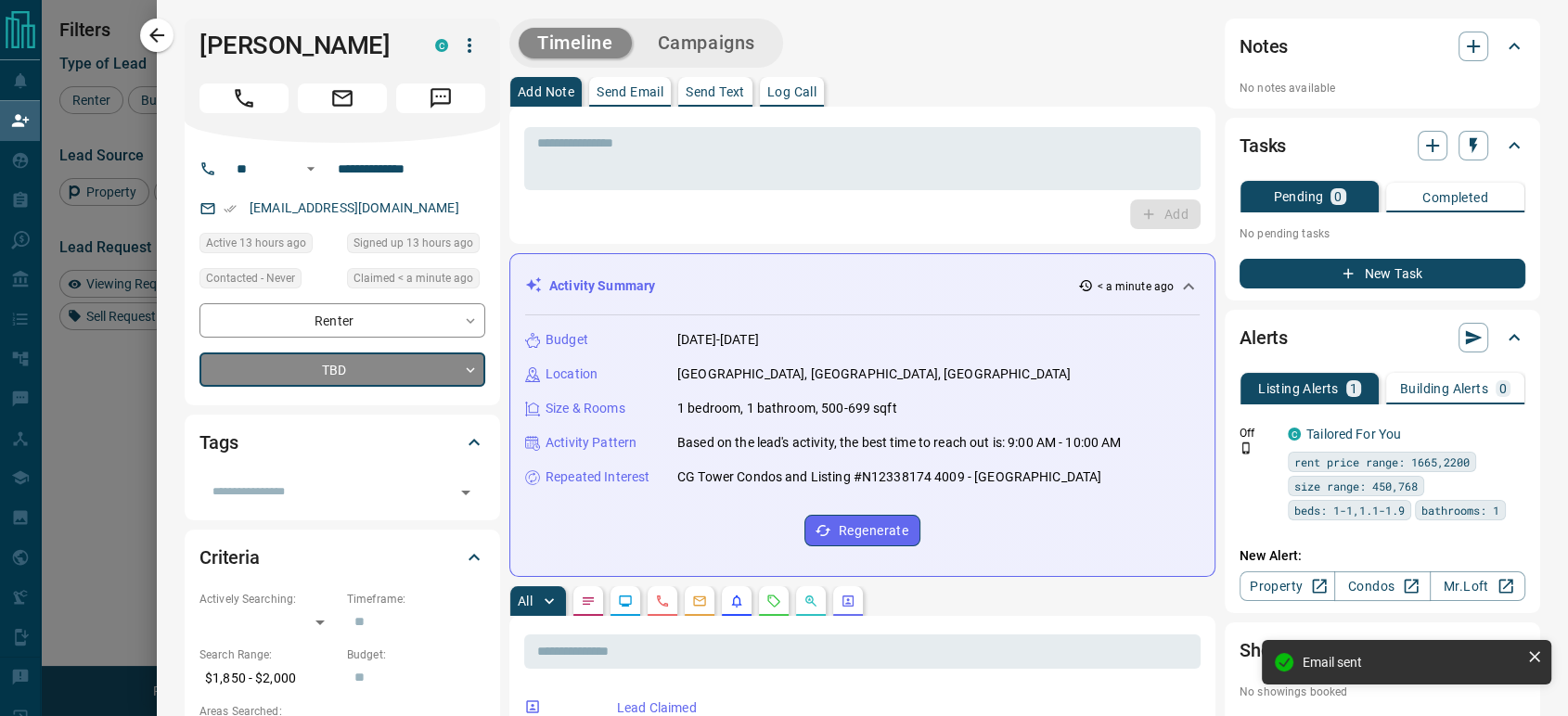
type input "*"
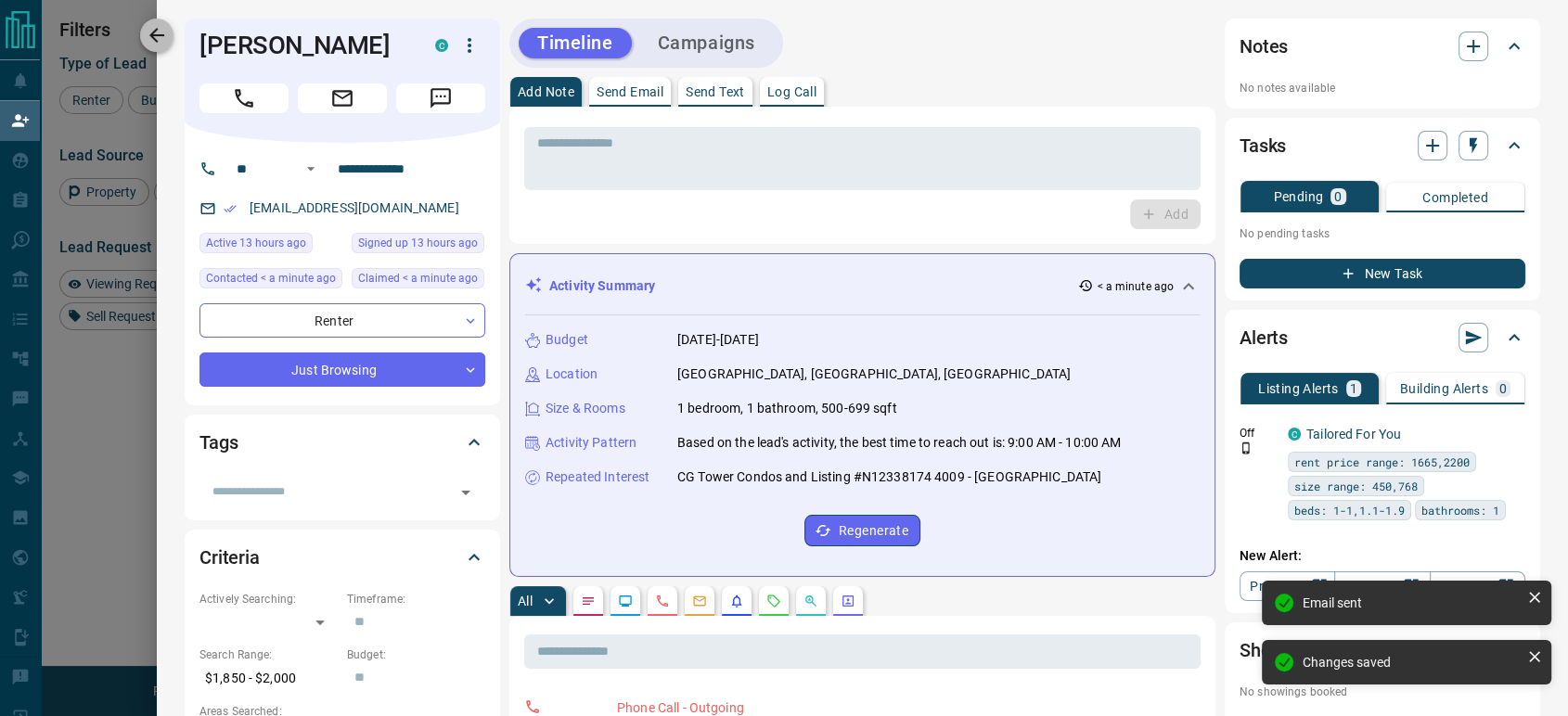
click at [149, 35] on icon "button" at bounding box center [156, 35] width 22 height 22
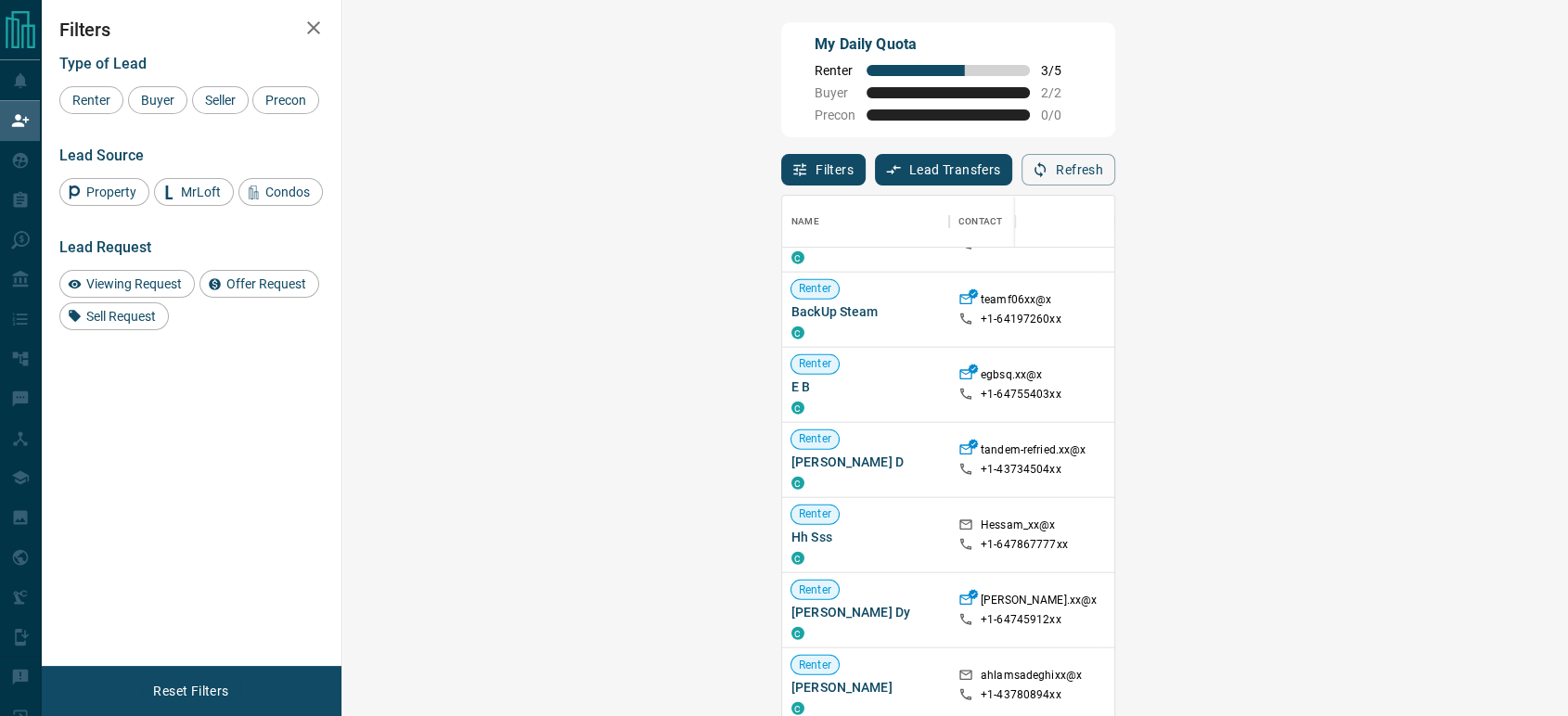
scroll to position [2740, 0]
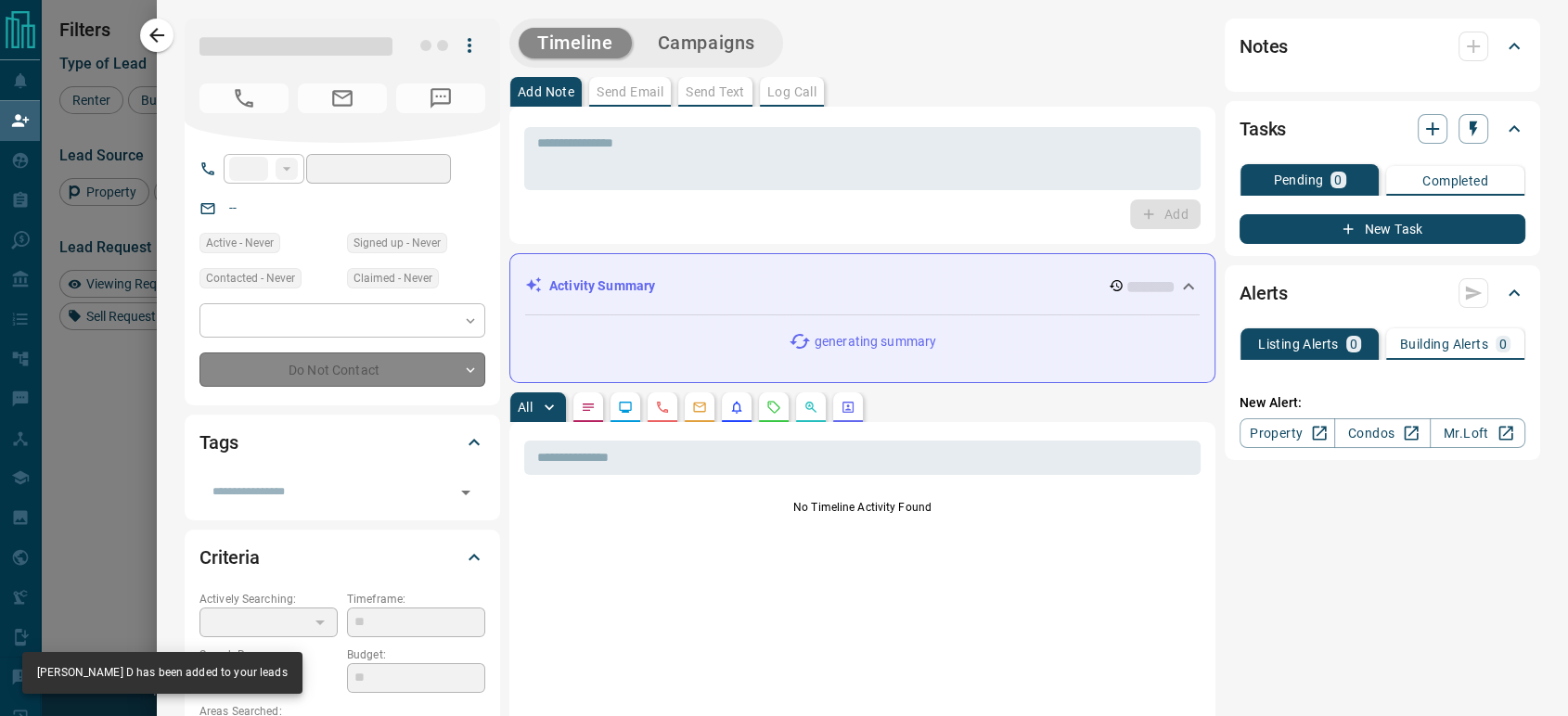
type input "**"
type input "**********"
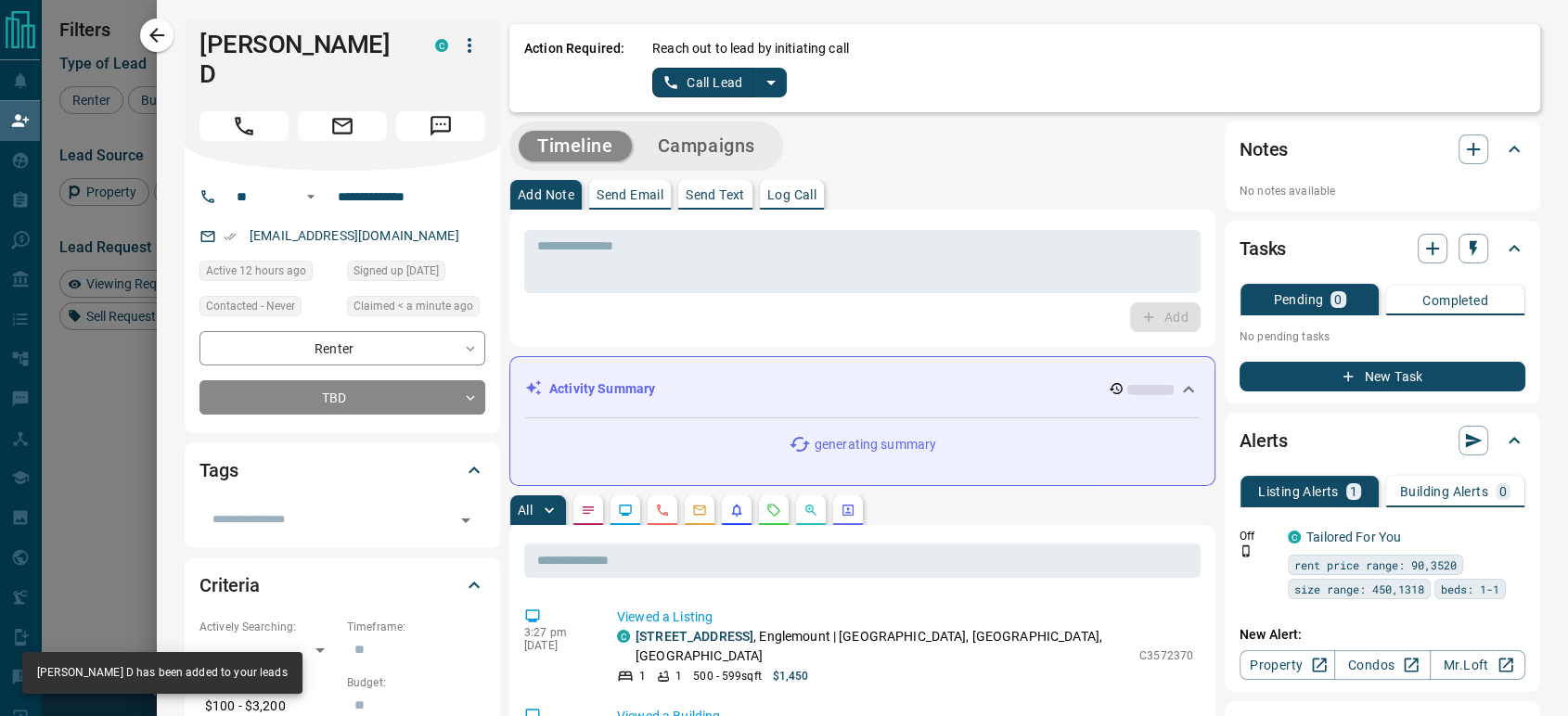
click at [663, 75] on icon "split button" at bounding box center [671, 82] width 16 height 16
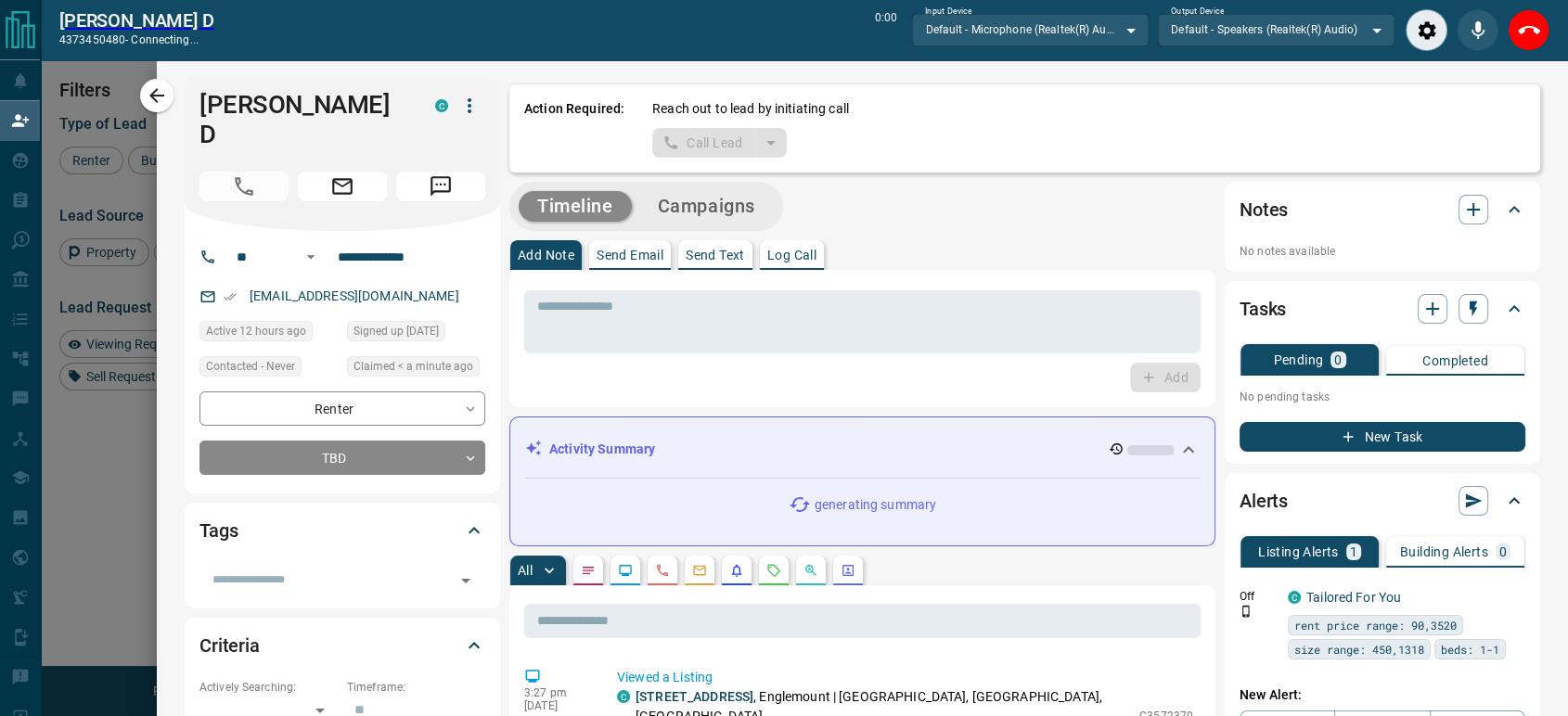
scroll to position [482, 1169]
click at [1538, 32] on icon "End Call" at bounding box center [1528, 30] width 22 height 22
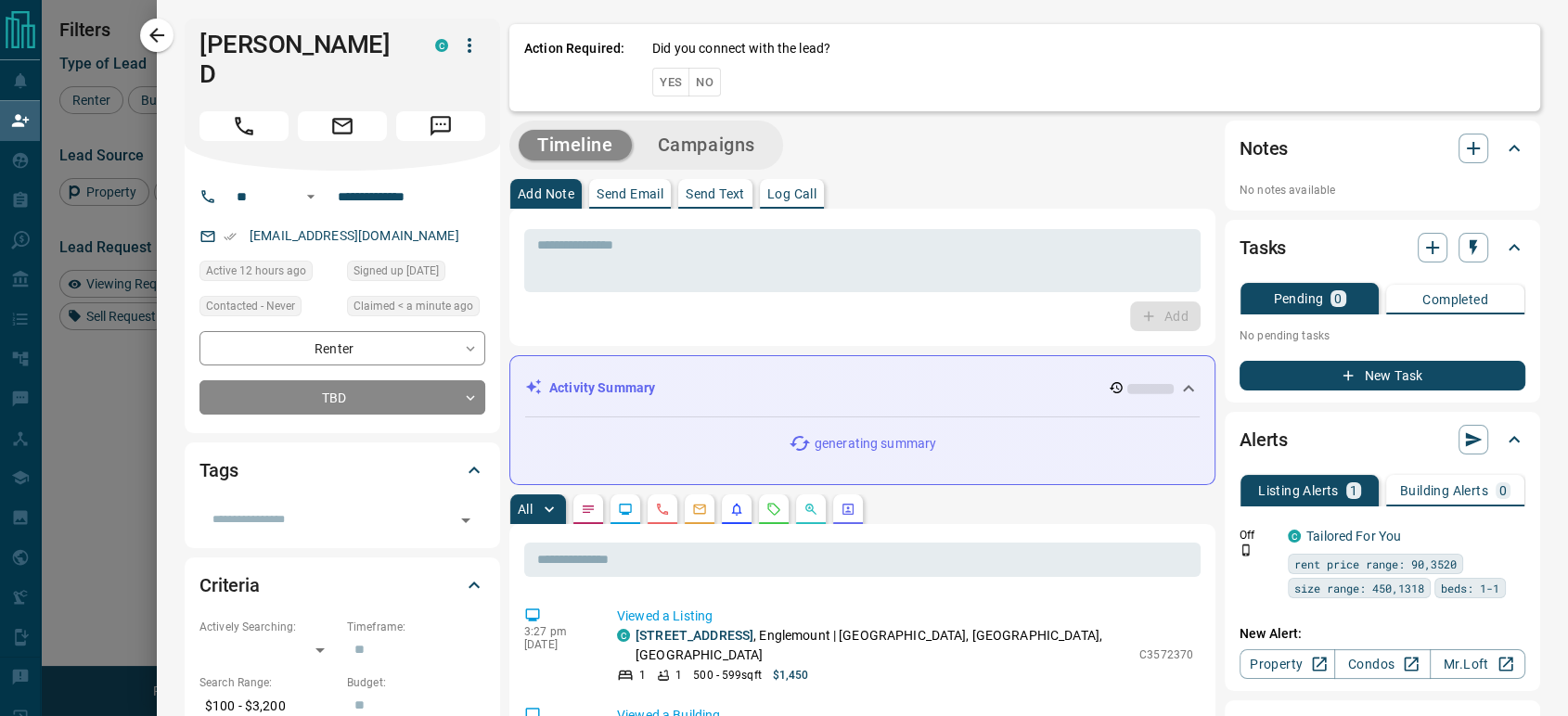
scroll to position [528, 1169]
click at [693, 83] on button "No" at bounding box center [704, 82] width 33 height 29
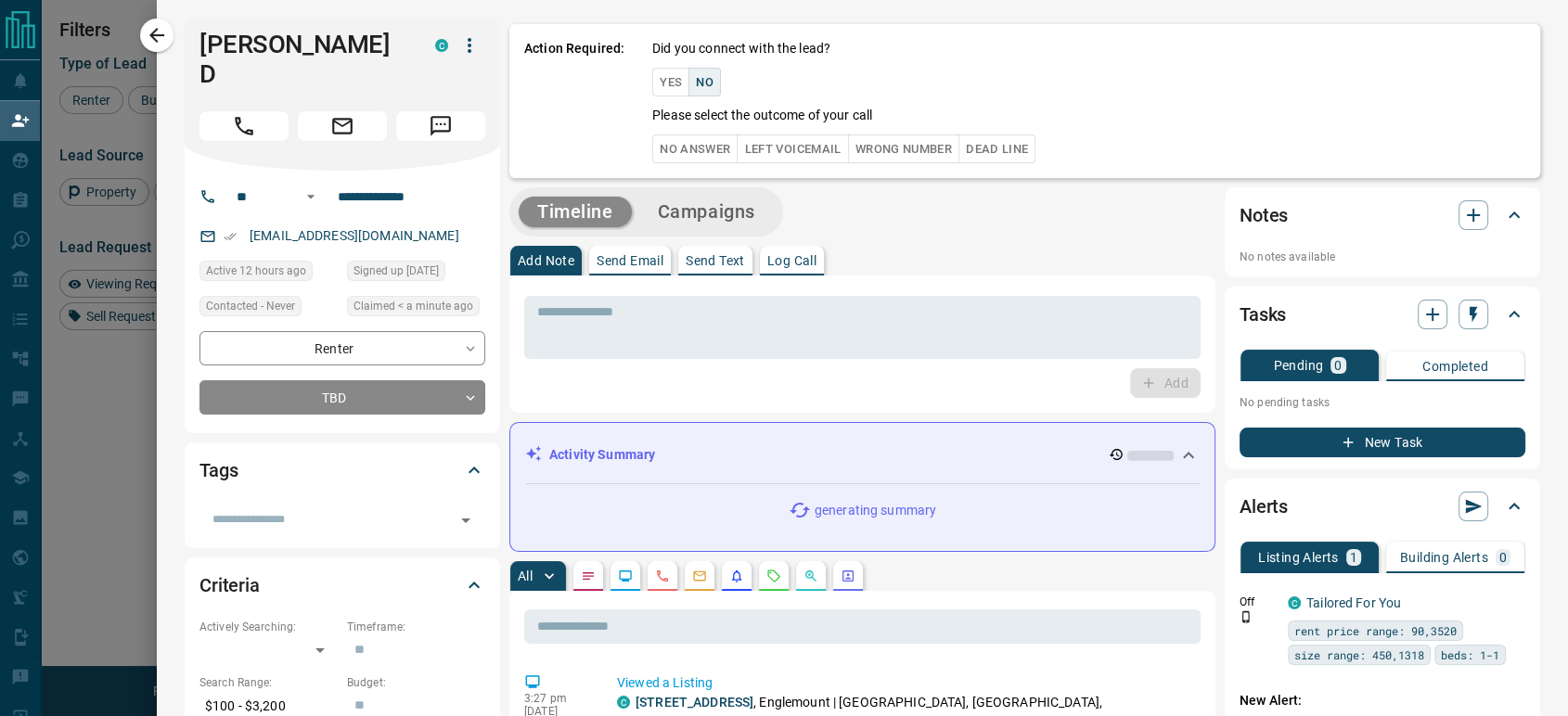
click at [669, 154] on button "No Answer" at bounding box center [695, 149] width 85 height 29
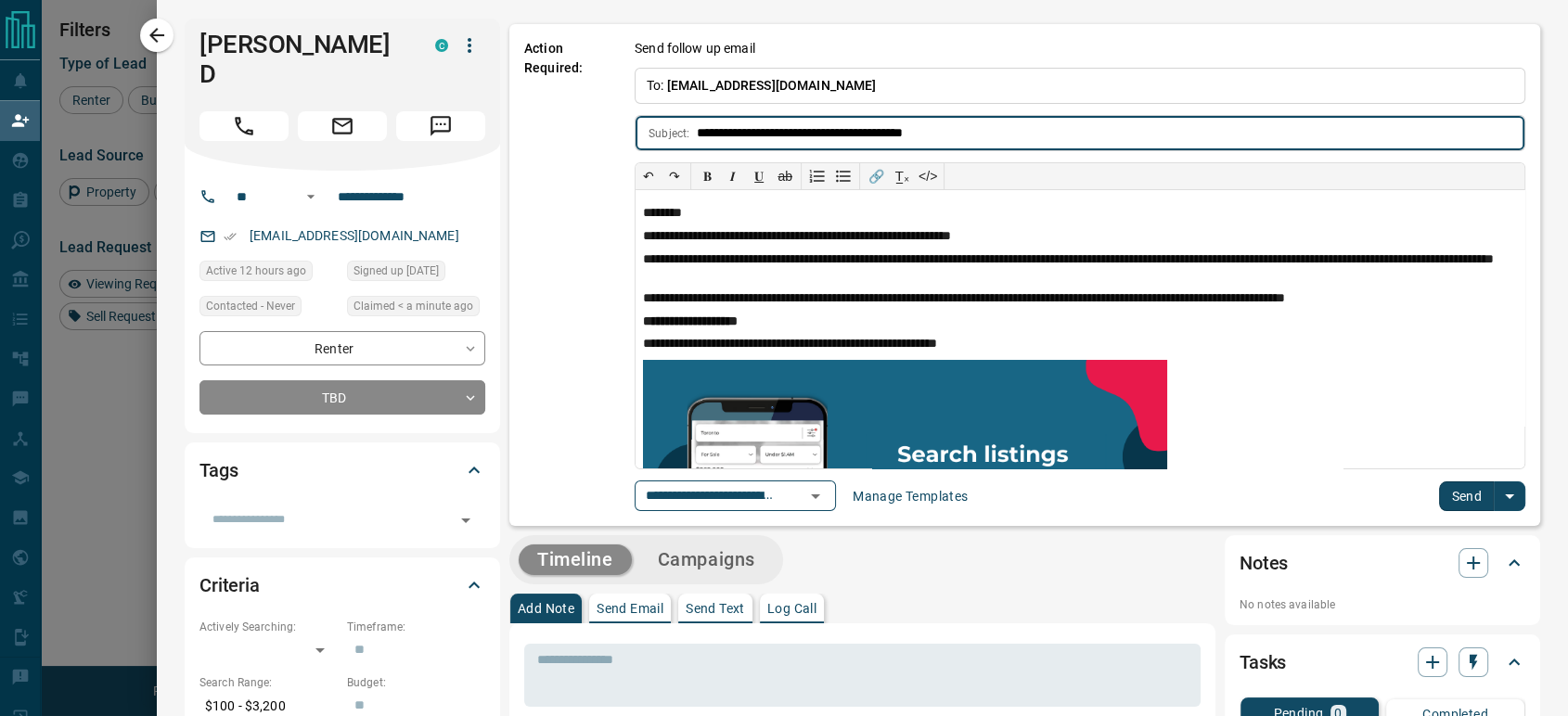
click at [1470, 502] on button "Send" at bounding box center [1466, 496] width 55 height 30
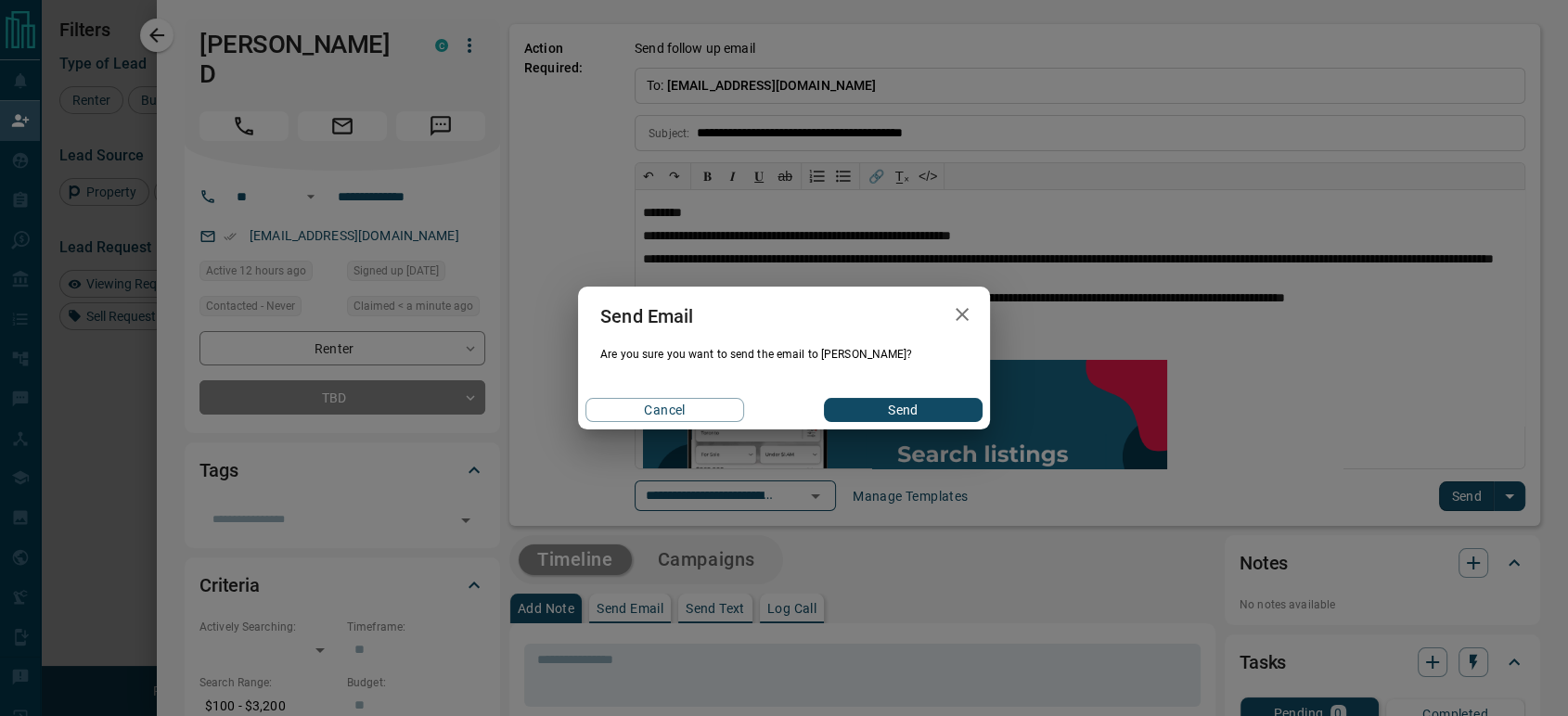
click at [921, 404] on button "Send" at bounding box center [903, 409] width 158 height 24
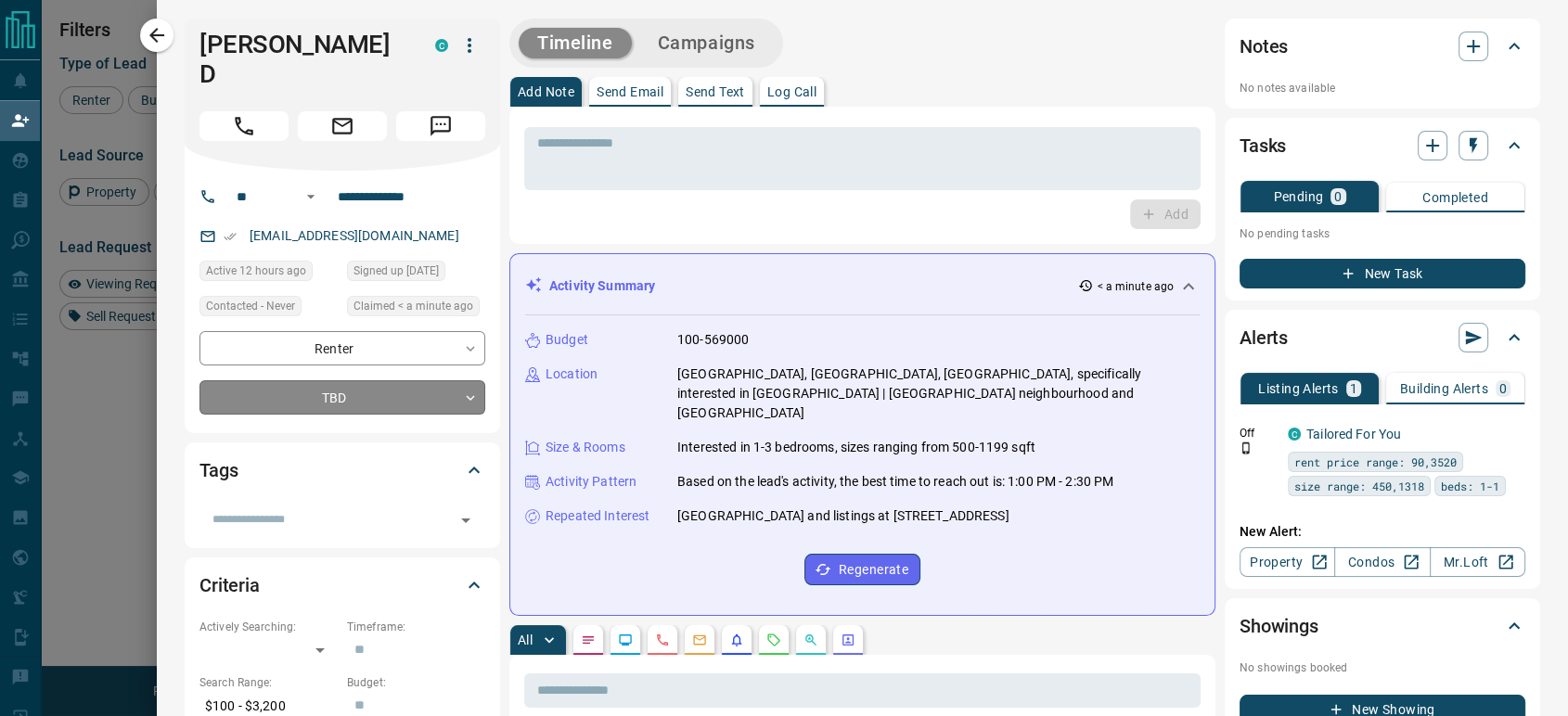
click at [256, 372] on body "Lead Transfers Claim Leads My Leads Tasks Opportunities Deals Campaigns Automat…" at bounding box center [784, 305] width 1568 height 611
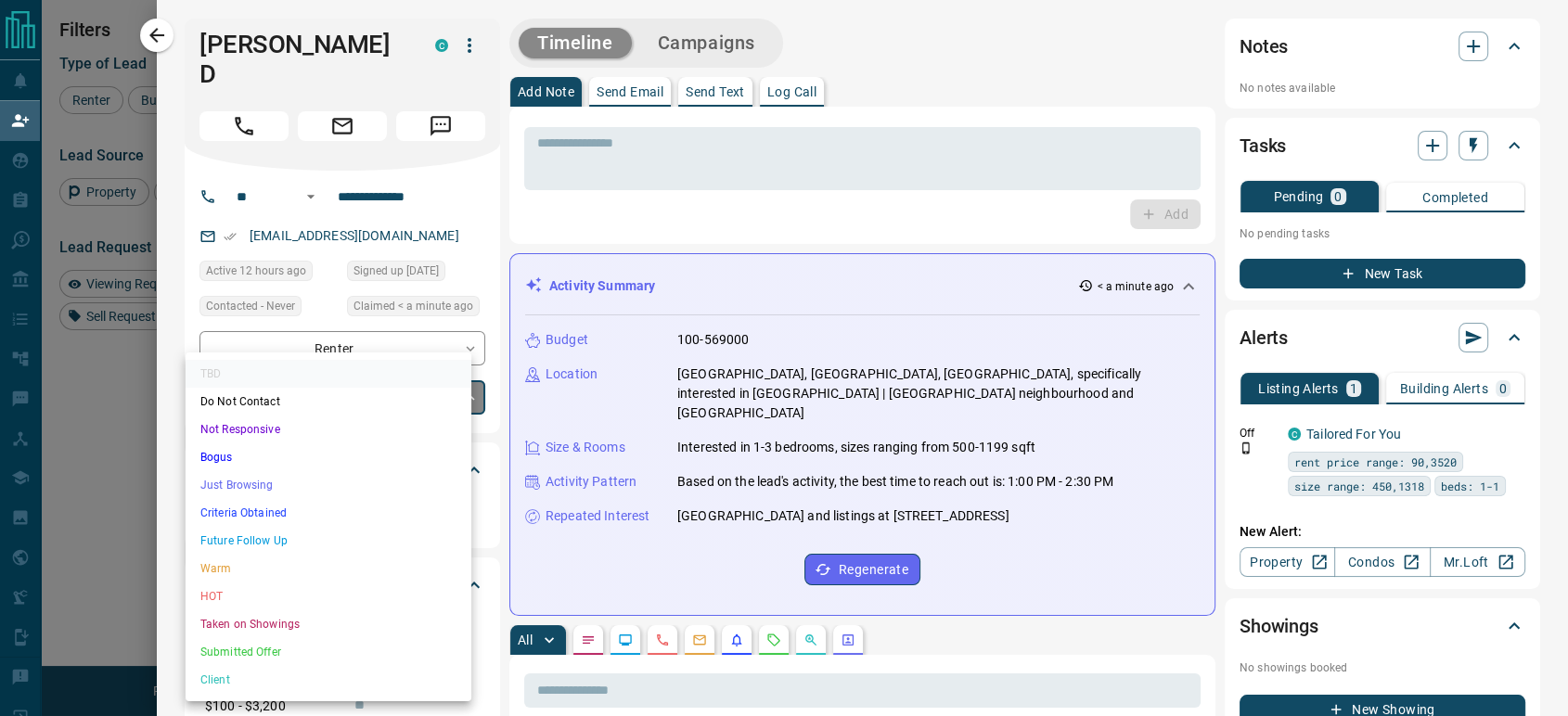
click at [262, 492] on li "Just Browsing" at bounding box center [328, 484] width 286 height 28
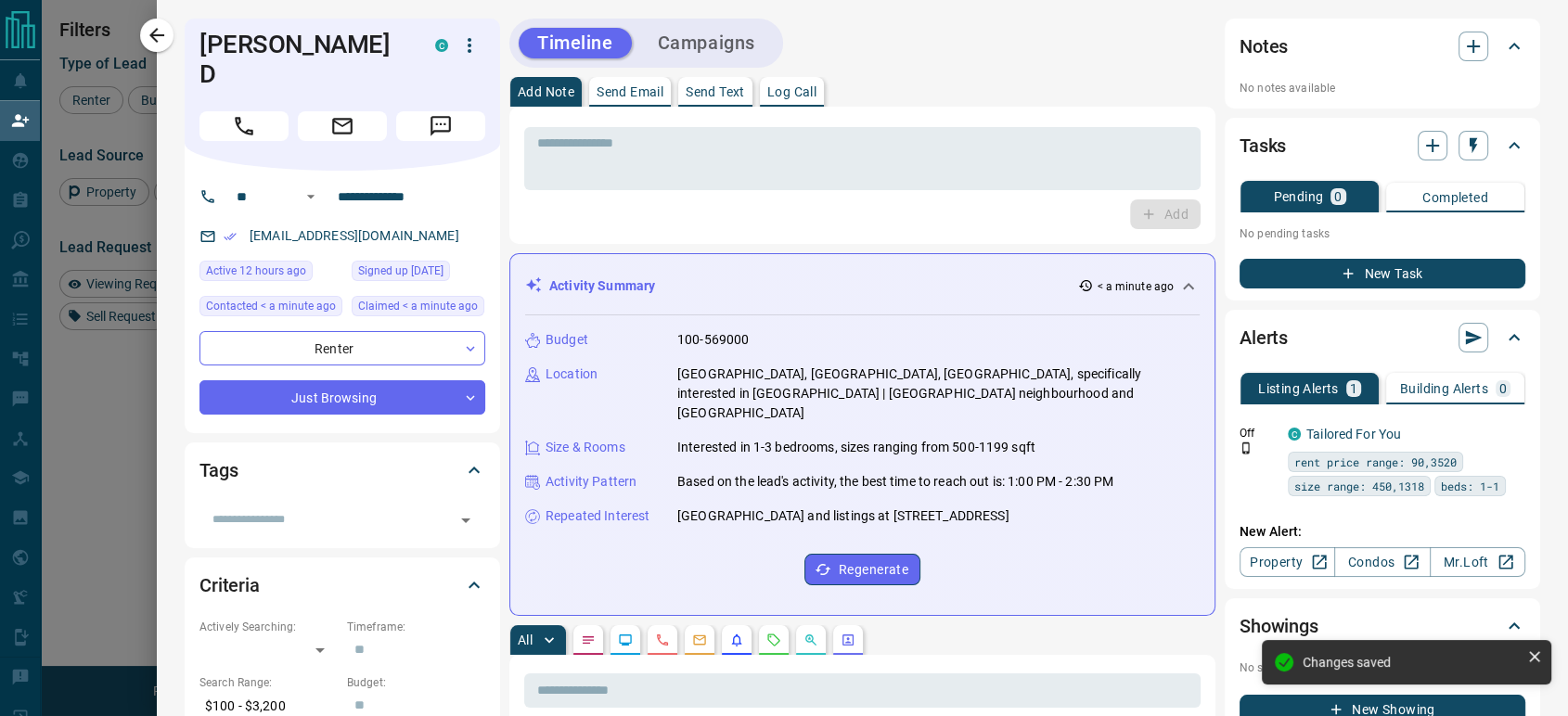
type input "*"
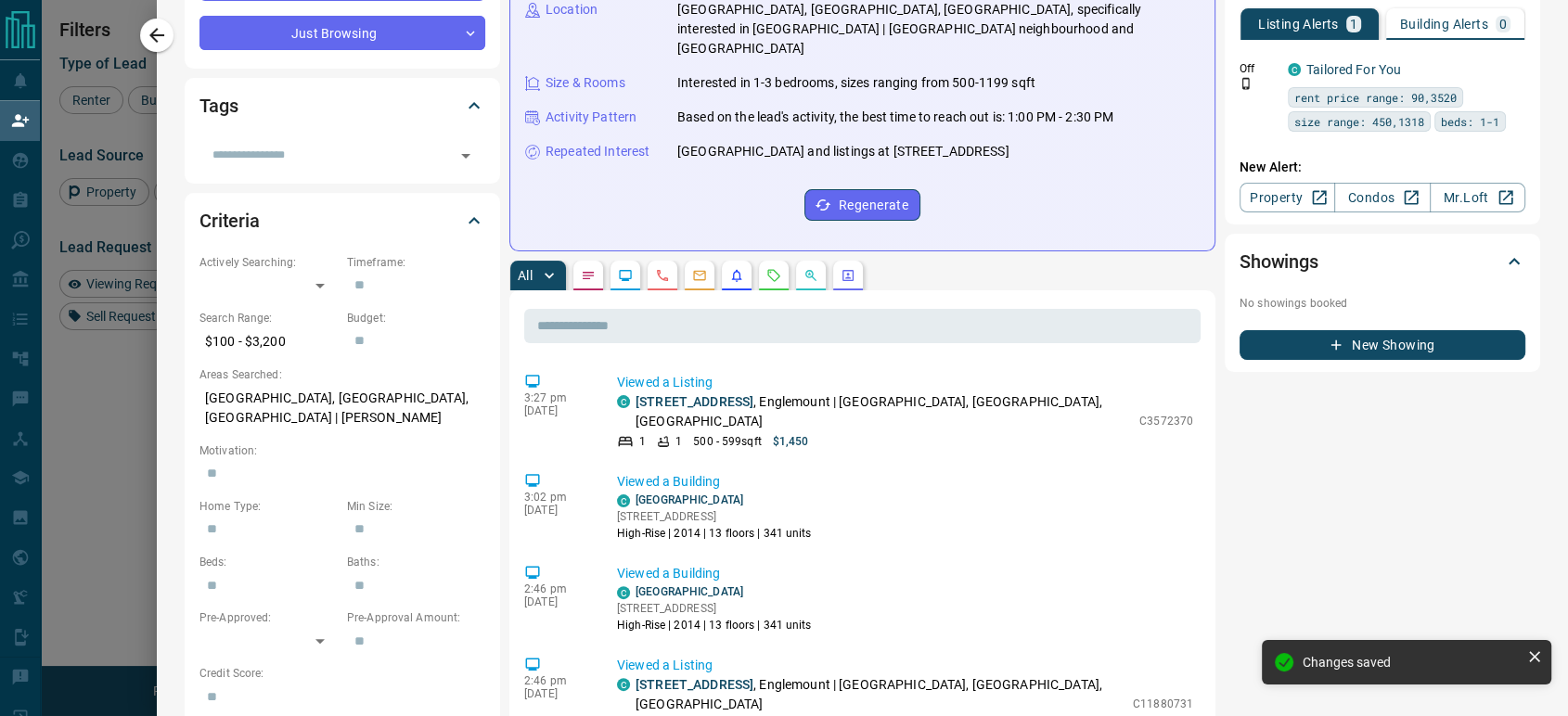
scroll to position [103, 0]
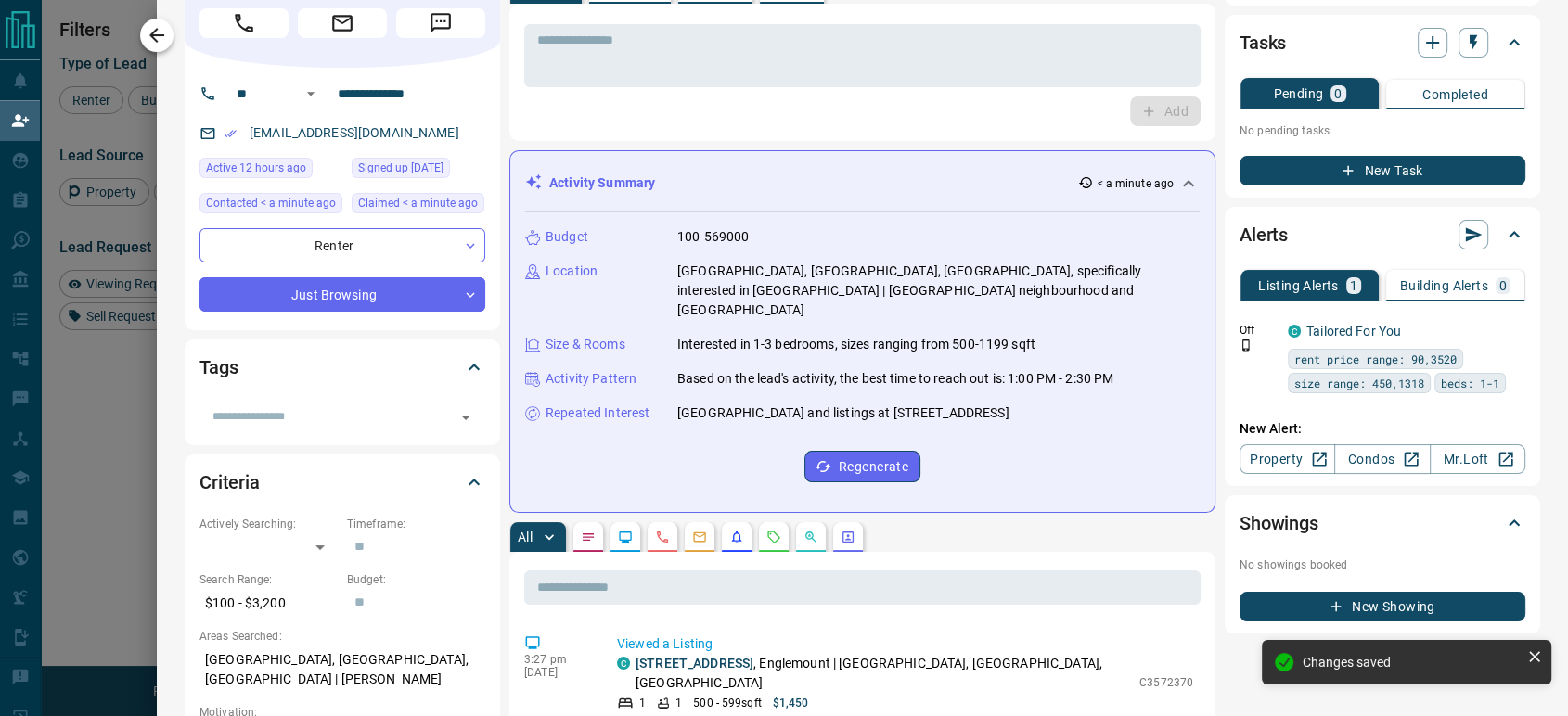
click at [168, 40] on icon "button" at bounding box center [156, 35] width 22 height 22
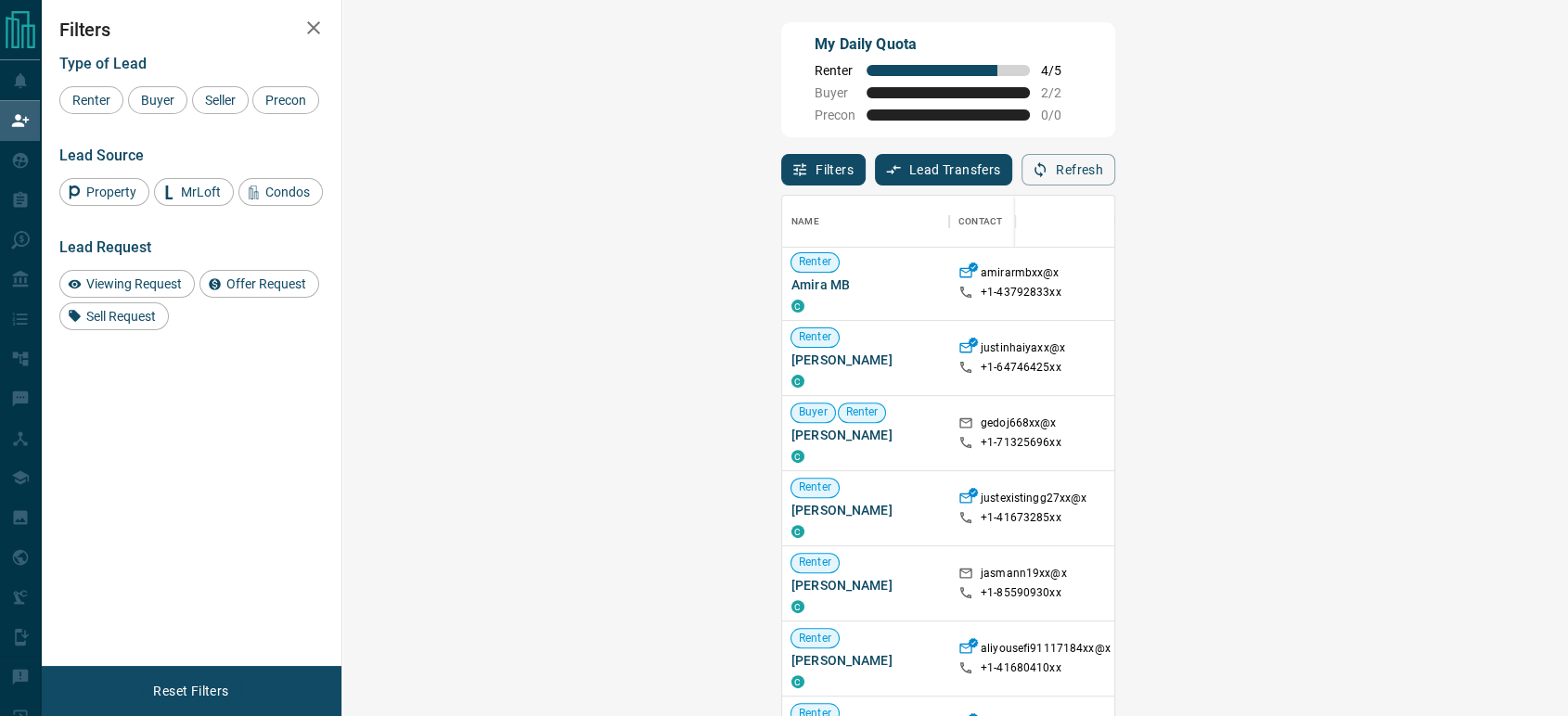
scroll to position [1715, 0]
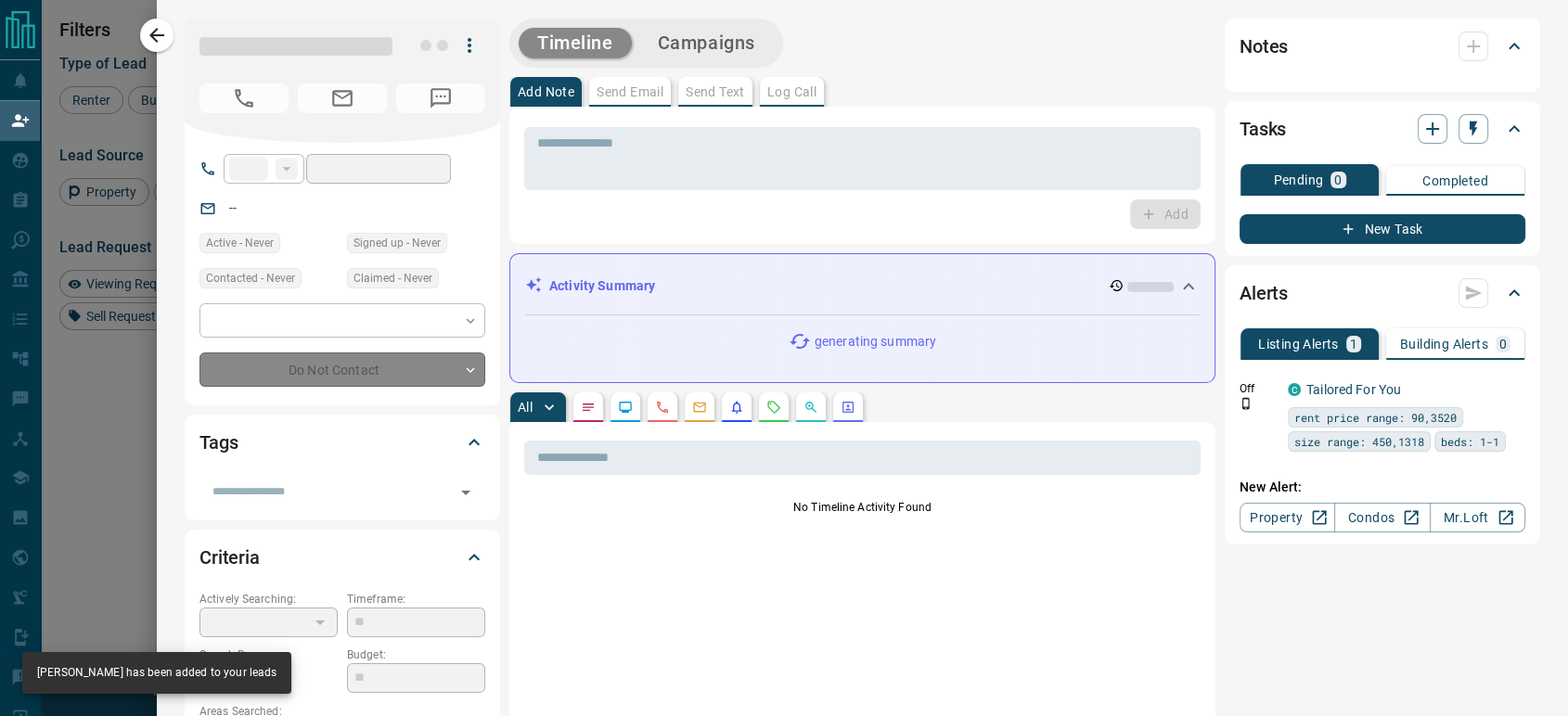
type input "**"
type input "**********"
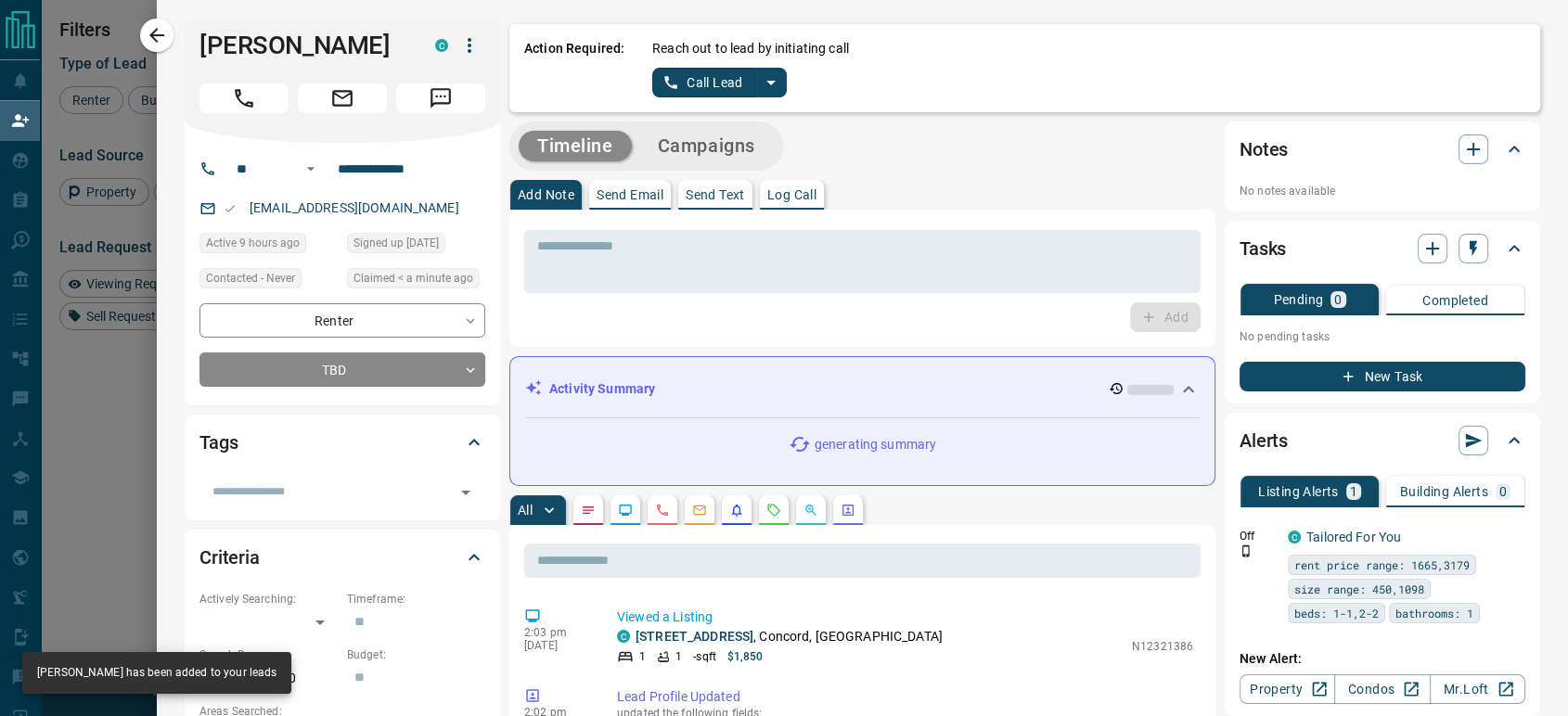
click at [686, 73] on button "Call Lead" at bounding box center [703, 82] width 103 height 30
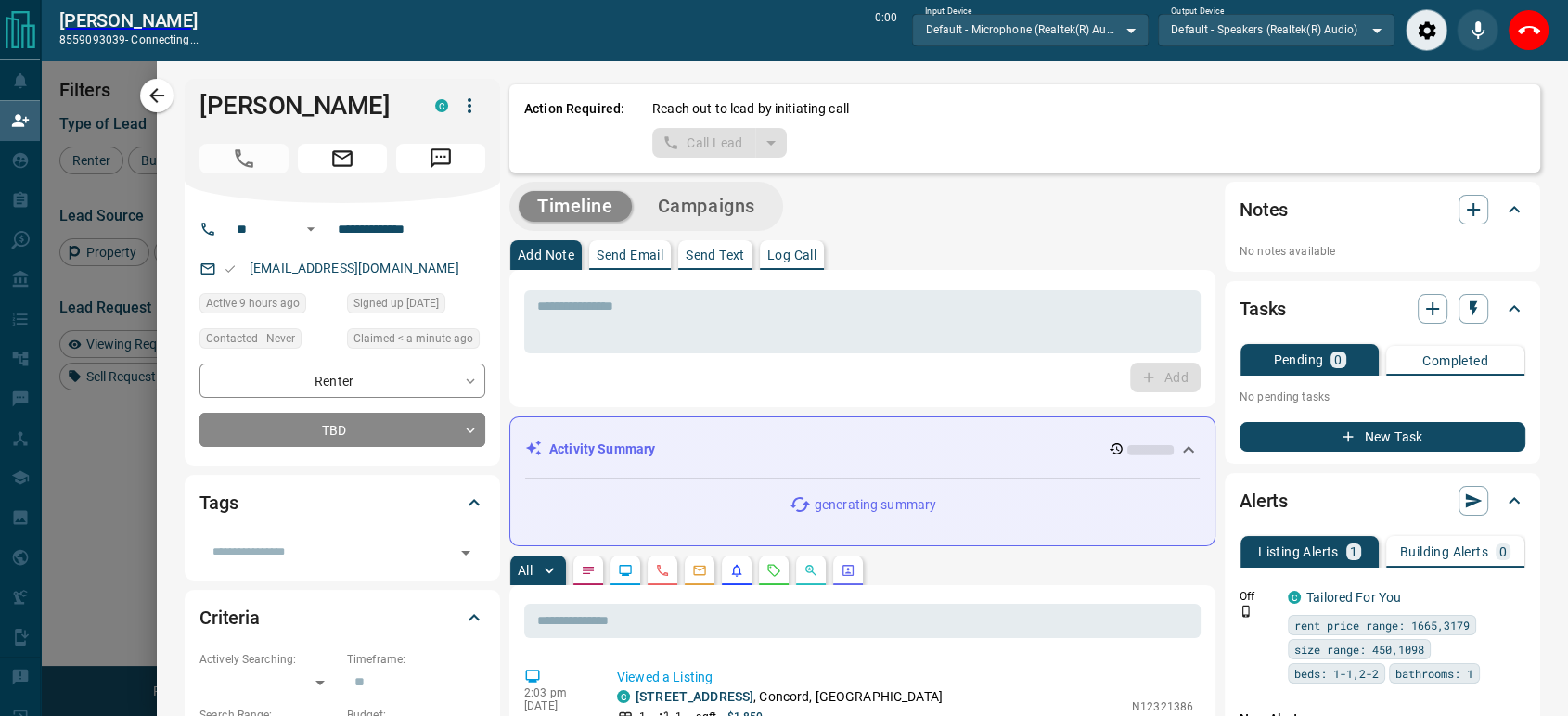
scroll to position [482, 1169]
click at [1531, 35] on icon "End Call" at bounding box center [1528, 30] width 22 height 22
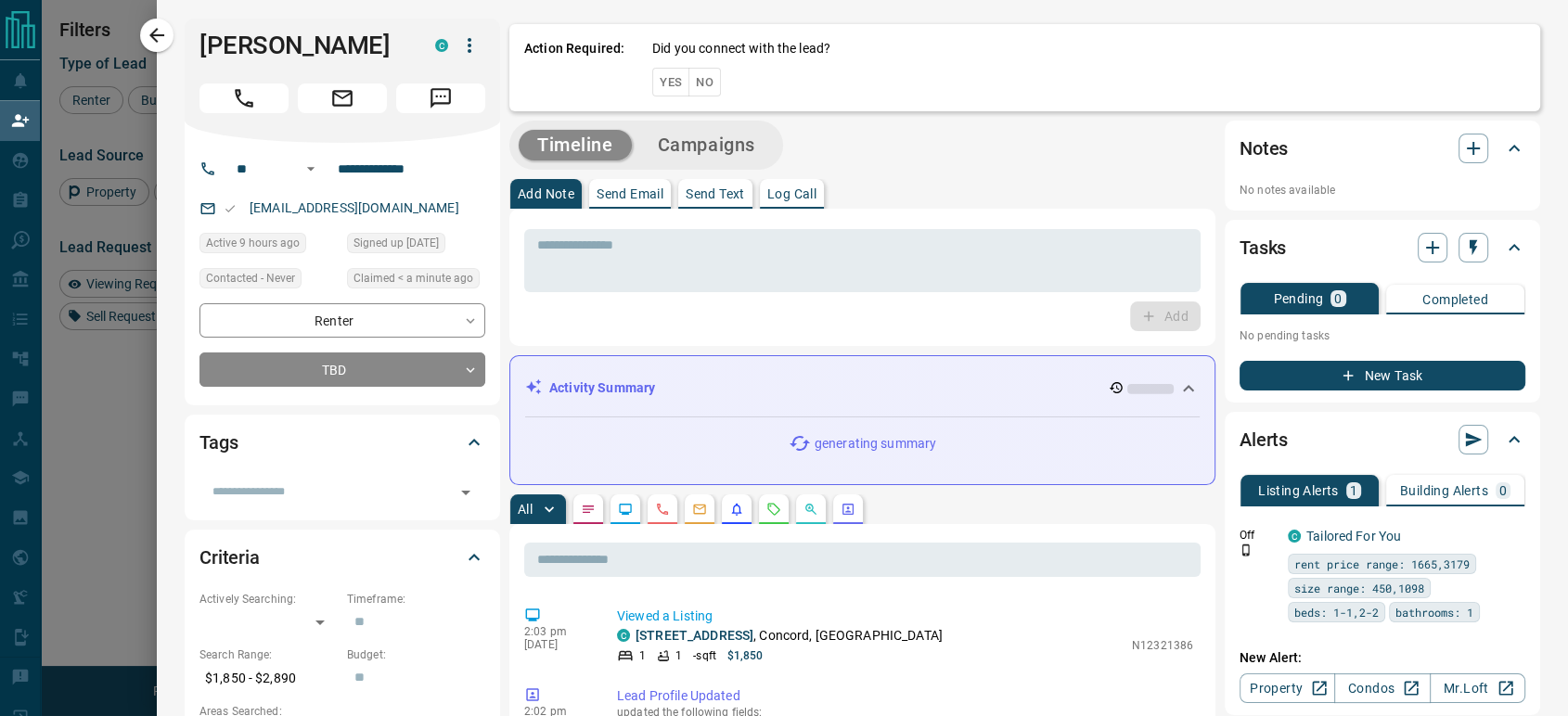
scroll to position [528, 1169]
click at [688, 84] on button "No" at bounding box center [704, 82] width 33 height 29
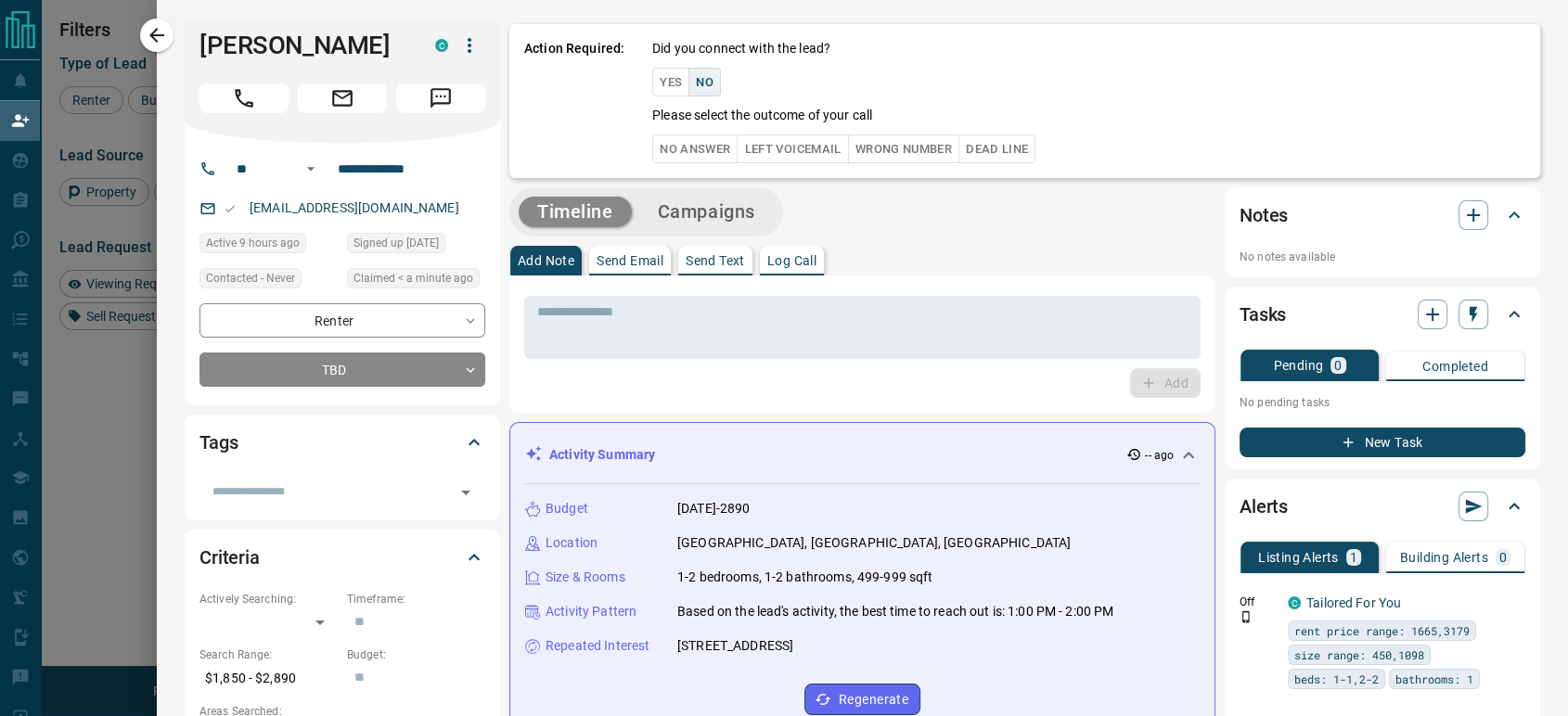
click at [674, 148] on button "No Answer" at bounding box center [695, 149] width 85 height 29
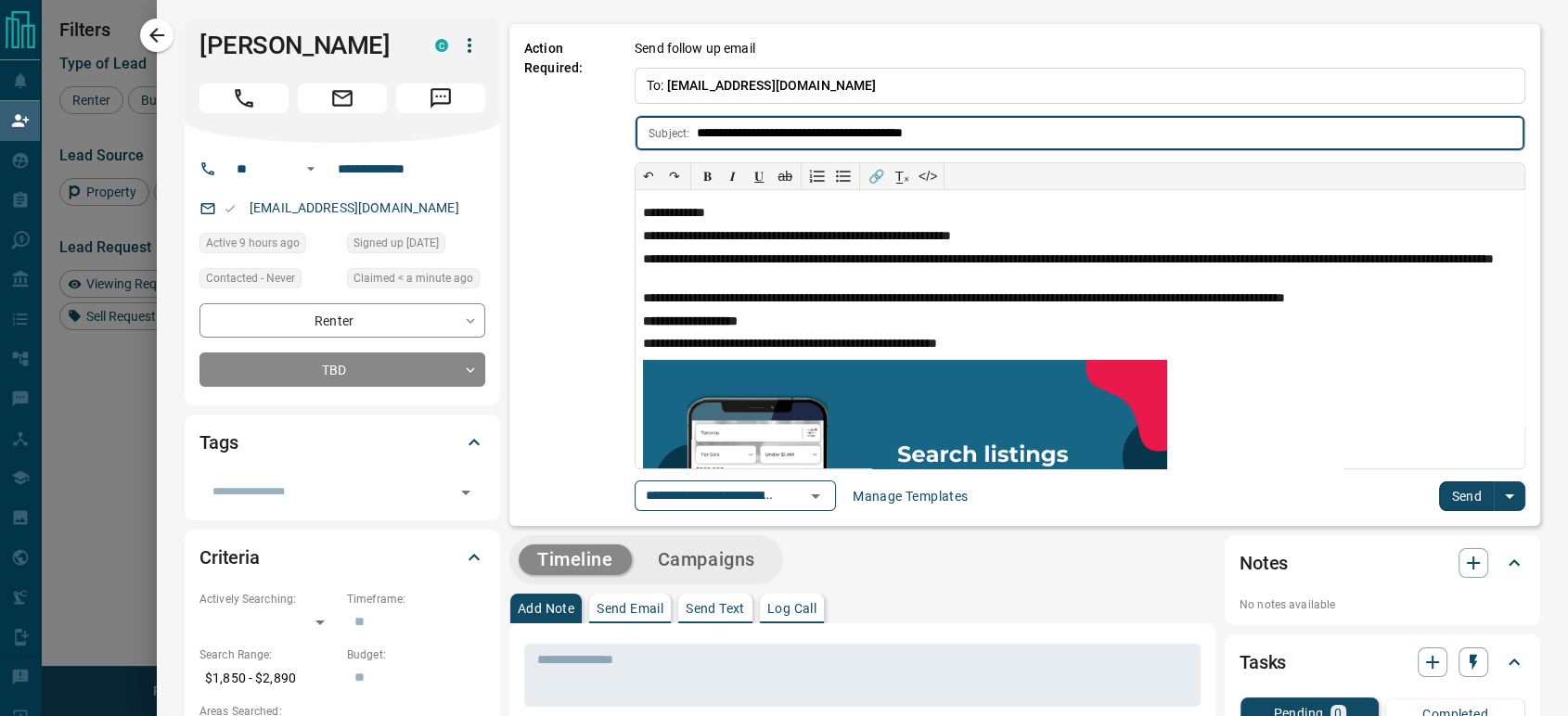
click at [1449, 488] on button "Send" at bounding box center [1466, 496] width 55 height 30
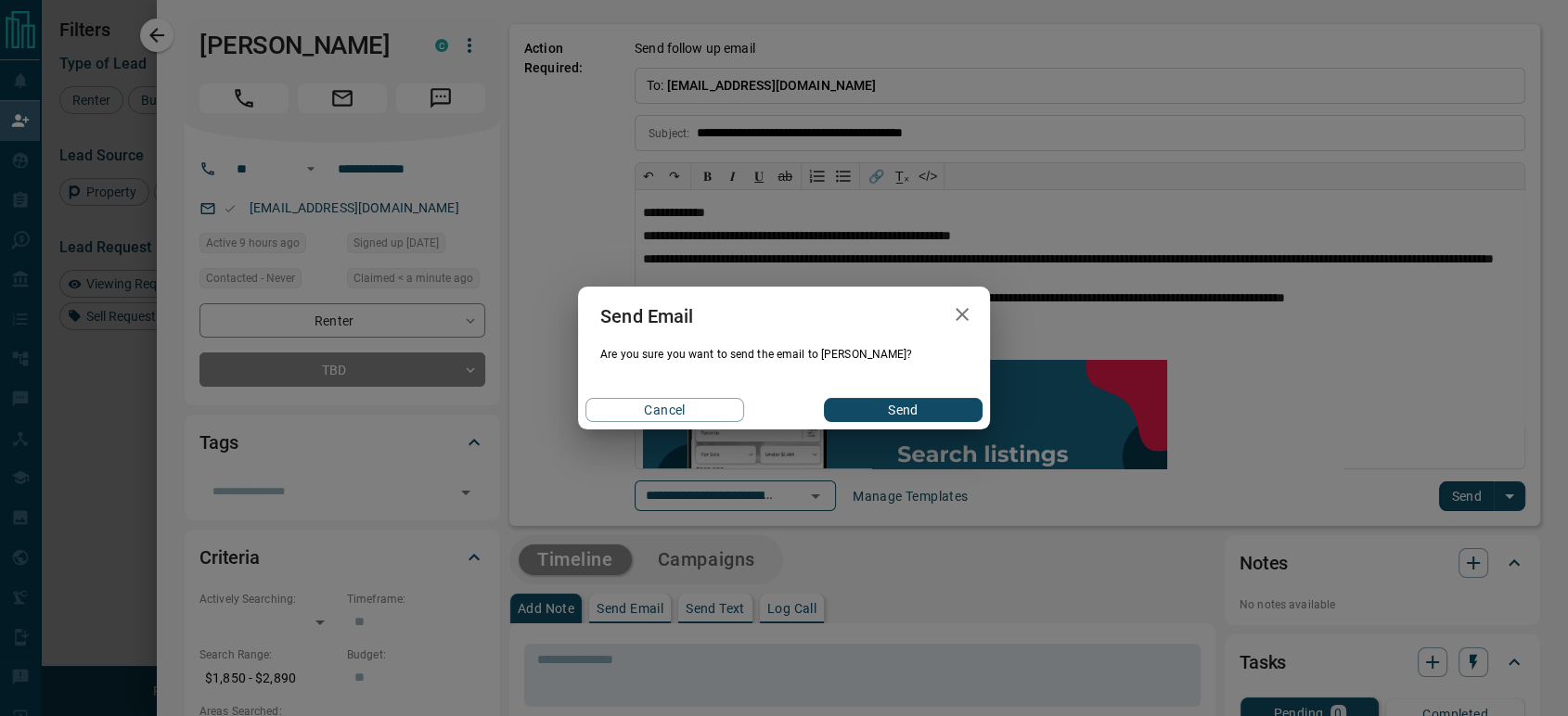
click at [939, 420] on button "Send" at bounding box center [903, 409] width 158 height 24
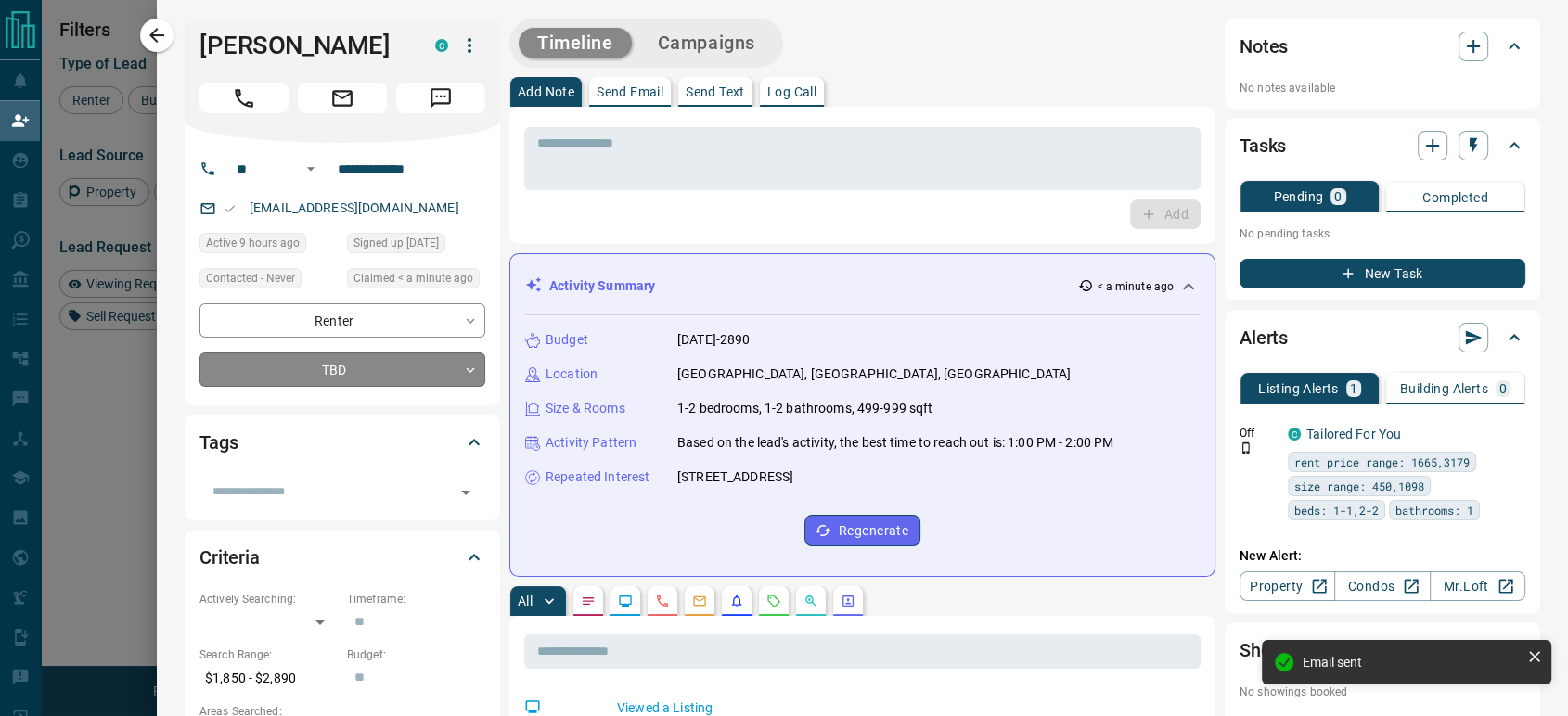
click at [379, 360] on body "Lead Transfers Claim Leads My Leads Tasks Opportunities Deals Campaigns Automat…" at bounding box center [784, 305] width 1568 height 611
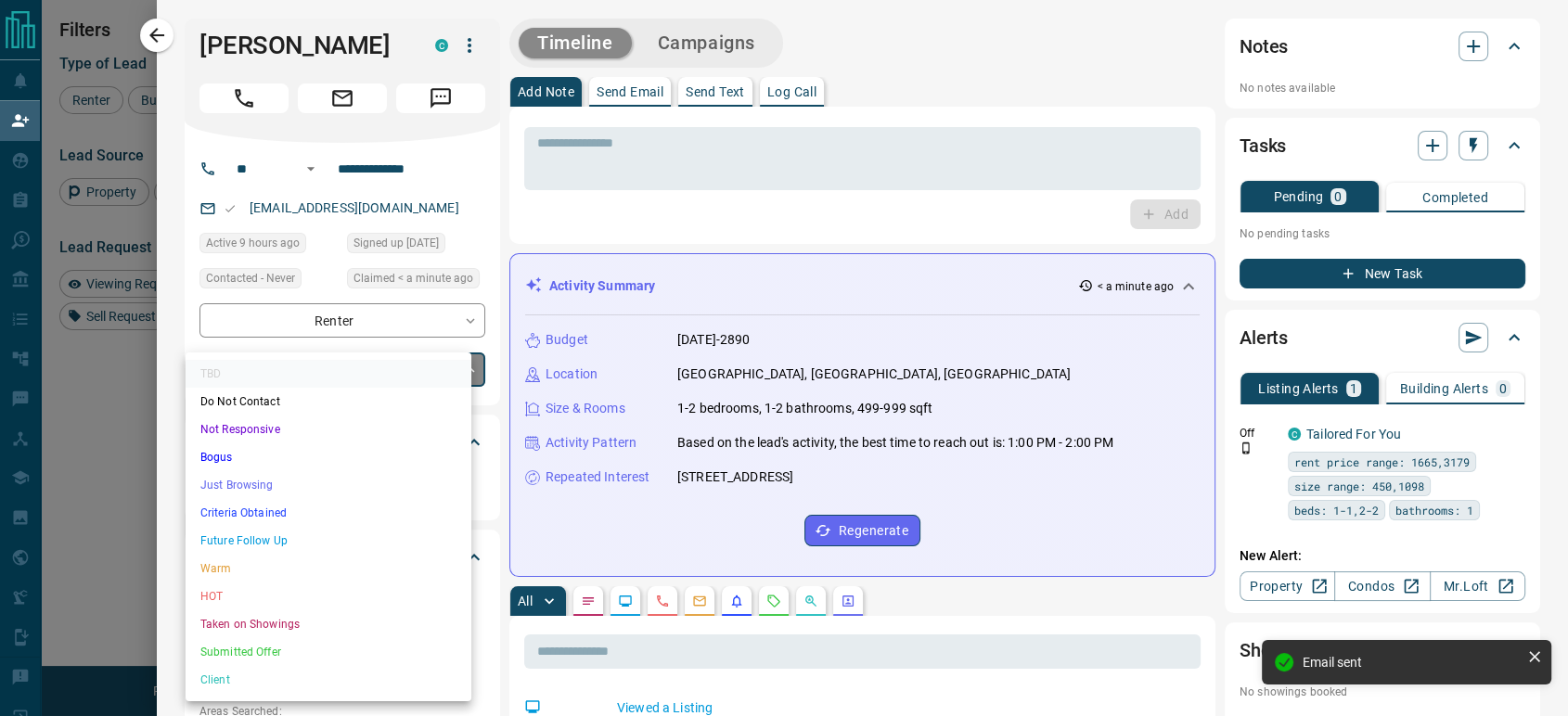
click at [226, 479] on li "Just Browsing" at bounding box center [328, 484] width 286 height 28
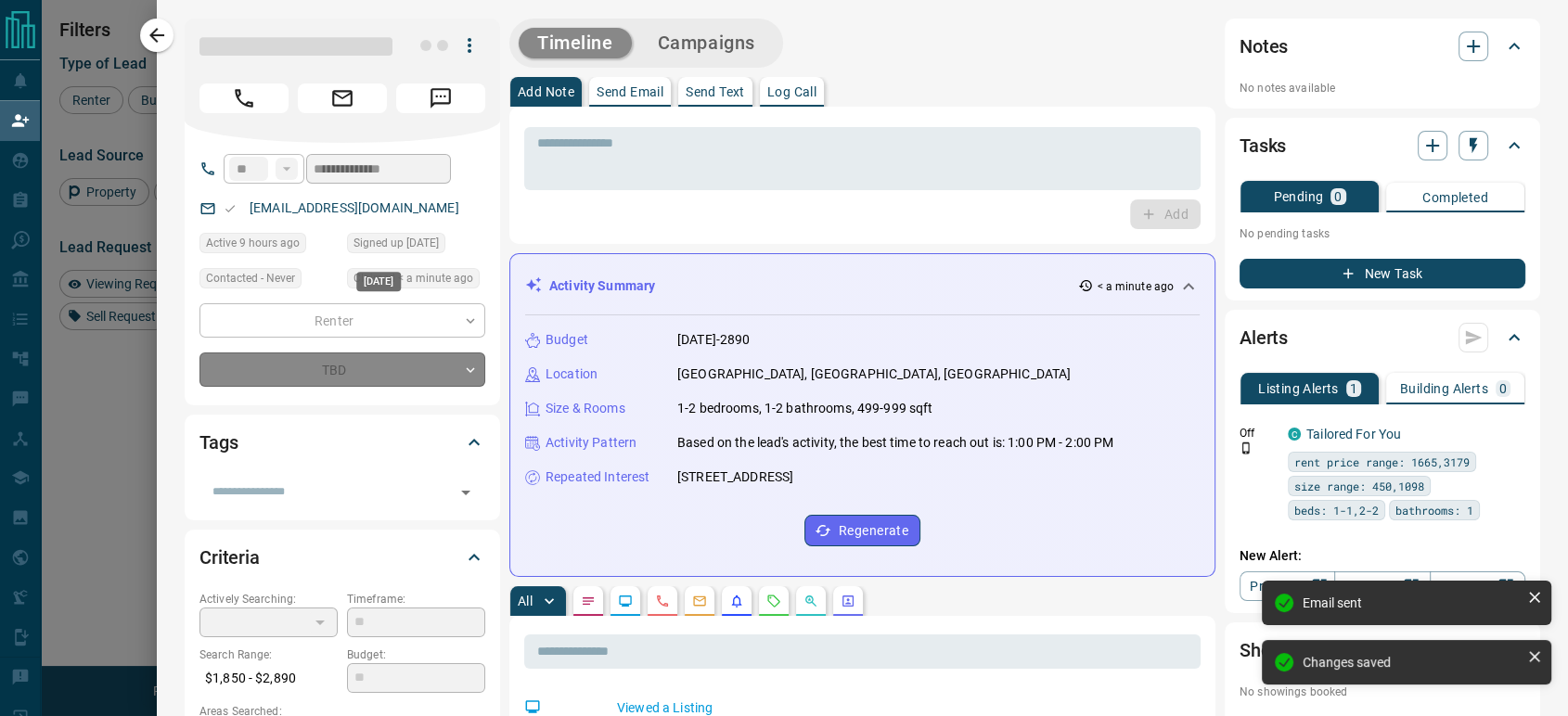
type input "*"
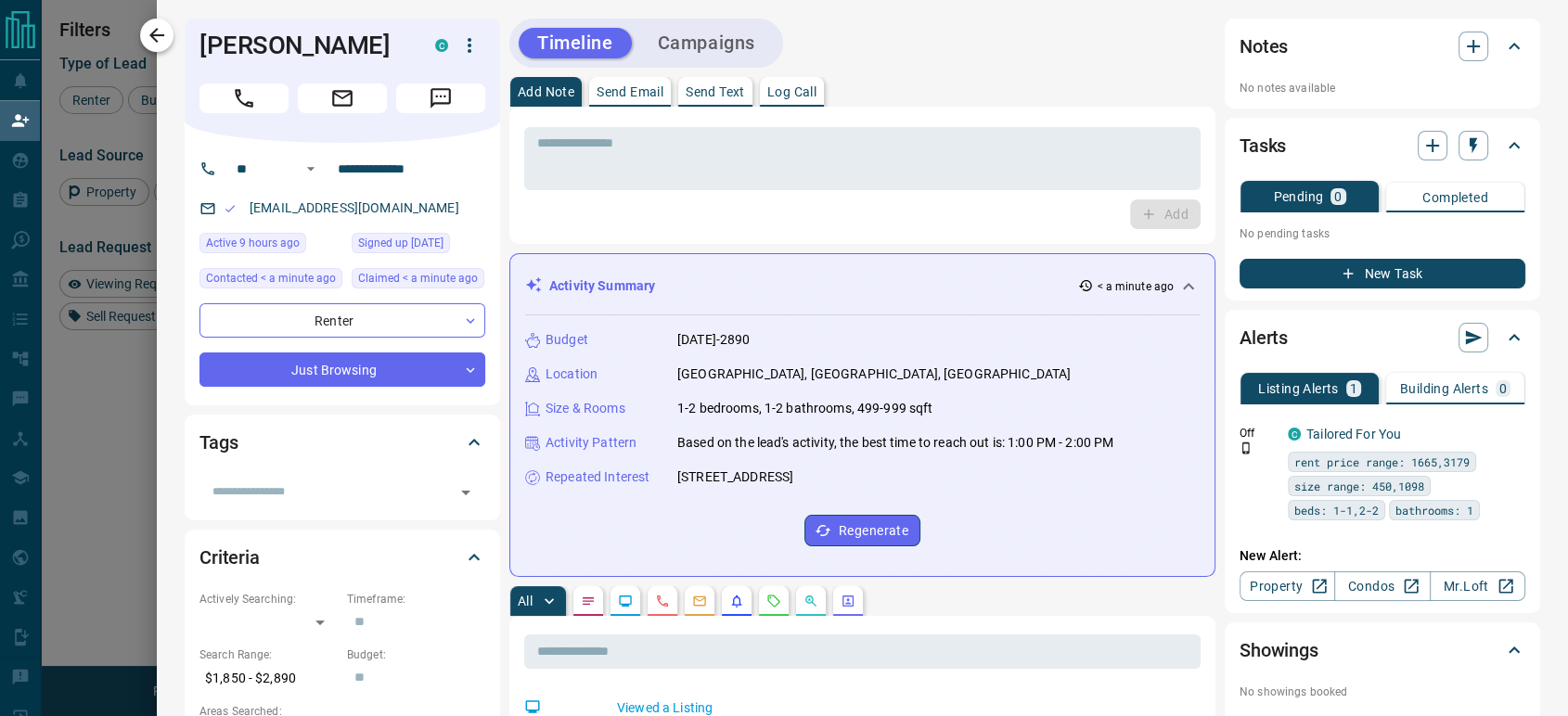
click at [168, 41] on icon "button" at bounding box center [156, 35] width 22 height 22
